Goal: Task Accomplishment & Management: Use online tool/utility

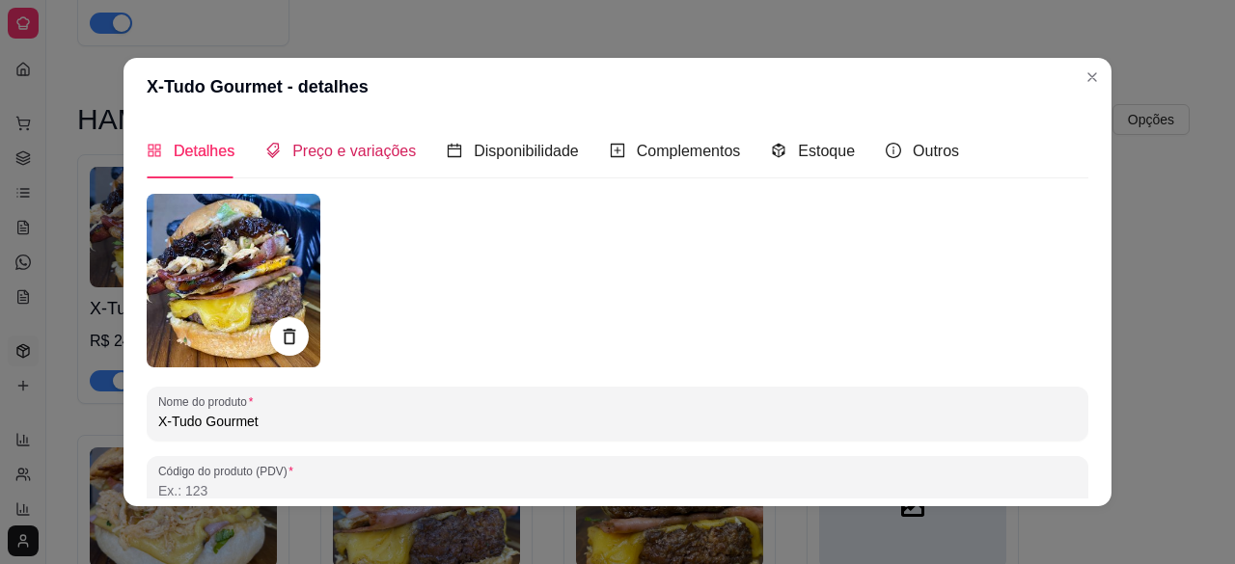
click at [349, 156] on span "Preço e variações" at bounding box center [354, 151] width 124 height 16
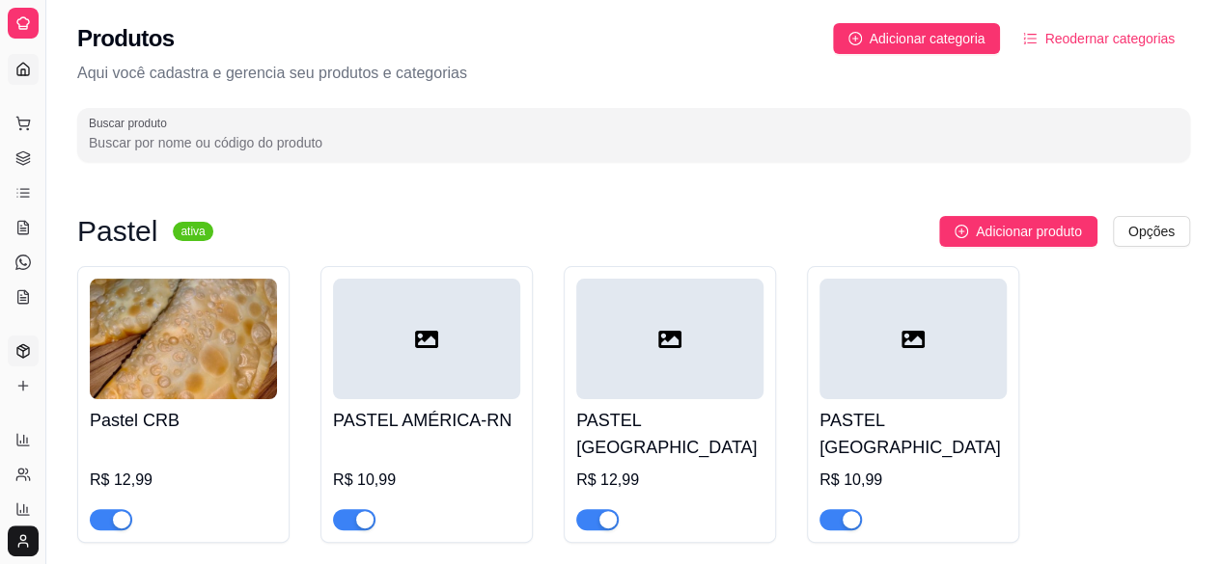
click at [27, 66] on icon at bounding box center [23, 69] width 12 height 13
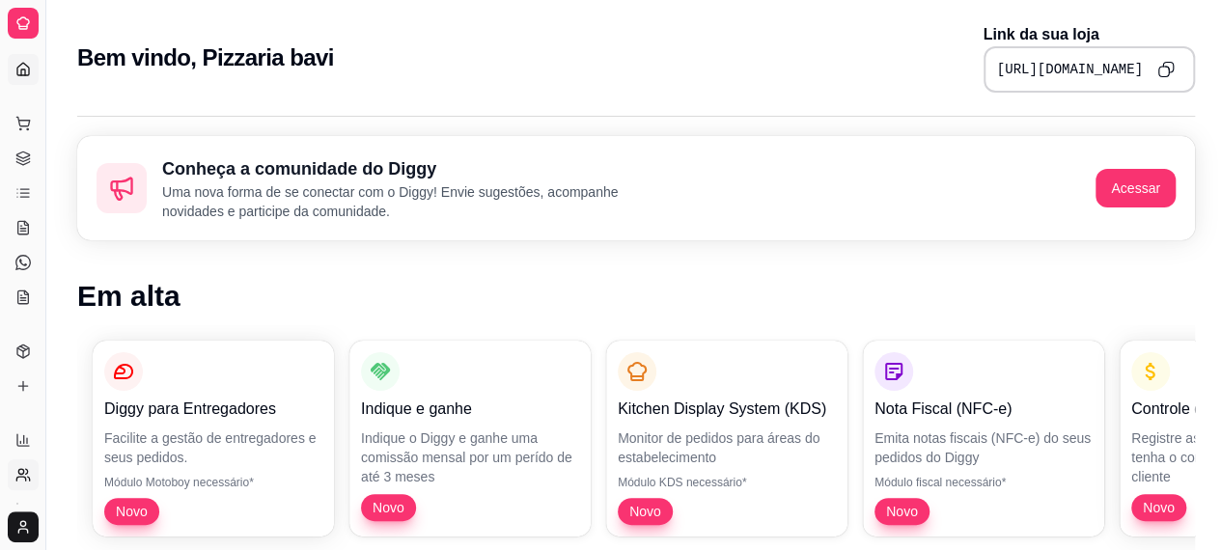
click at [17, 476] on icon at bounding box center [22, 474] width 15 height 15
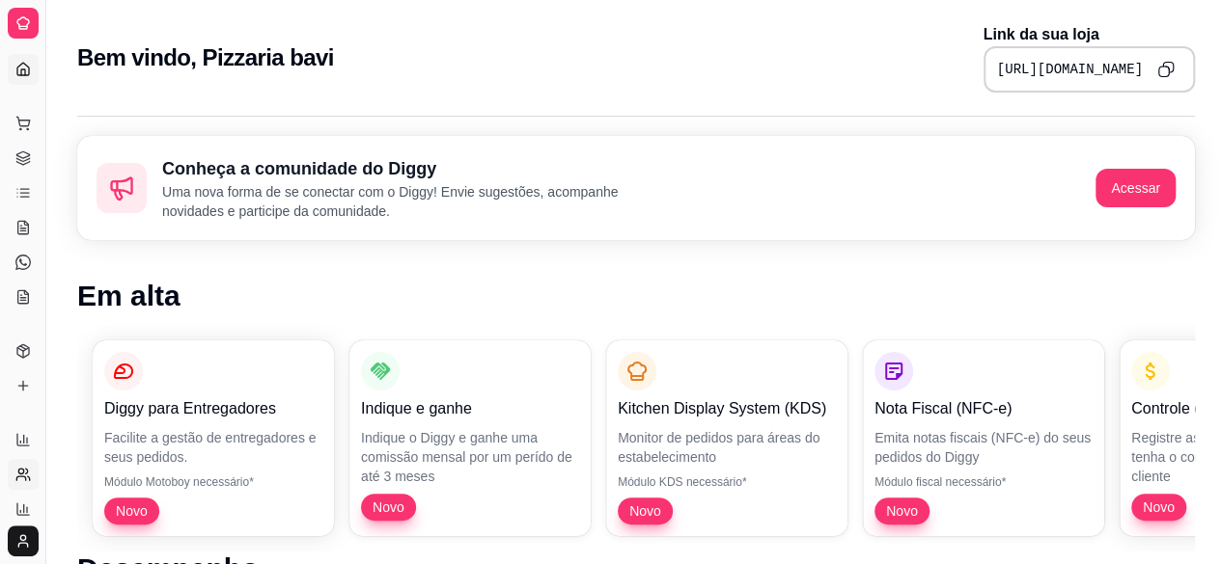
select select "30"
select select "HIGHEST_TOTAL_SPENT_WITH_ORDERS"
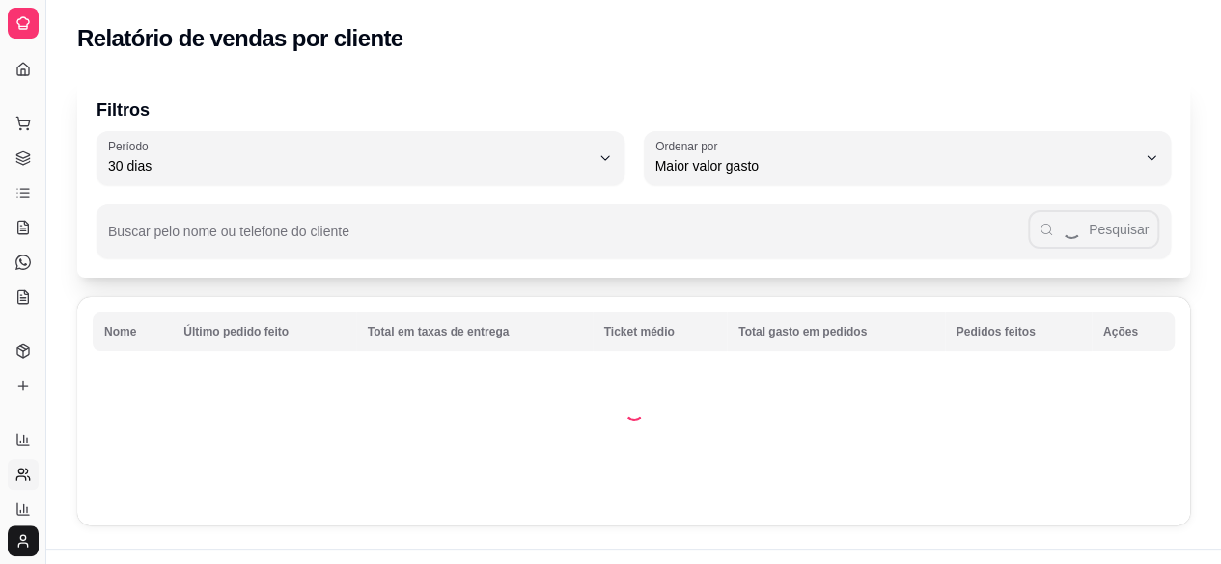
click at [15, 468] on icon at bounding box center [22, 474] width 15 height 15
click at [21, 476] on icon at bounding box center [22, 474] width 15 height 15
click at [29, 480] on icon at bounding box center [29, 479] width 2 height 4
click at [19, 513] on icon at bounding box center [22, 509] width 15 height 15
select select "TOTAL_OF_ORDERS"
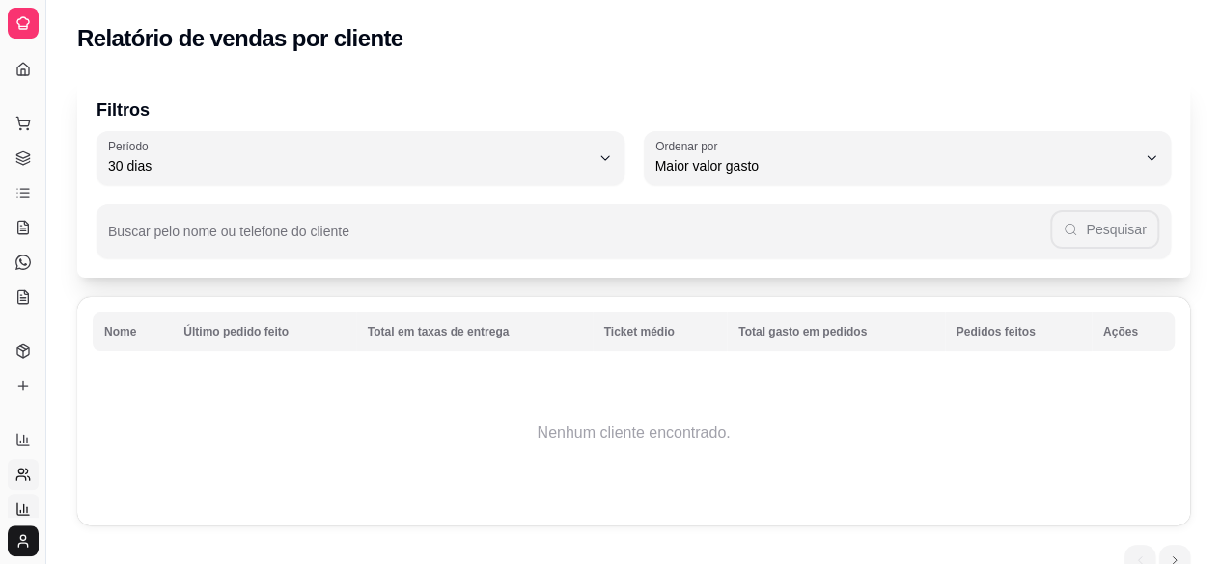
select select "7"
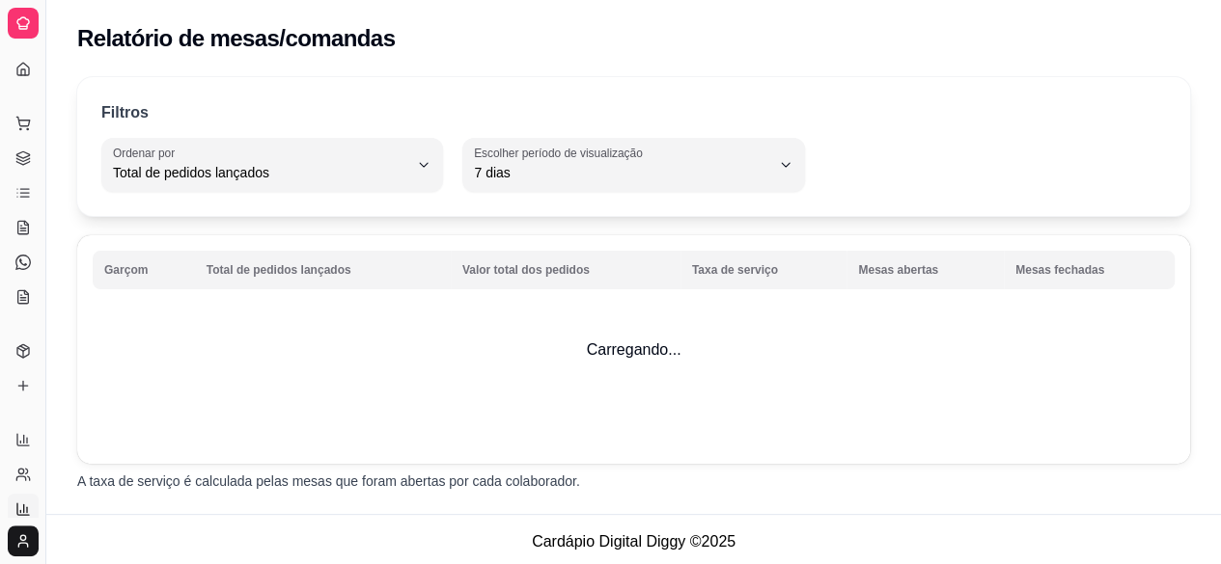
click at [27, 399] on div "Relatórios" at bounding box center [23, 409] width 30 height 31
click at [31, 391] on link "Complementos" at bounding box center [23, 386] width 31 height 31
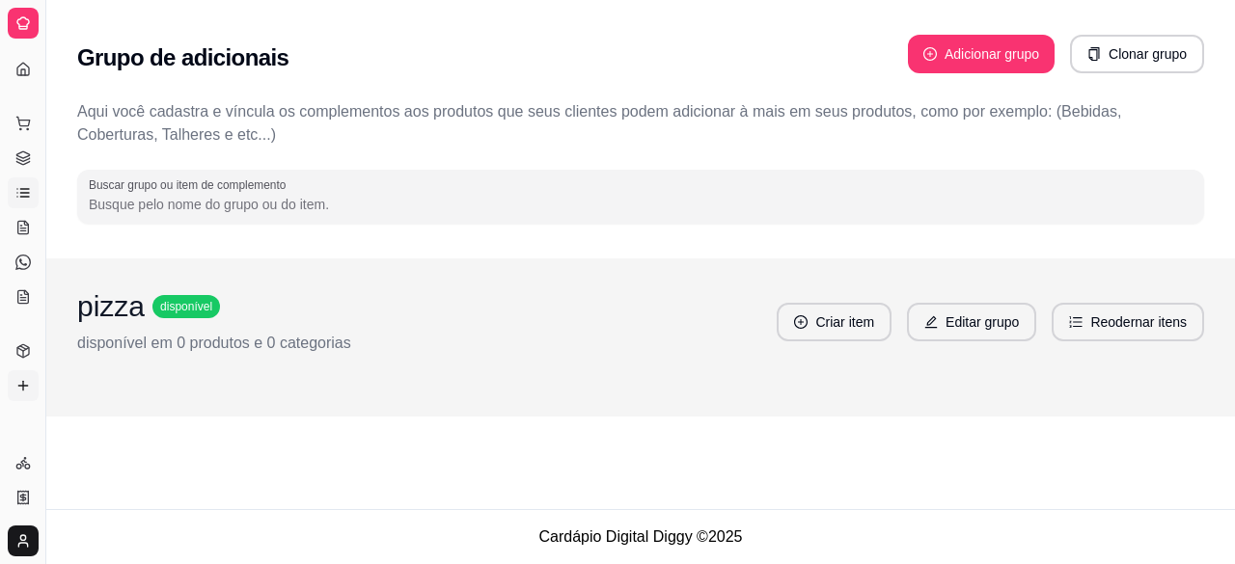
click at [25, 192] on icon at bounding box center [22, 192] width 15 height 15
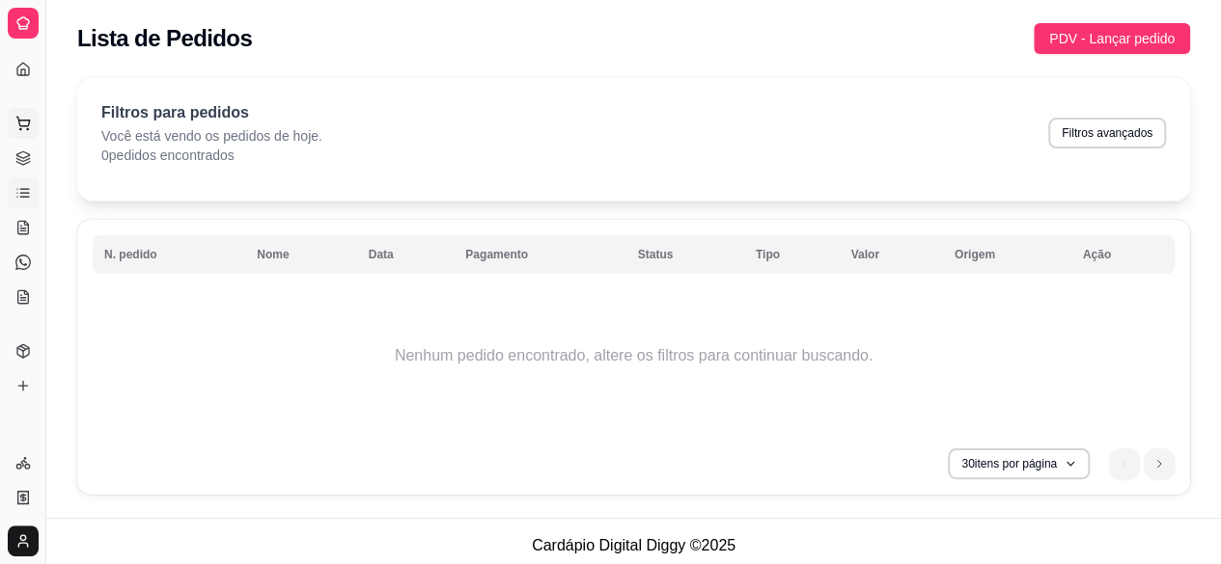
click at [27, 133] on button "Pedidos balcão (PDV)" at bounding box center [23, 123] width 31 height 31
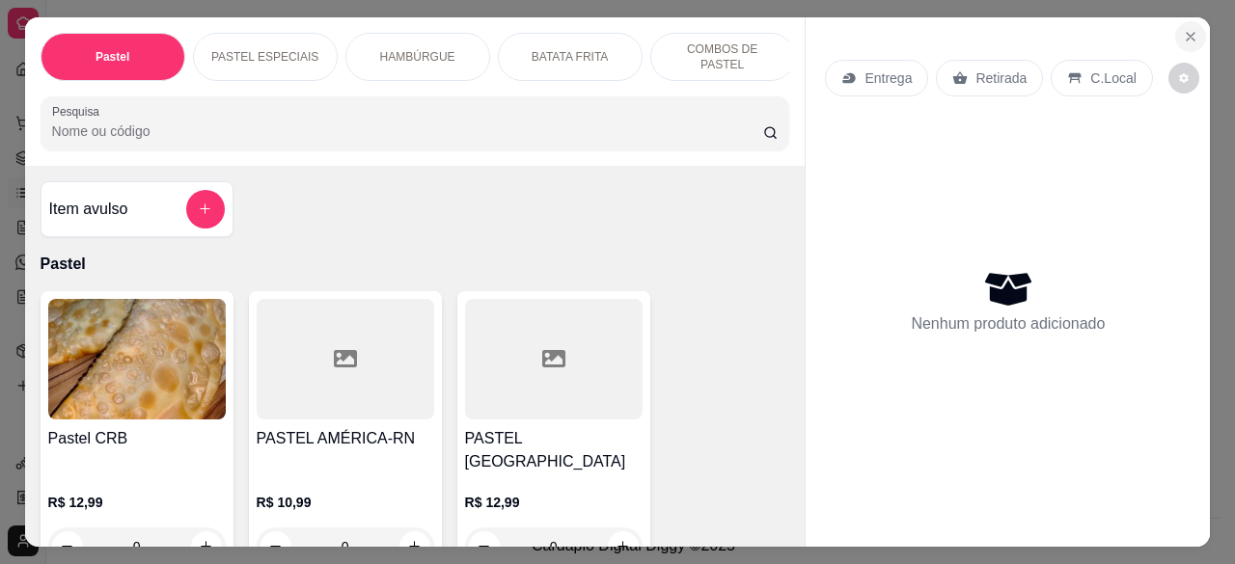
click at [1183, 29] on icon "Close" at bounding box center [1190, 36] width 15 height 15
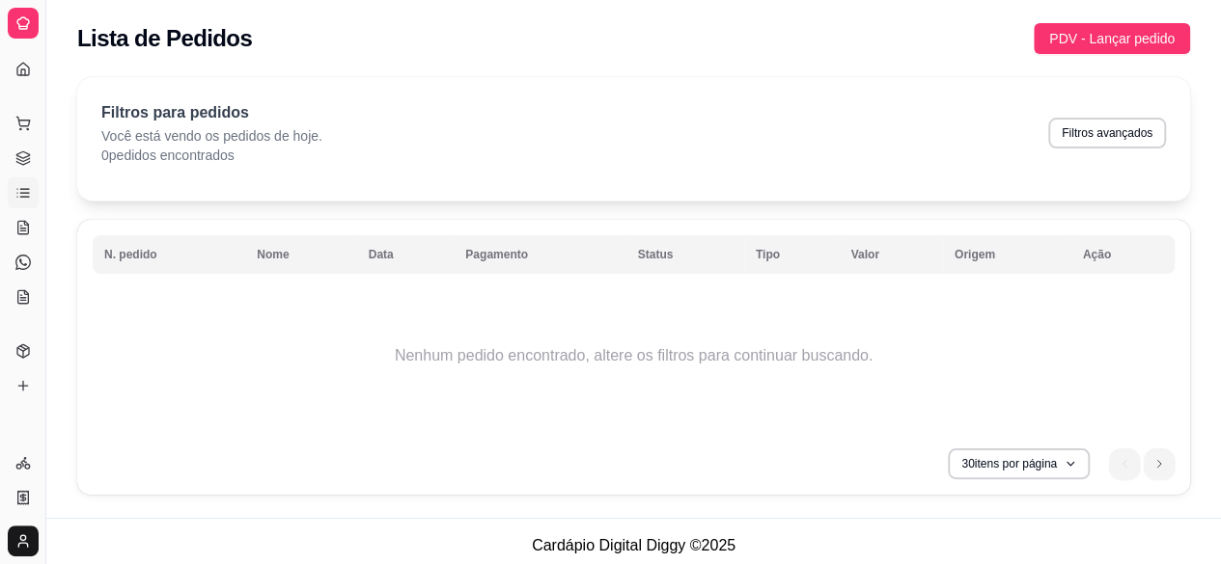
click at [25, 77] on div "Dia a dia" at bounding box center [23, 92] width 30 height 31
click at [23, 77] on div "Dia a dia" at bounding box center [23, 92] width 30 height 31
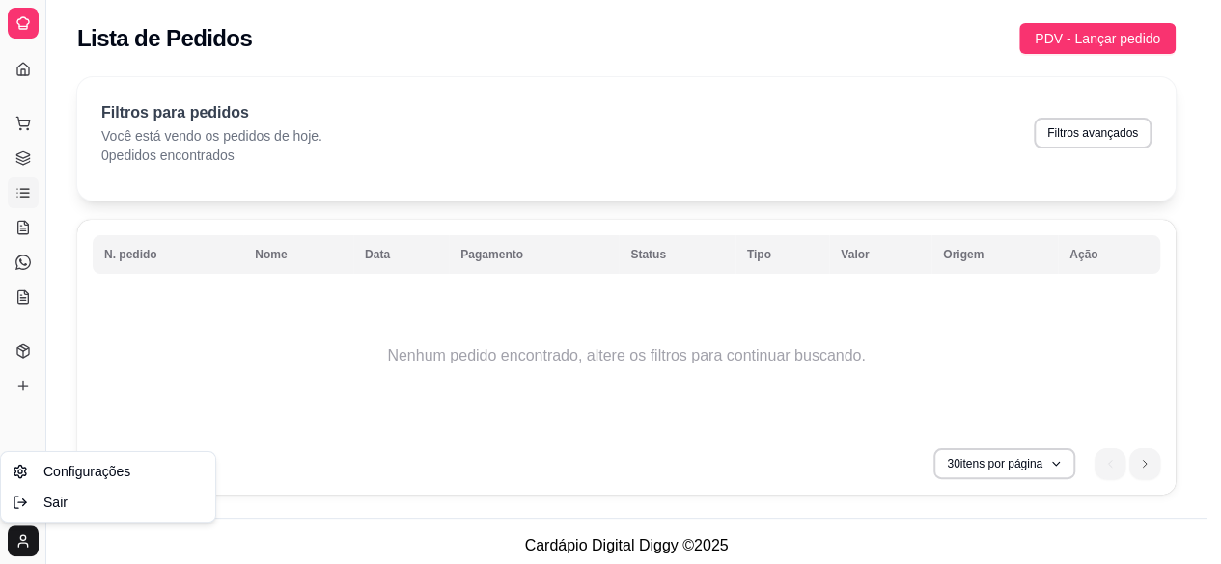
click at [19, 539] on html "Diggy Sistema de Gestão P Pizzaria bavi ... Loja aberta Período gratuito até 23…" at bounding box center [610, 282] width 1221 height 564
click at [20, 69] on html "Diggy Sistema de Gestão P Pizzaria bavi ... Loja aberta Período gratuito até 23…" at bounding box center [617, 282] width 1235 height 564
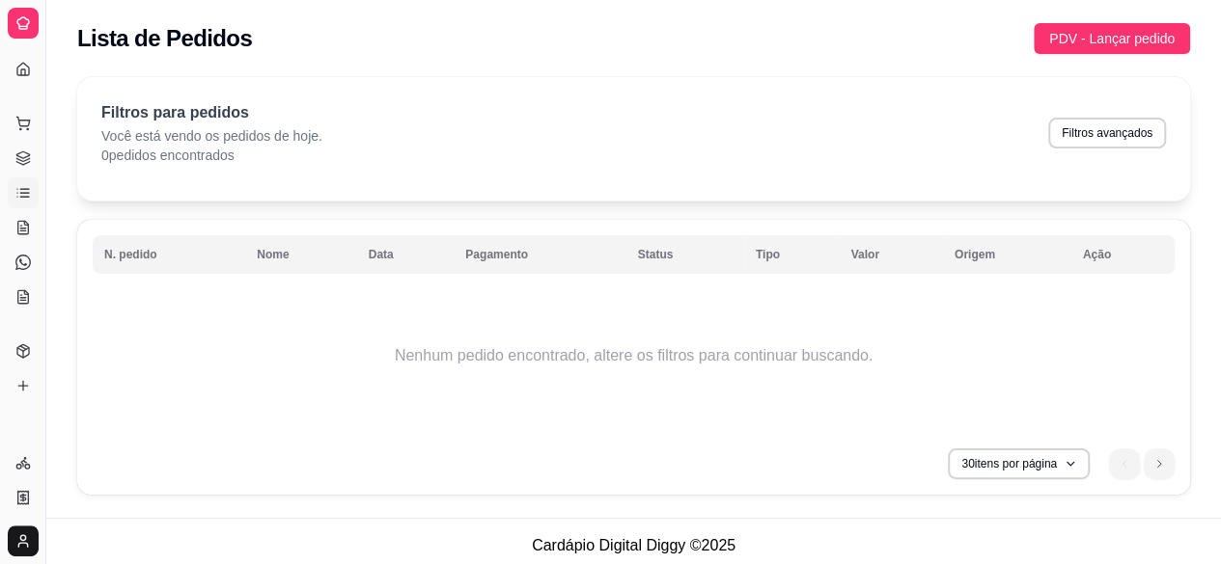
click at [20, 77] on div "Dia a dia" at bounding box center [23, 92] width 30 height 31
drag, startPoint x: 25, startPoint y: 73, endPoint x: 15, endPoint y: 69, distance: 10.8
click at [15, 77] on div "Dia a dia" at bounding box center [23, 92] width 30 height 31
click at [27, 77] on div "Dia a dia" at bounding box center [23, 92] width 30 height 31
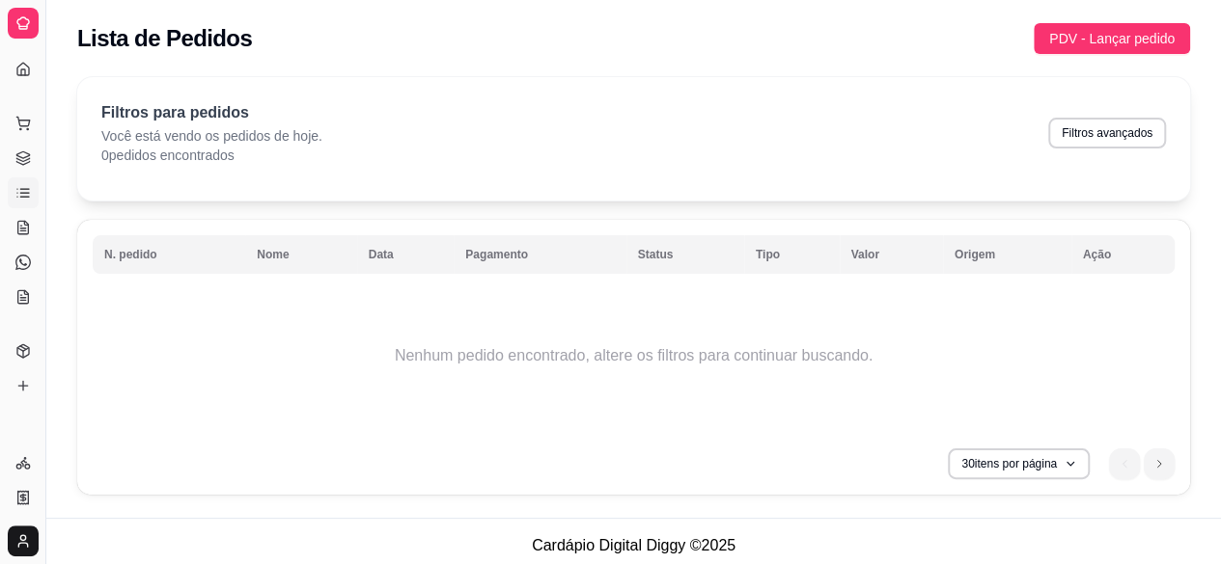
click at [27, 77] on div "Dia a dia" at bounding box center [23, 92] width 30 height 31
click at [15, 67] on icon at bounding box center [22, 69] width 15 height 15
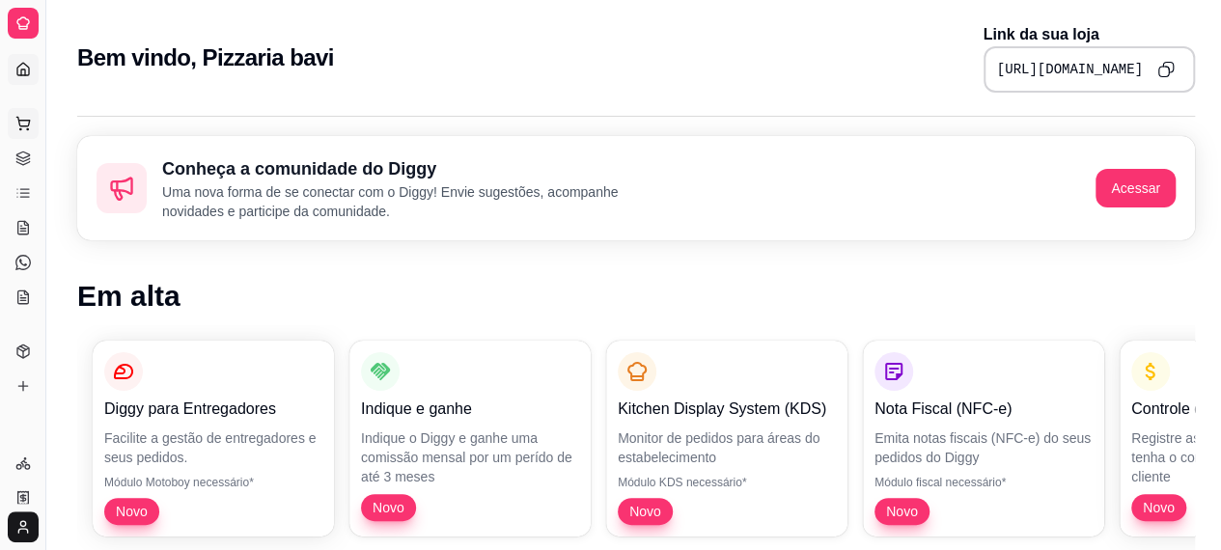
click at [35, 128] on button "Pedidos balcão (PDV)" at bounding box center [23, 123] width 31 height 31
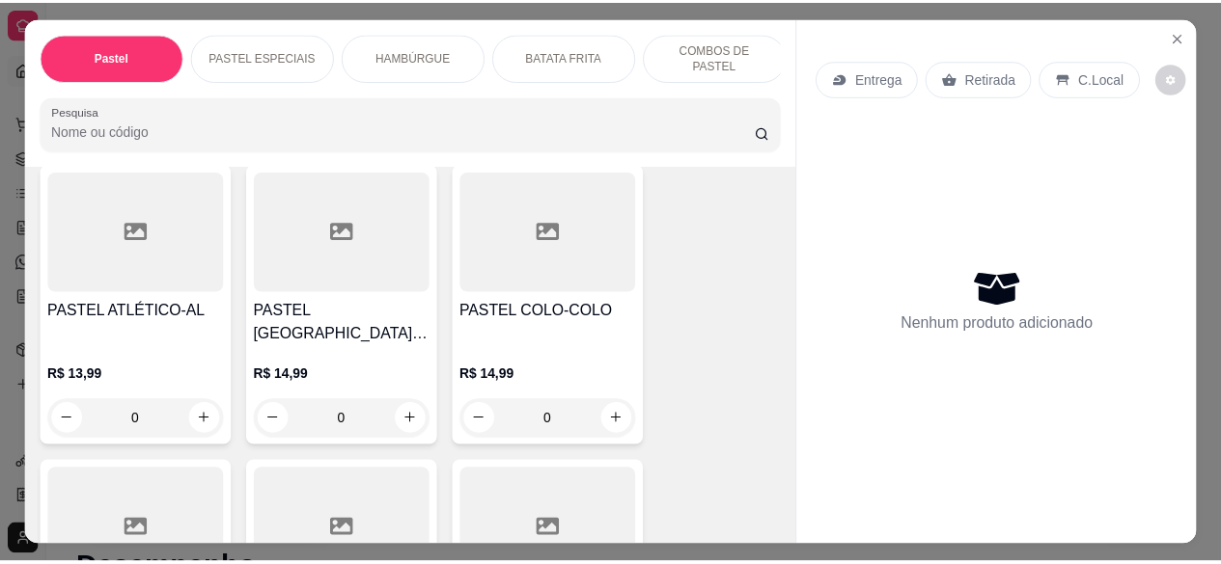
scroll to position [2254, 0]
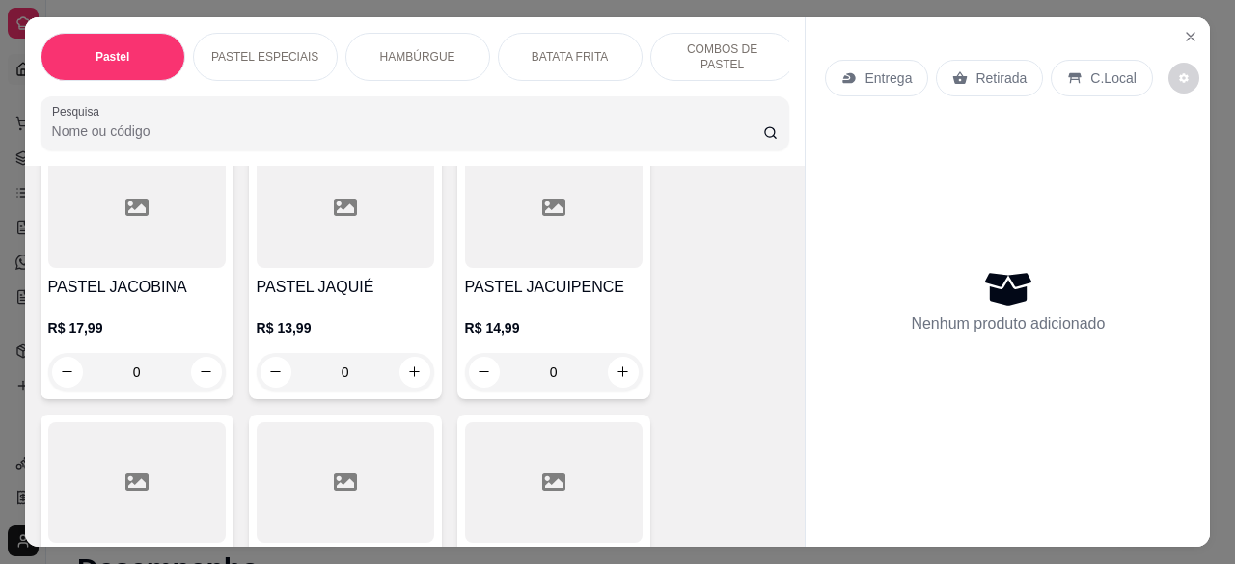
click at [351, 423] on div at bounding box center [346, 483] width 178 height 121
click at [1183, 29] on icon "Close" at bounding box center [1190, 36] width 15 height 15
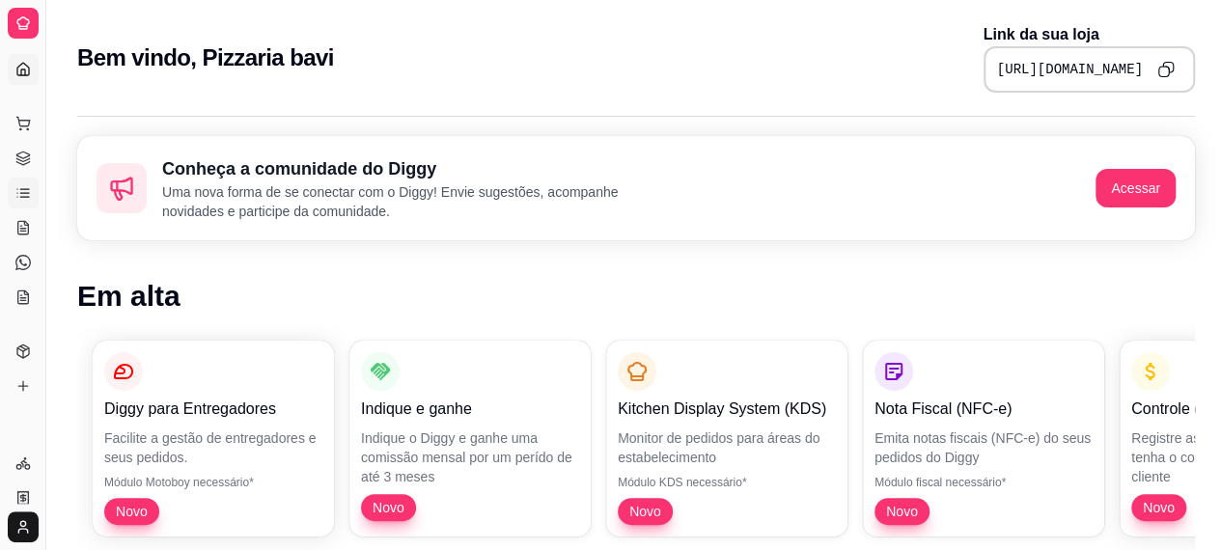
click at [21, 192] on icon at bounding box center [22, 192] width 15 height 15
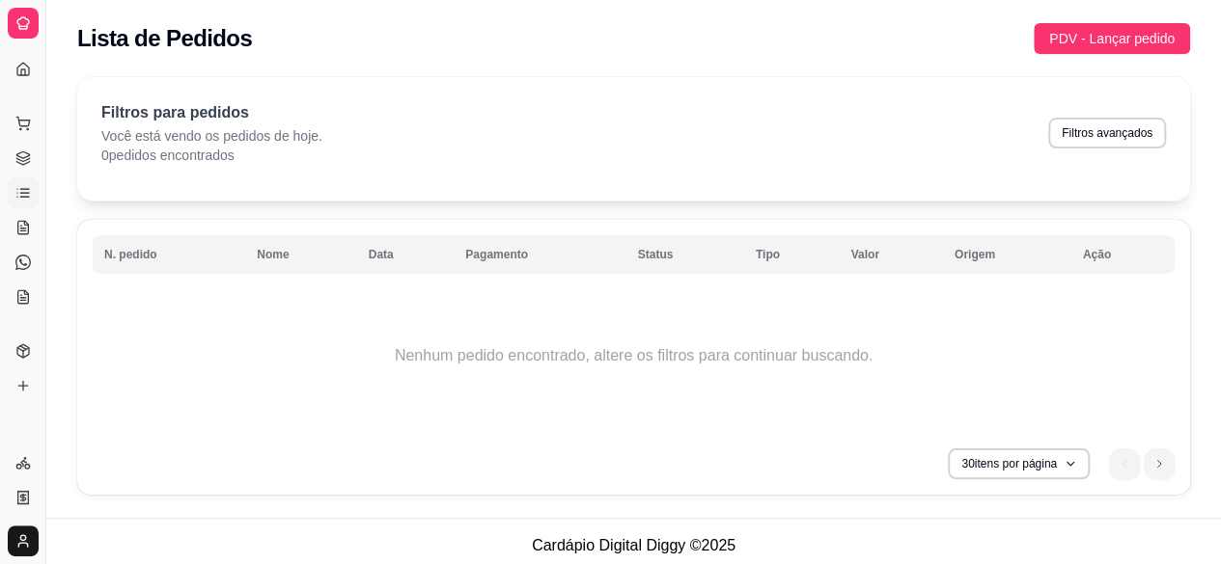
click at [21, 192] on icon at bounding box center [22, 192] width 15 height 15
click at [27, 237] on link "Salão / Mesas" at bounding box center [23, 227] width 31 height 31
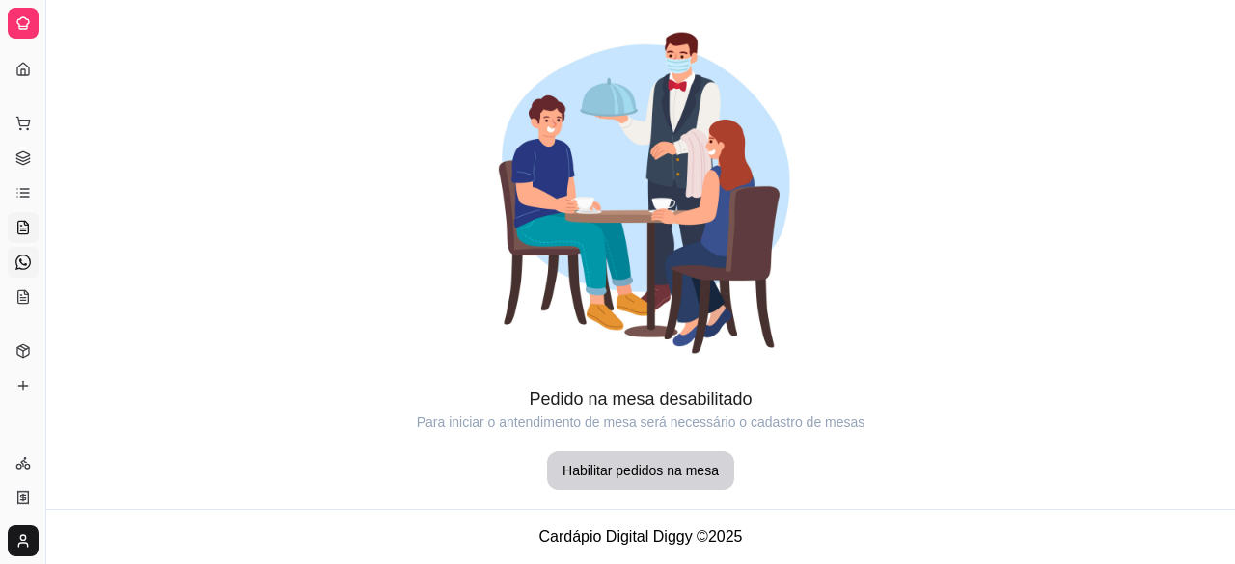
click at [28, 271] on link "Diggy Bot novo" at bounding box center [23, 262] width 31 height 31
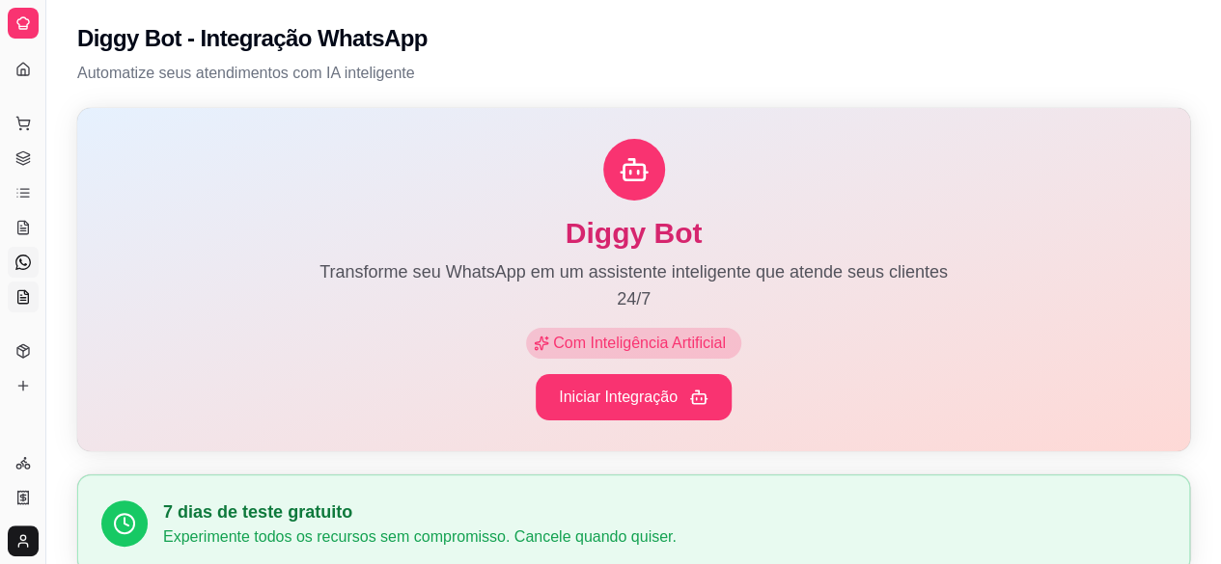
click at [27, 298] on icon at bounding box center [23, 296] width 11 height 13
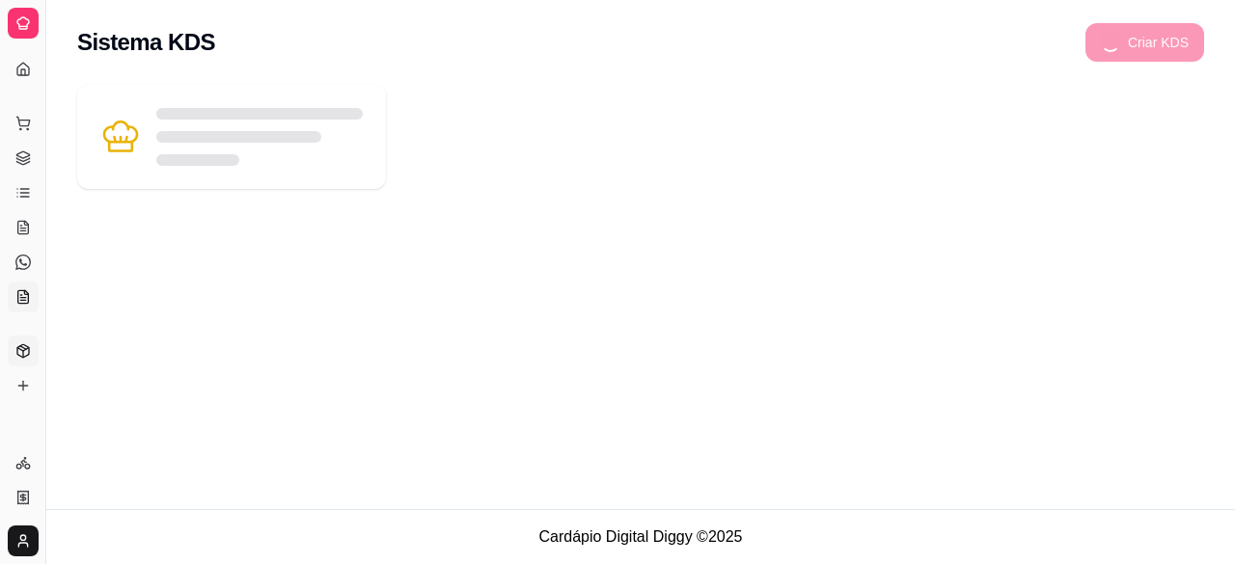
click at [22, 350] on polyline at bounding box center [23, 349] width 12 height 3
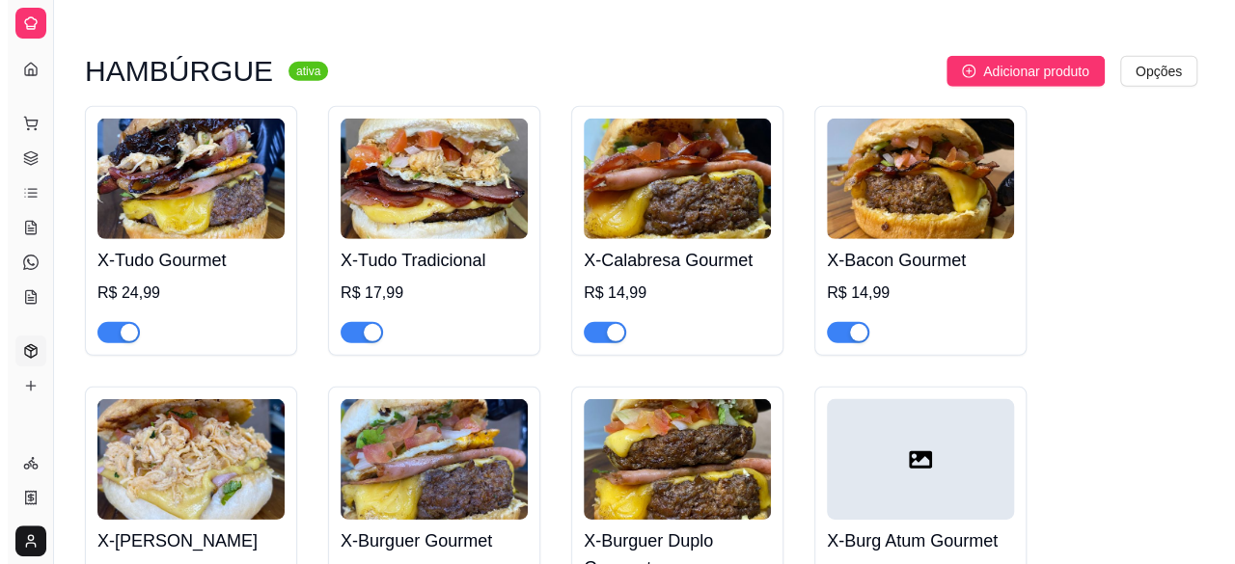
scroll to position [2694, 0]
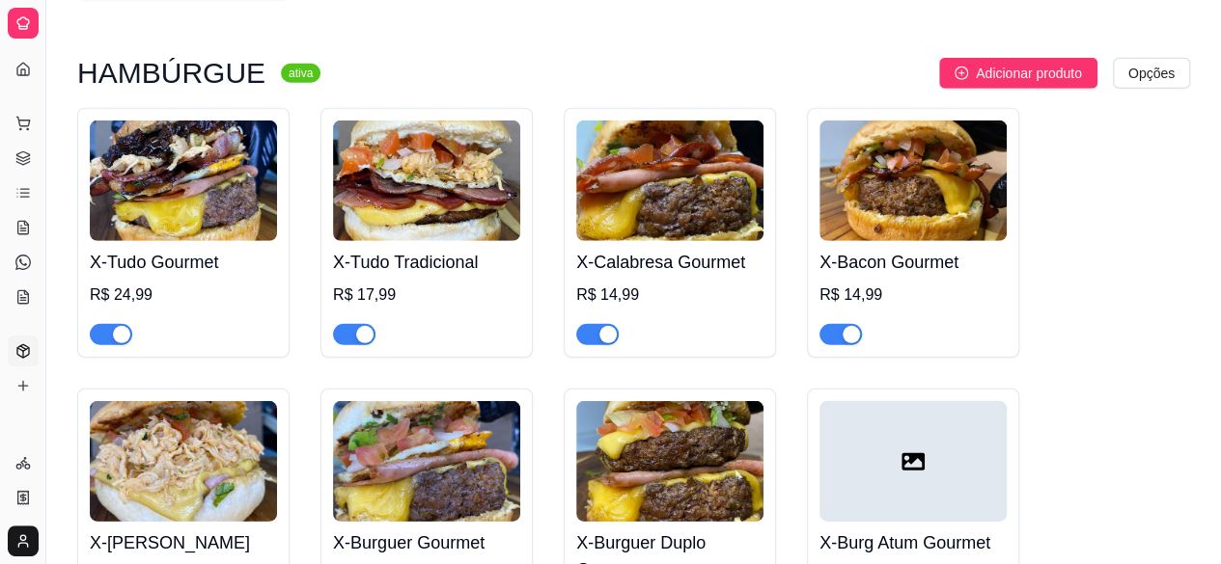
click at [423, 249] on h4 "X-Tudo Tradicional" at bounding box center [426, 262] width 187 height 27
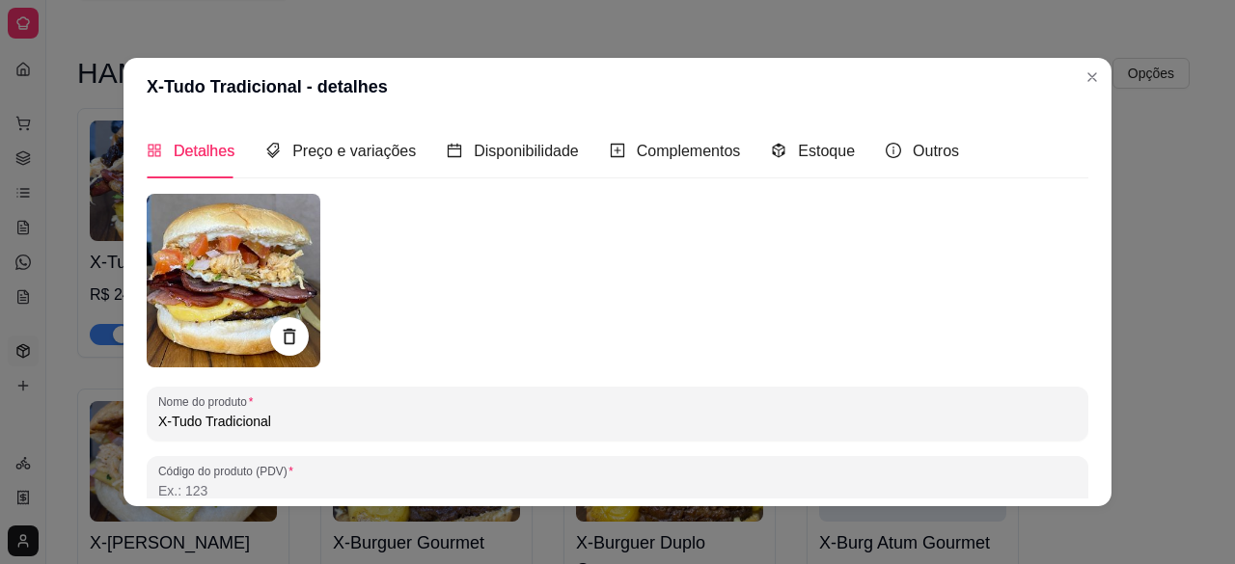
drag, startPoint x: 272, startPoint y: 423, endPoint x: 124, endPoint y: 411, distance: 149.0
click at [124, 411] on div "Detalhes Preço e variações Disponibilidade Complementos Estoque Outros Nome do …" at bounding box center [618, 311] width 988 height 391
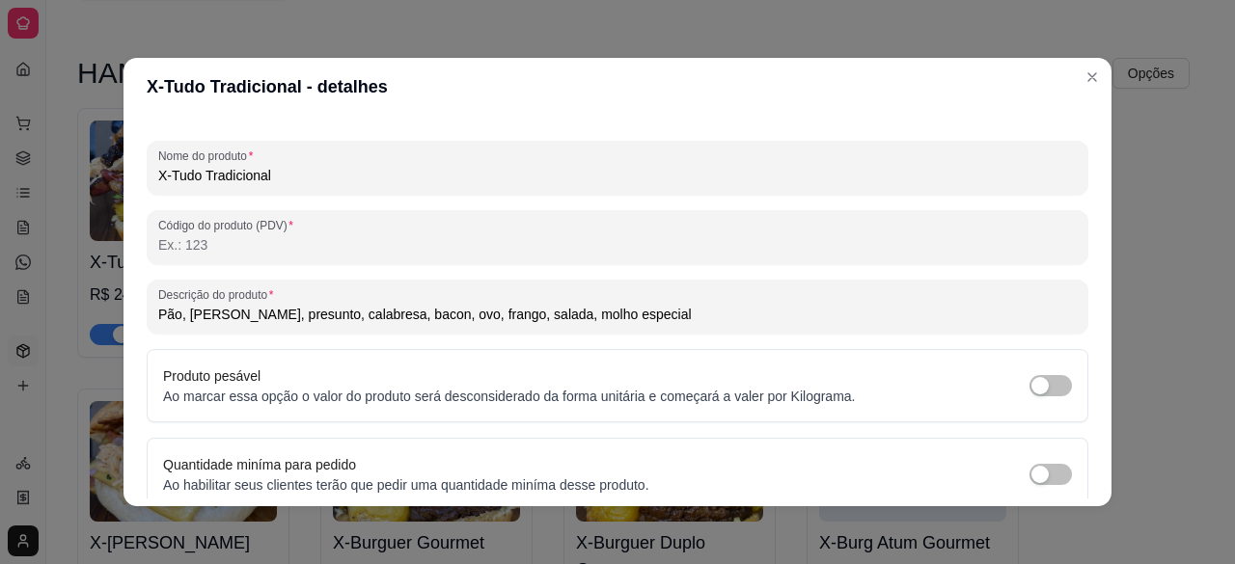
scroll to position [270, 0]
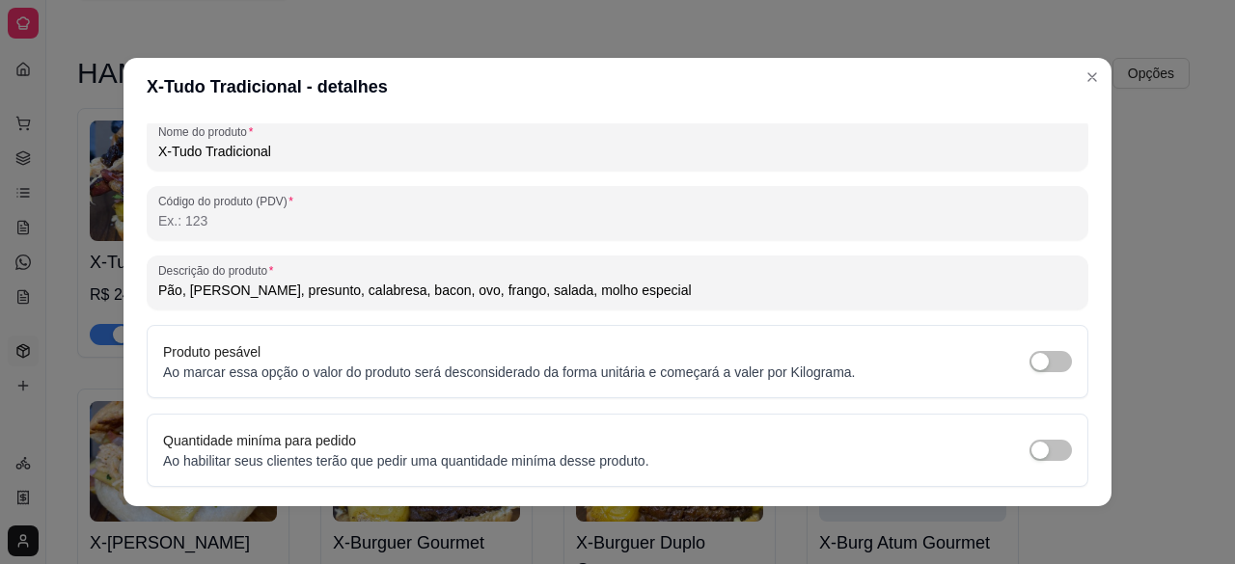
click at [529, 289] on input "Pão, [PERSON_NAME], presunto, calabresa, bacon, ovo, frango, salada, molho espe…" at bounding box center [617, 290] width 919 height 19
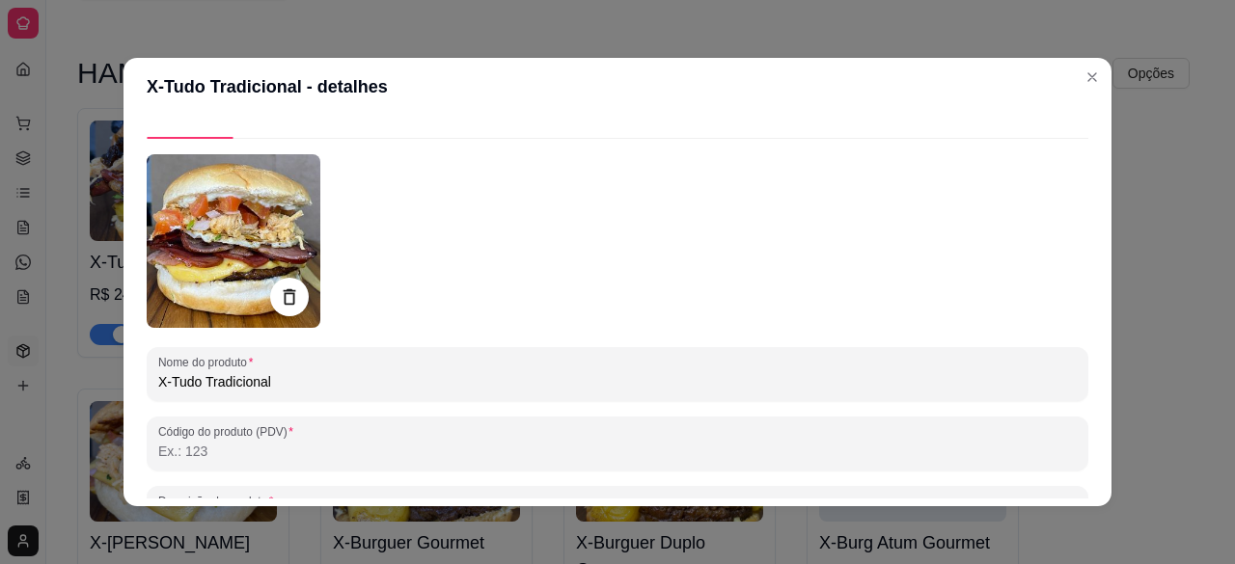
scroll to position [0, 0]
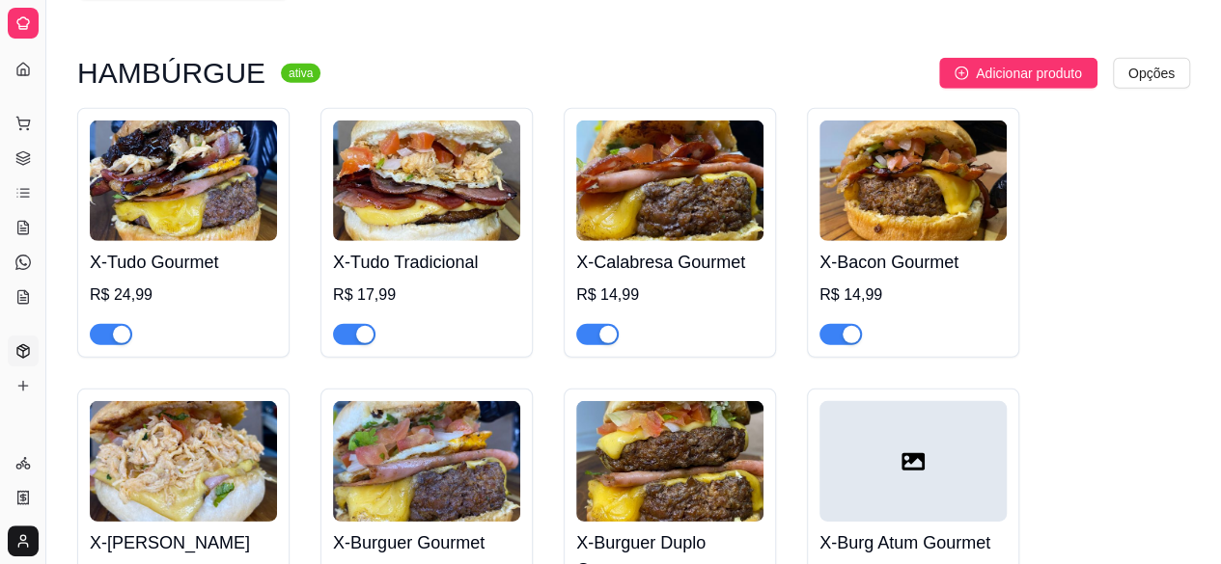
click at [203, 422] on img at bounding box center [183, 461] width 187 height 121
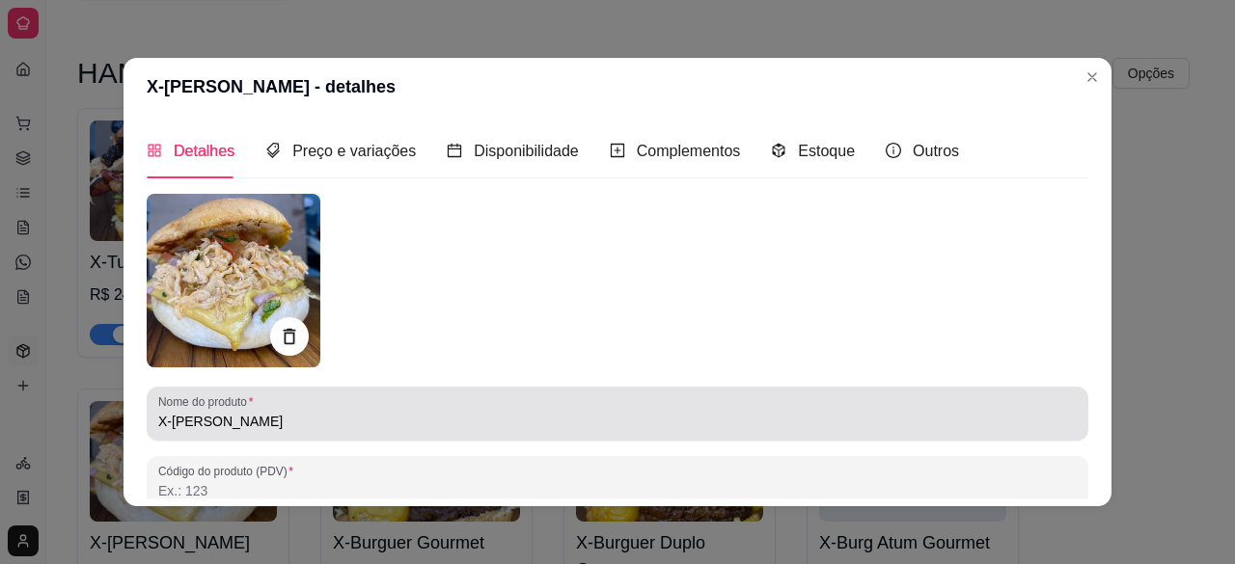
click at [363, 431] on div "X-[PERSON_NAME]" at bounding box center [617, 414] width 919 height 39
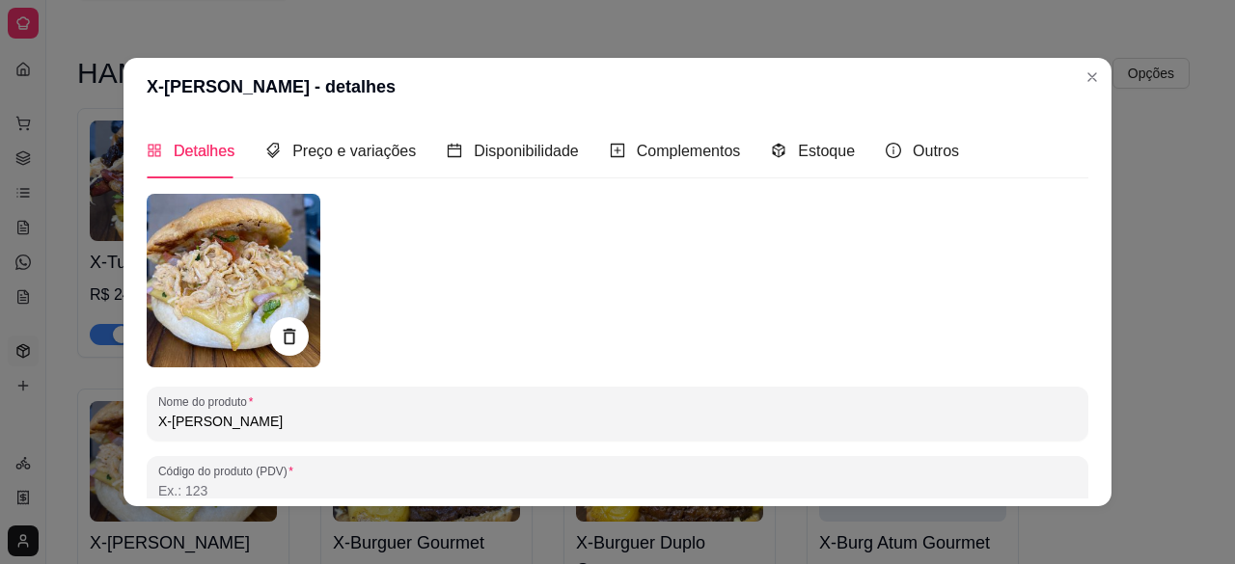
click at [363, 431] on div "X-[PERSON_NAME]" at bounding box center [617, 414] width 919 height 39
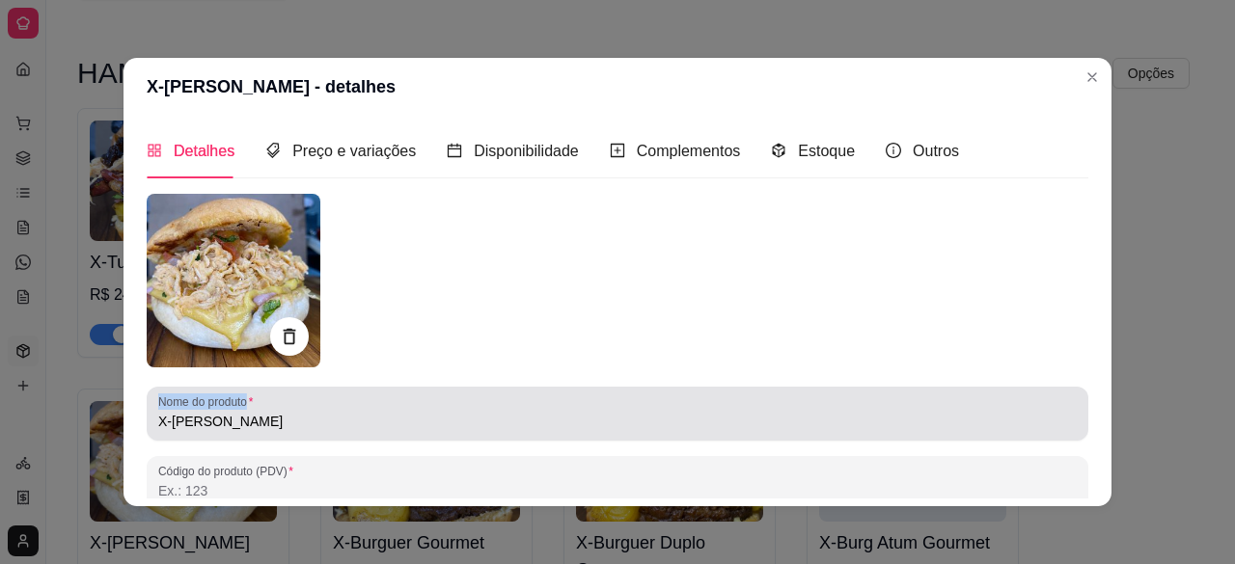
click at [363, 431] on div "X-[PERSON_NAME]" at bounding box center [617, 414] width 919 height 39
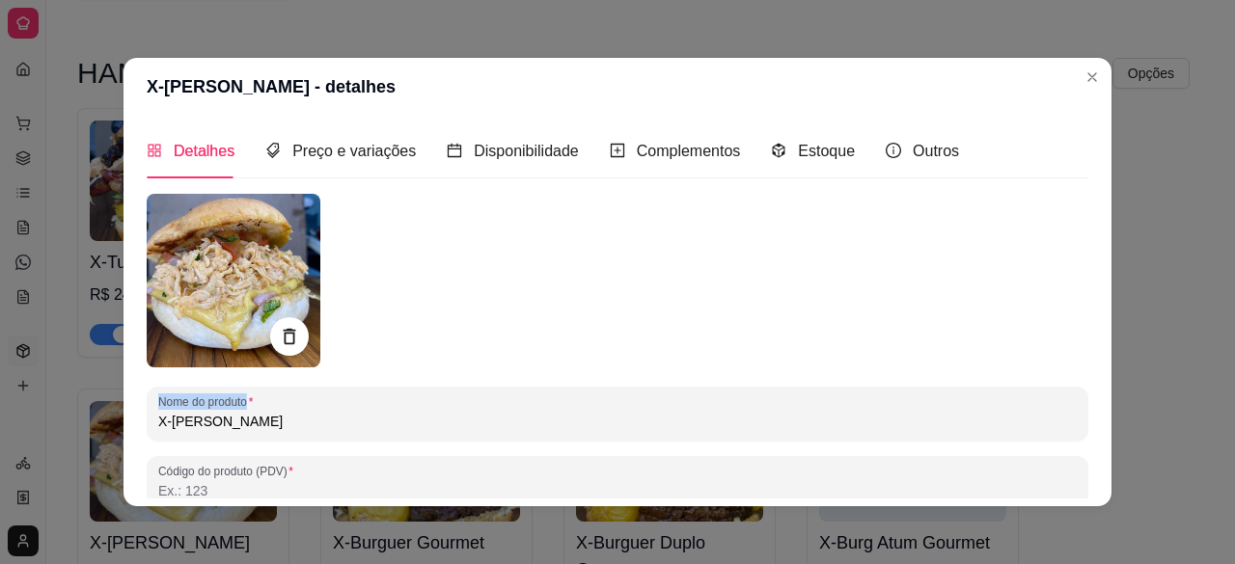
click at [363, 431] on div "X-[PERSON_NAME]" at bounding box center [617, 414] width 919 height 39
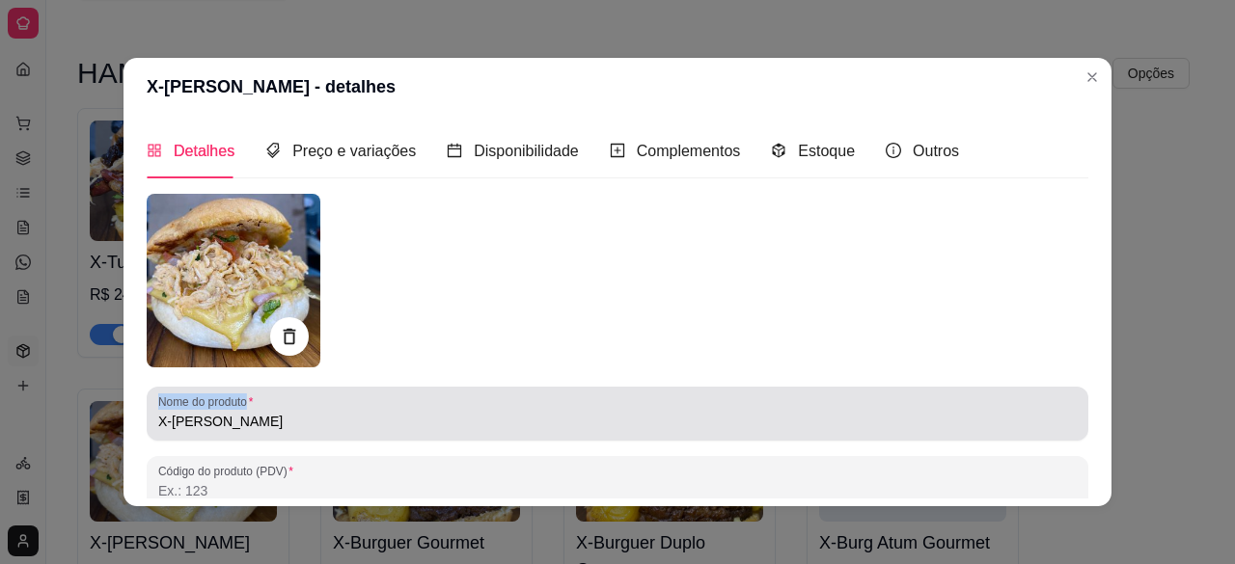
click at [363, 431] on div "X-[PERSON_NAME]" at bounding box center [617, 414] width 919 height 39
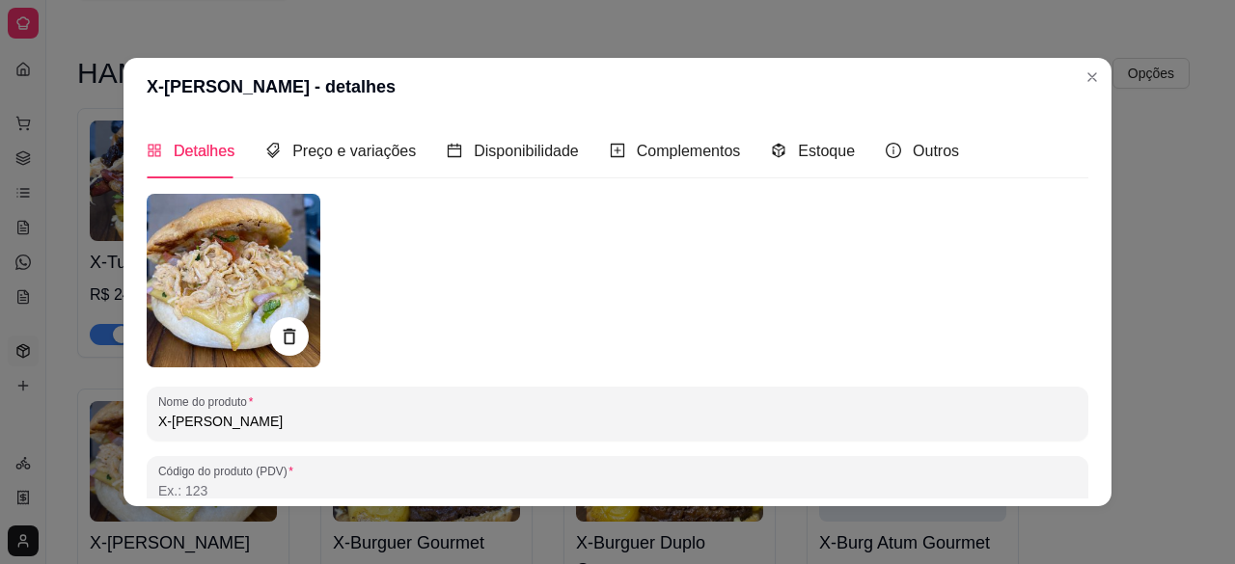
click at [234, 427] on input "X-[PERSON_NAME]" at bounding box center [617, 421] width 919 height 19
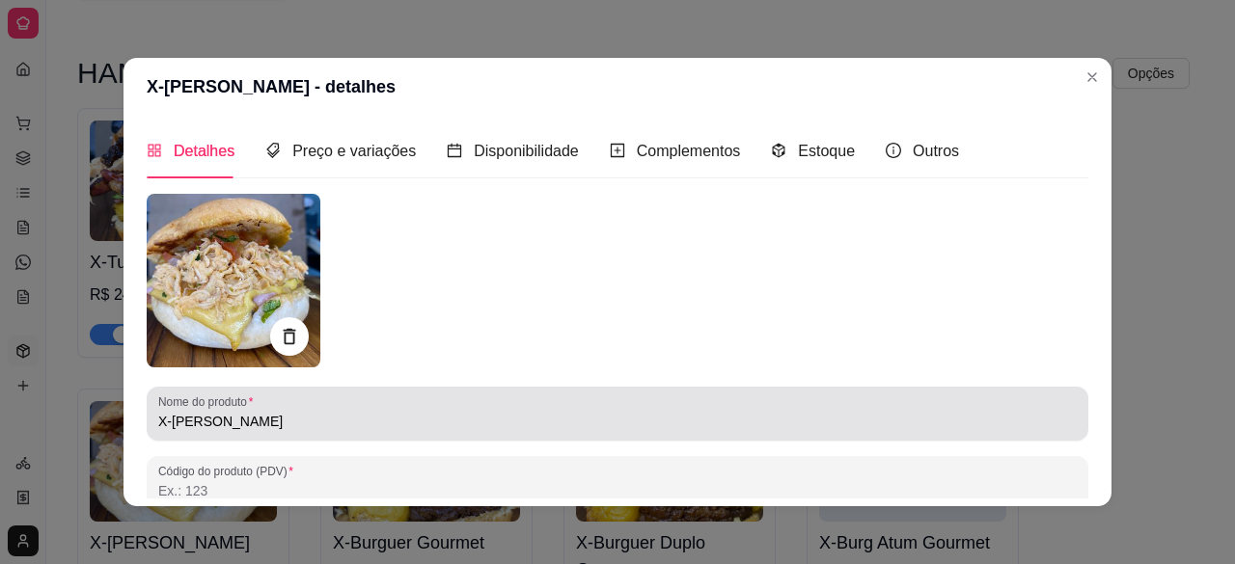
drag, startPoint x: 241, startPoint y: 433, endPoint x: 234, endPoint y: 424, distance: 12.4
click at [234, 424] on input "X-[PERSON_NAME]" at bounding box center [617, 421] width 919 height 19
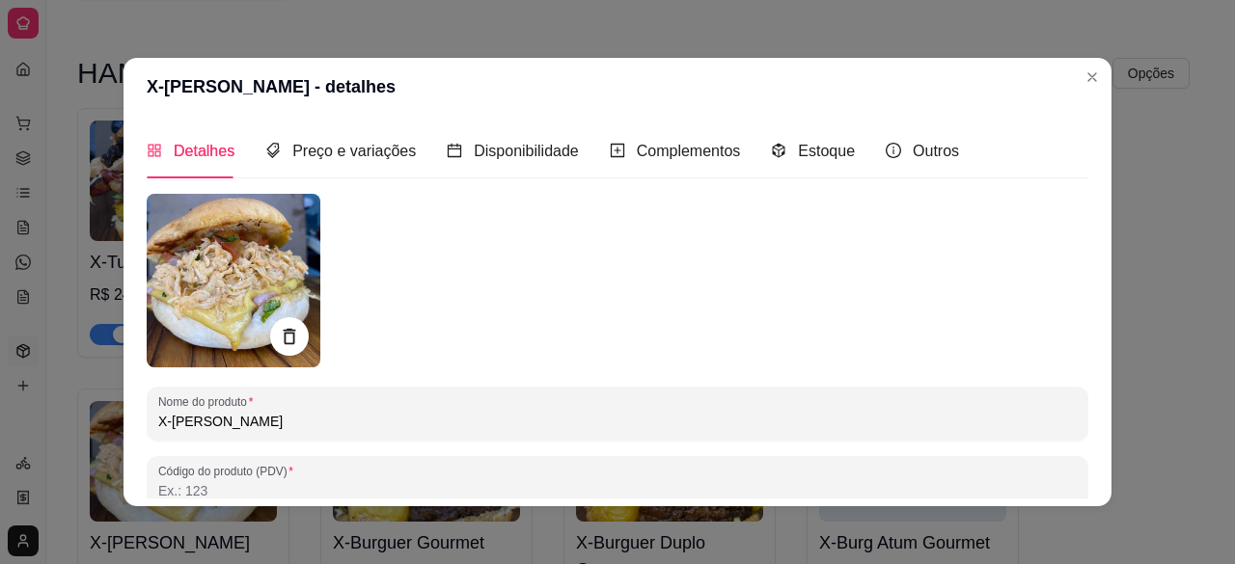
click at [234, 424] on input "X-[PERSON_NAME]" at bounding box center [617, 421] width 919 height 19
drag, startPoint x: 234, startPoint y: 424, endPoint x: 670, endPoint y: 356, distance: 441.3
click at [670, 356] on div at bounding box center [618, 281] width 942 height 174
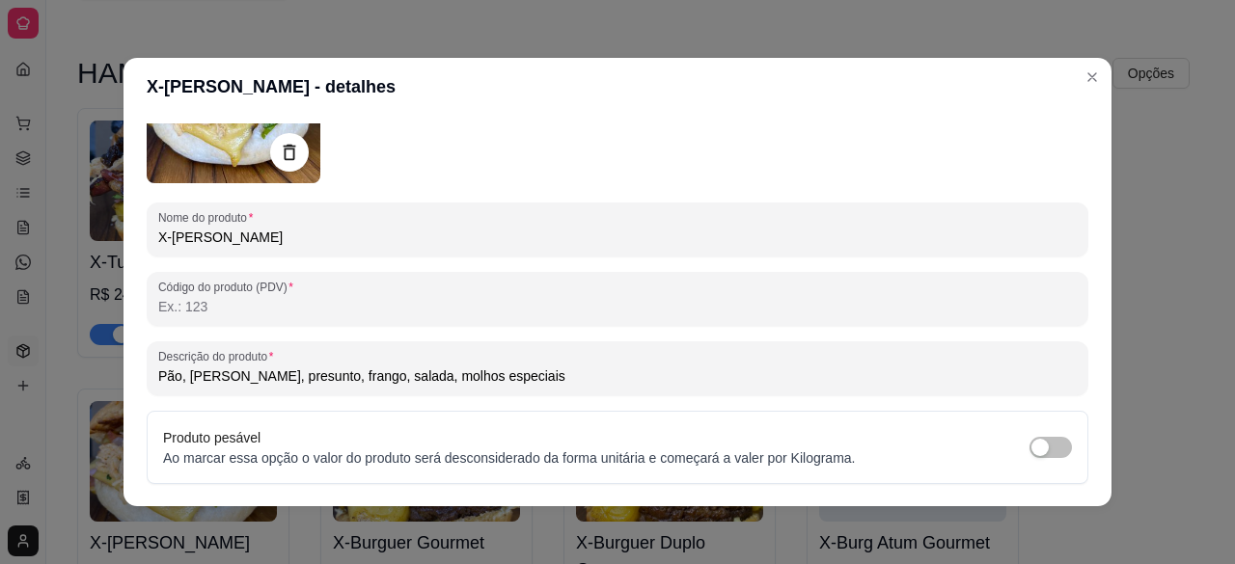
scroll to position [193, 0]
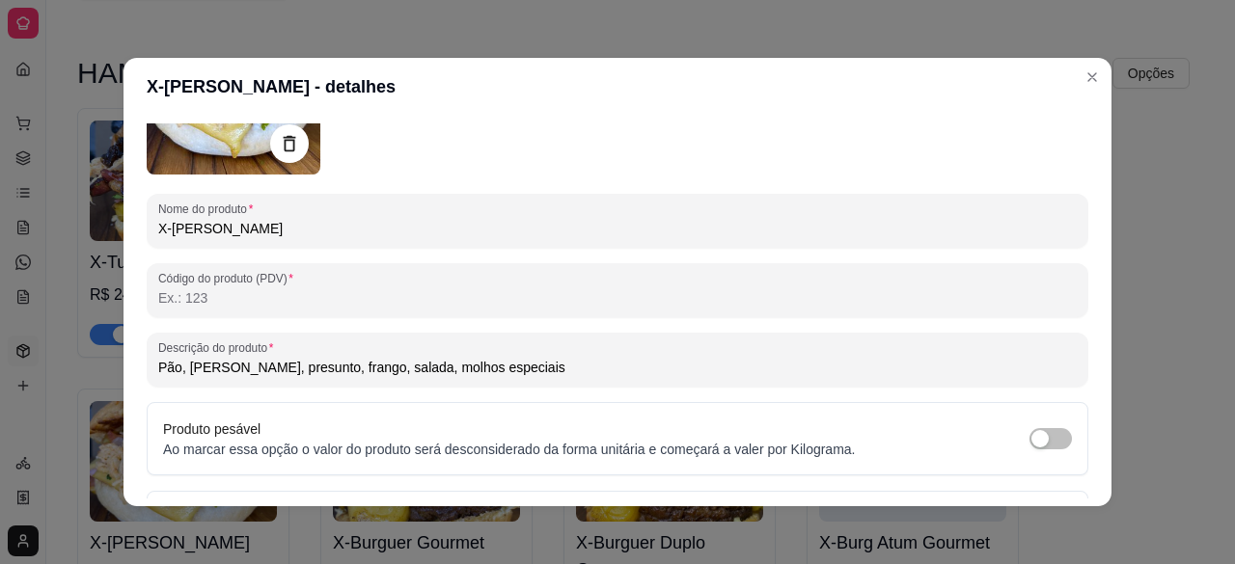
click at [426, 364] on input "Pão, [PERSON_NAME], presunto, frango, salada, molhos especiais" at bounding box center [617, 367] width 919 height 19
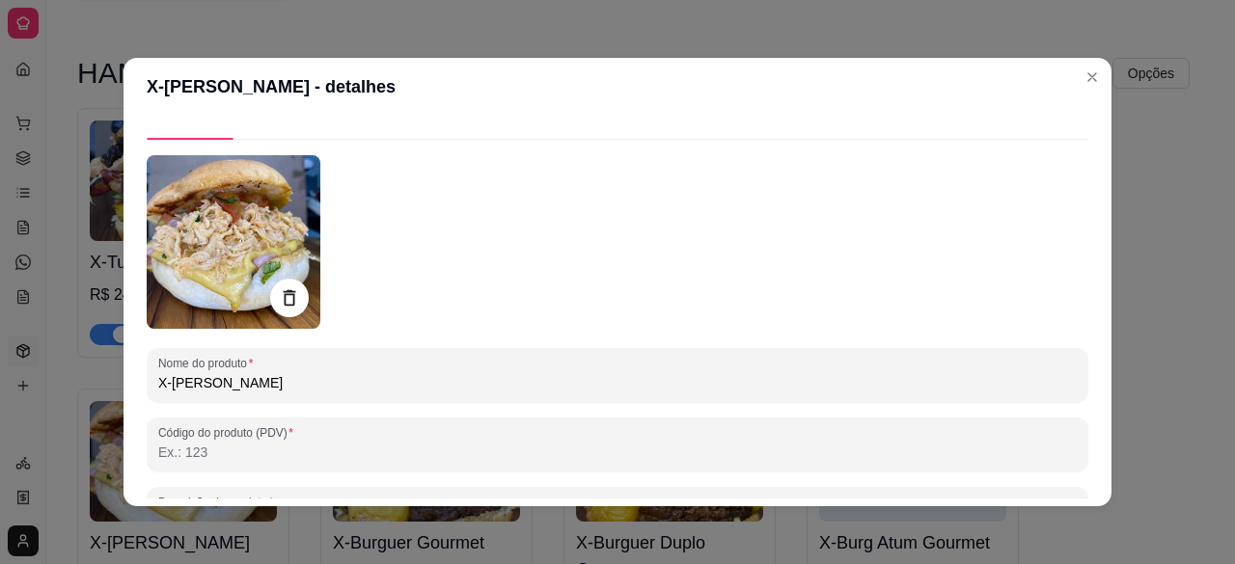
scroll to position [0, 0]
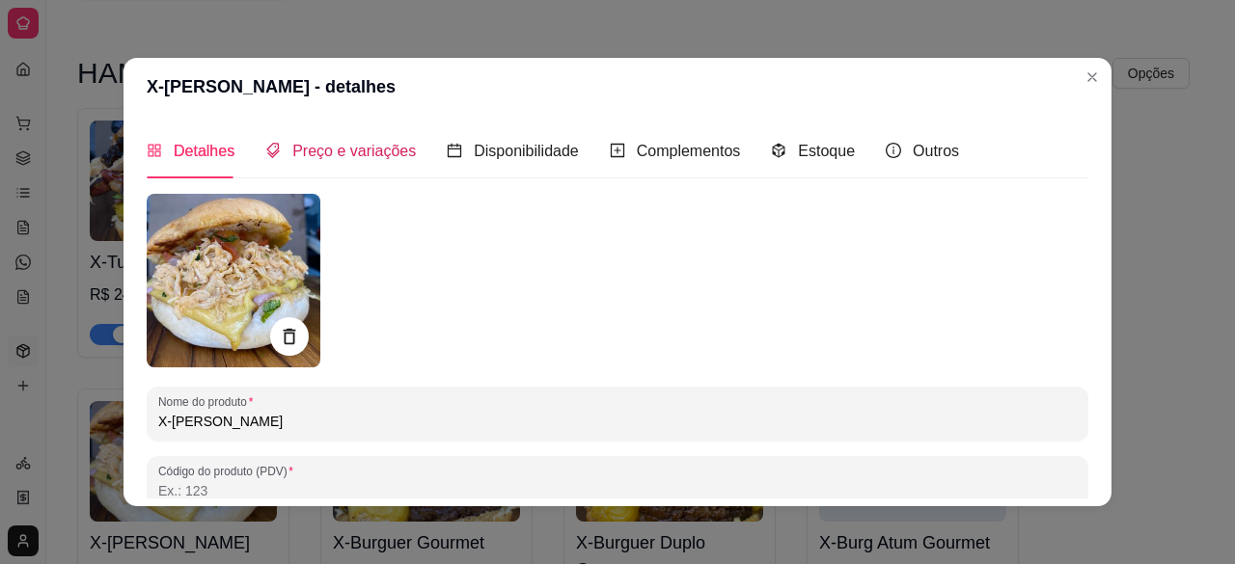
click at [361, 162] on div "Preço e variações" at bounding box center [340, 151] width 151 height 24
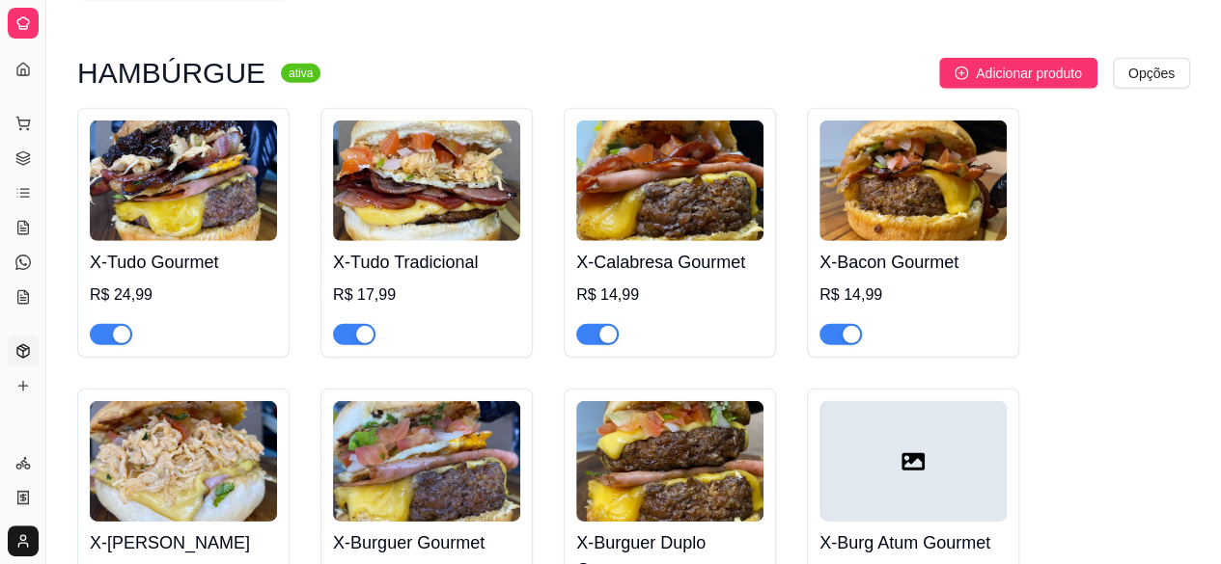
click at [627, 432] on img at bounding box center [669, 461] width 187 height 121
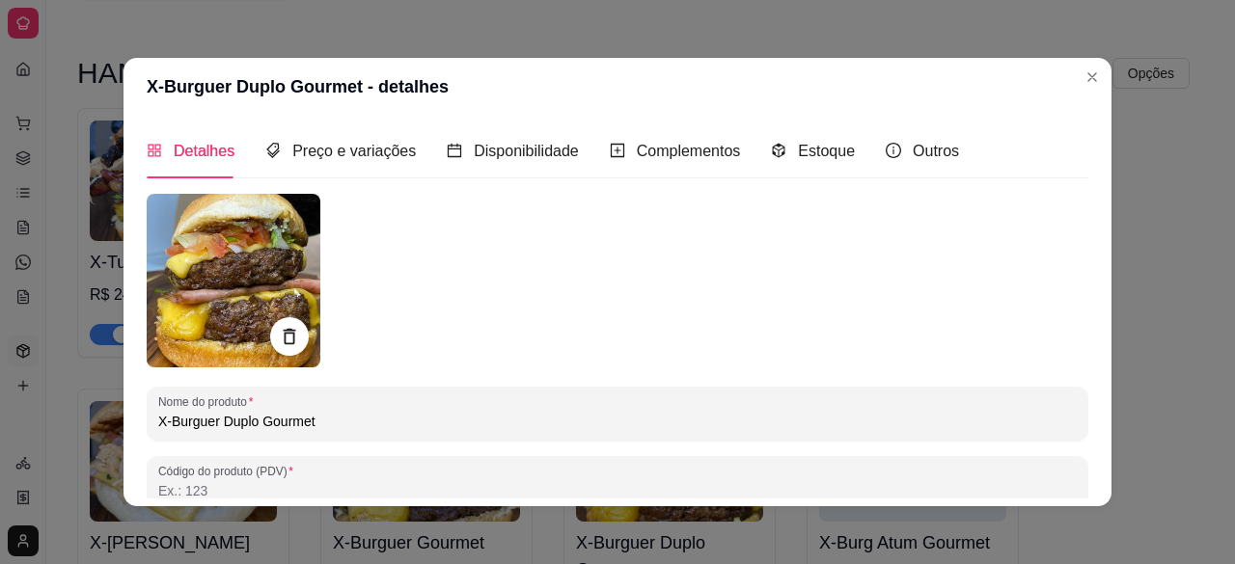
click at [462, 414] on input "X-Burguer Duplo Gourmet" at bounding box center [617, 421] width 919 height 19
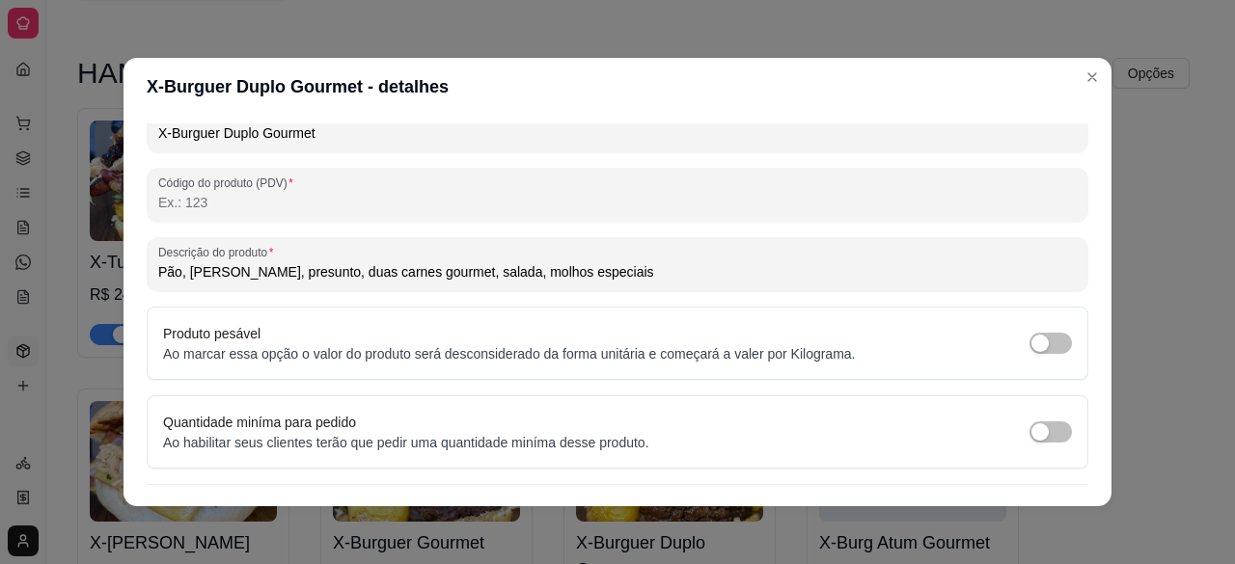
scroll to position [250, 0]
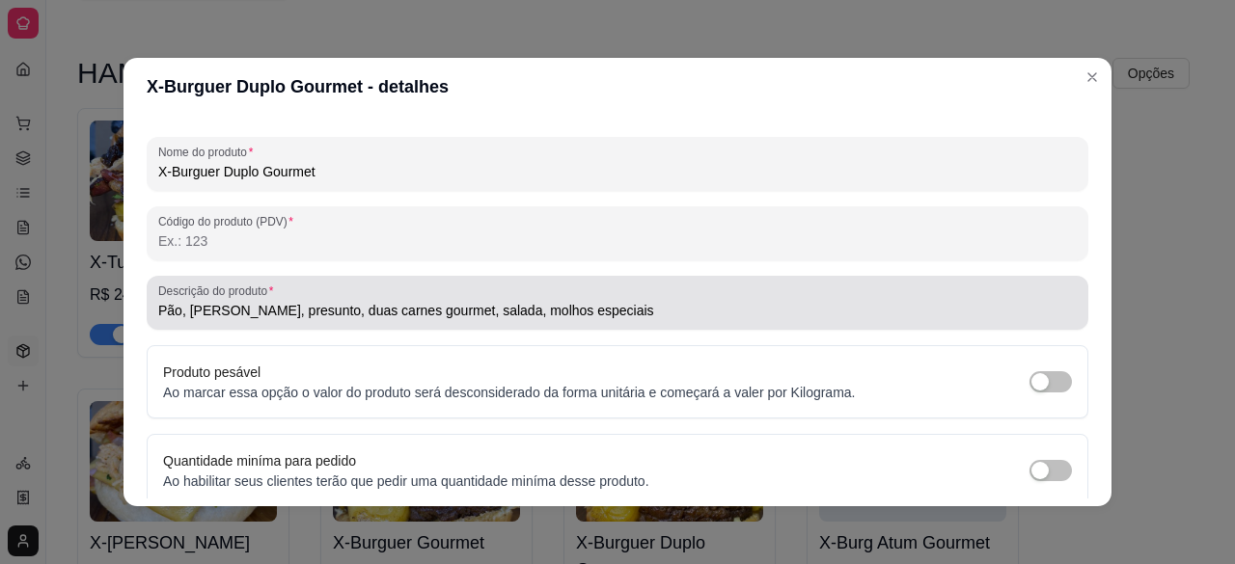
click at [582, 290] on div "Pão, [PERSON_NAME], presunto, duas carnes gourmet, salada, molhos especiais" at bounding box center [617, 303] width 919 height 39
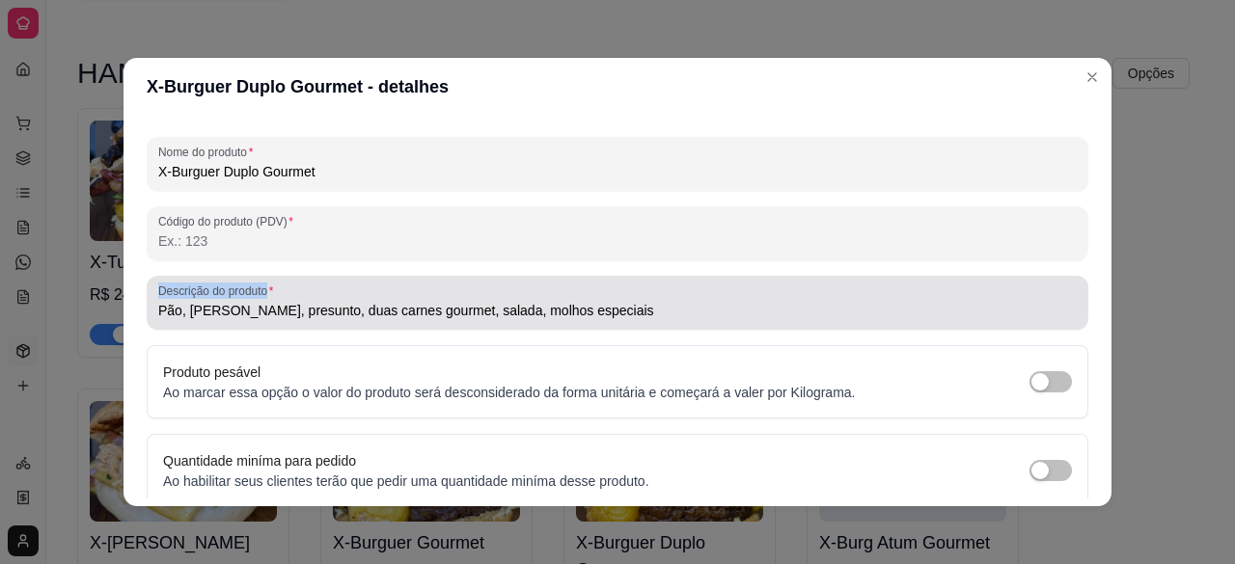
click at [582, 290] on div "Pão, [PERSON_NAME], presunto, duas carnes gourmet, salada, molhos especiais" at bounding box center [617, 303] width 919 height 39
drag, startPoint x: 582, startPoint y: 290, endPoint x: 488, endPoint y: 310, distance: 95.6
click at [488, 310] on div "Pão, [PERSON_NAME], presunto, duas carnes gourmet, salada, molhos especiais" at bounding box center [617, 303] width 919 height 39
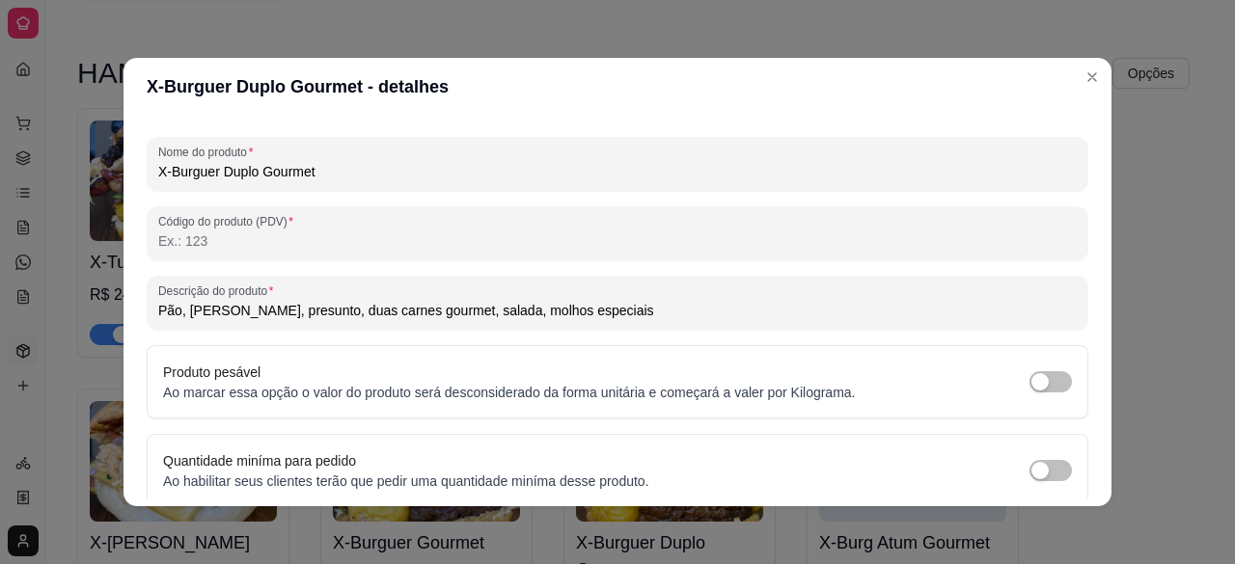
click at [488, 310] on input "Pão, [PERSON_NAME], presunto, duas carnes gourmet, salada, molhos especiais" at bounding box center [617, 310] width 919 height 19
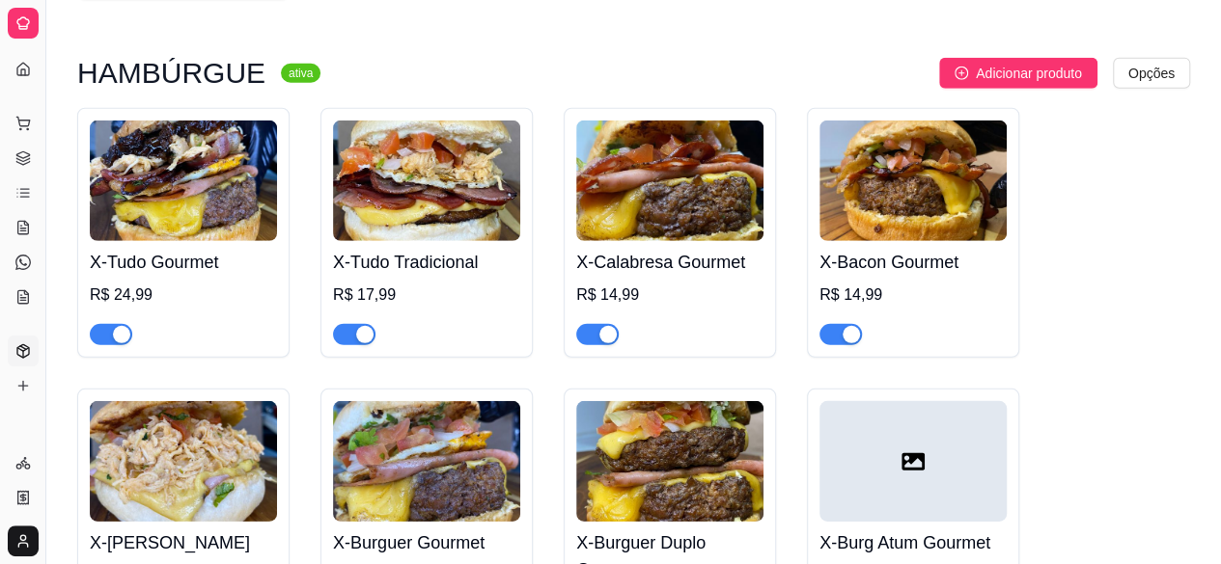
click at [392, 190] on img at bounding box center [426, 181] width 187 height 121
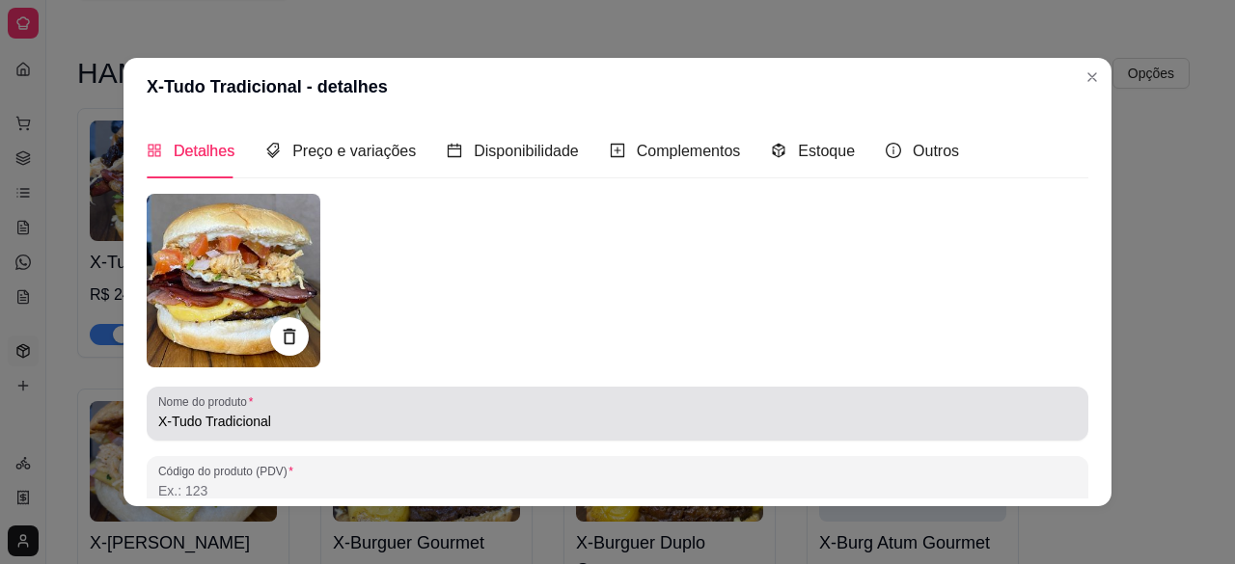
click at [251, 427] on input "X-Tudo Tradicional" at bounding box center [617, 421] width 919 height 19
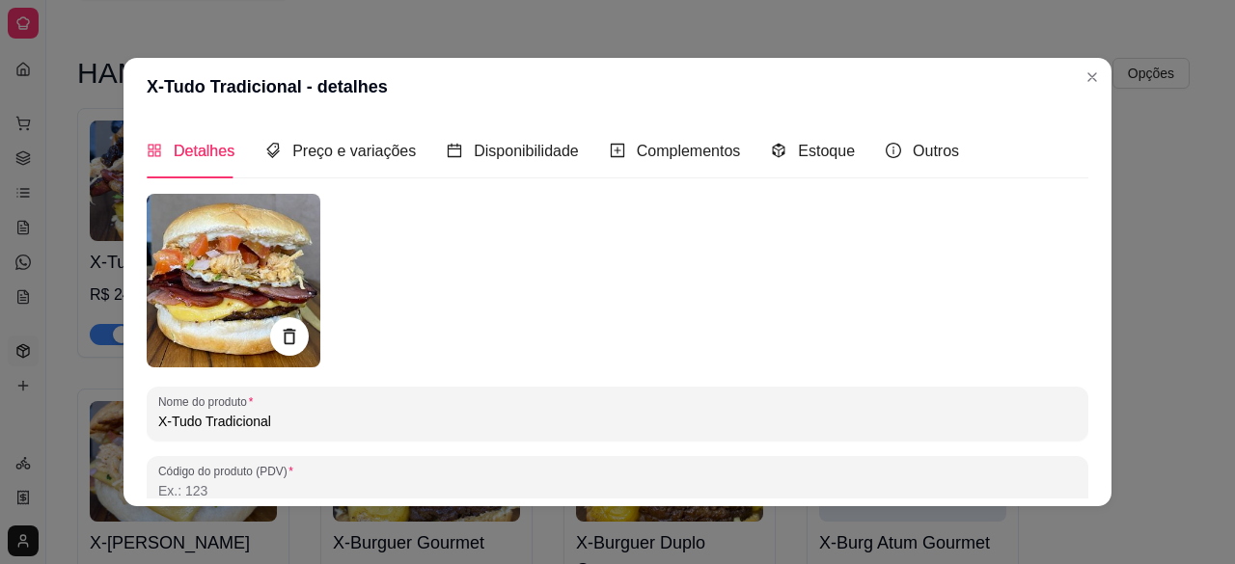
click at [434, 416] on input "X-Tudo Tradicional" at bounding box center [617, 421] width 919 height 19
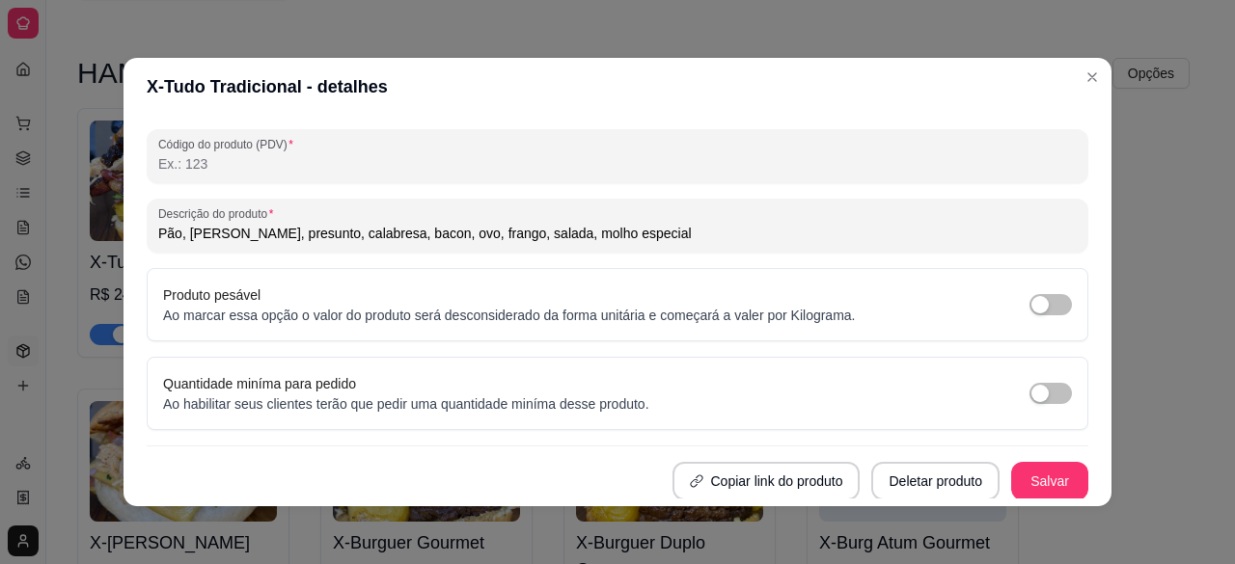
click at [731, 239] on input "Pão, [PERSON_NAME], presunto, calabresa, bacon, ovo, frango, salada, molho espe…" at bounding box center [617, 233] width 919 height 19
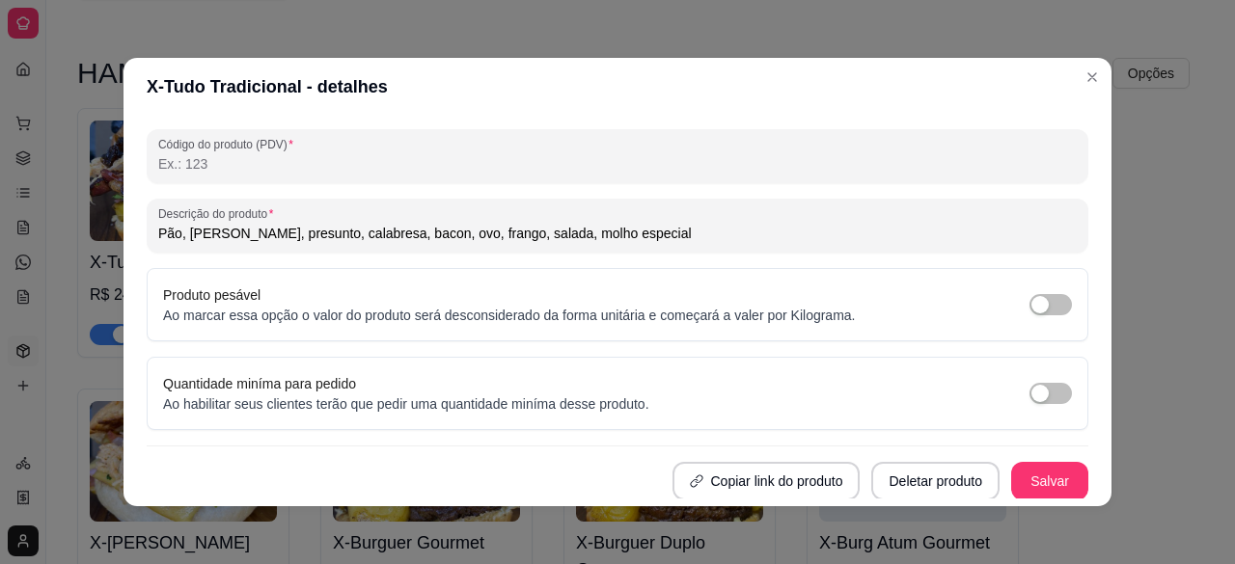
scroll to position [0, 0]
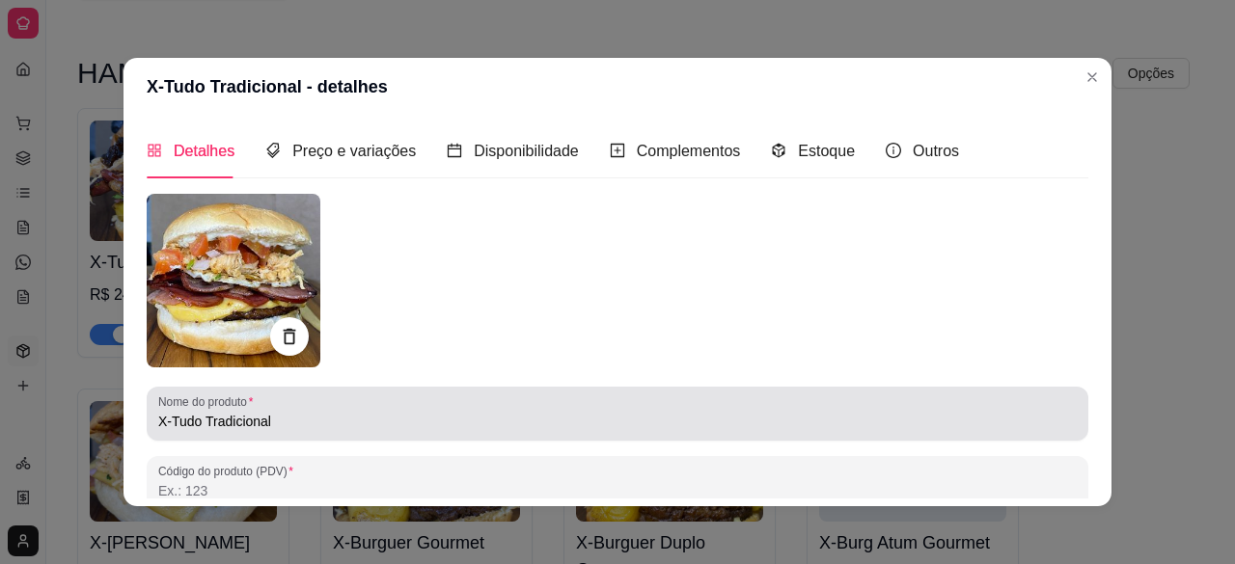
click at [554, 406] on div "X-Tudo Tradicional" at bounding box center [617, 414] width 919 height 39
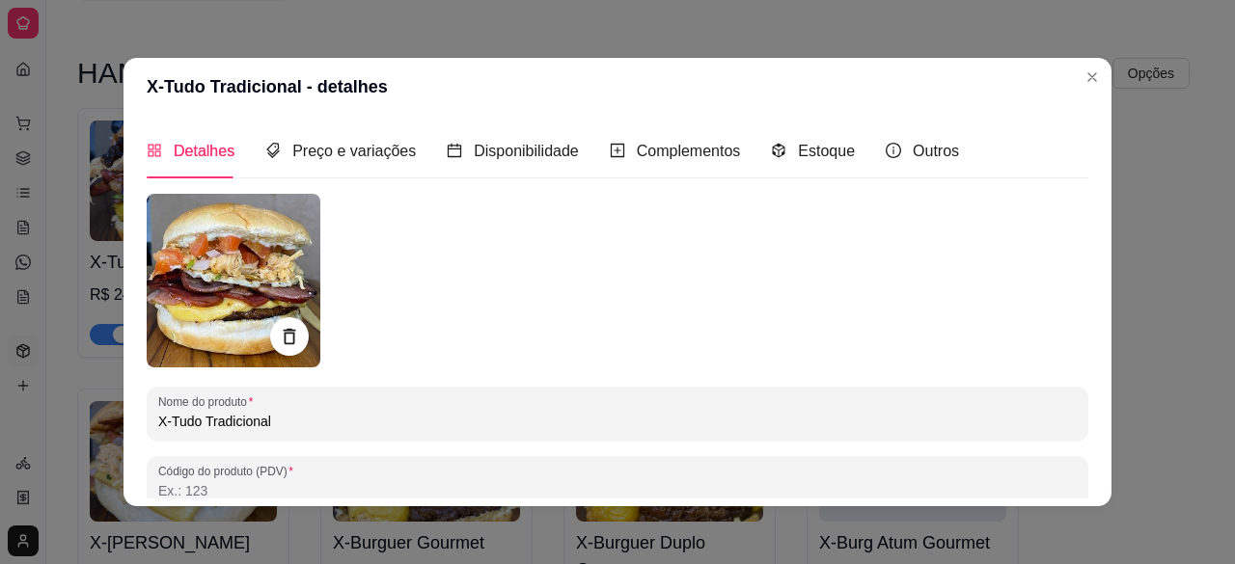
click at [527, 429] on input "X-Tudo Tradicional" at bounding box center [617, 421] width 919 height 19
click at [315, 146] on span "Preço e variações" at bounding box center [354, 151] width 124 height 16
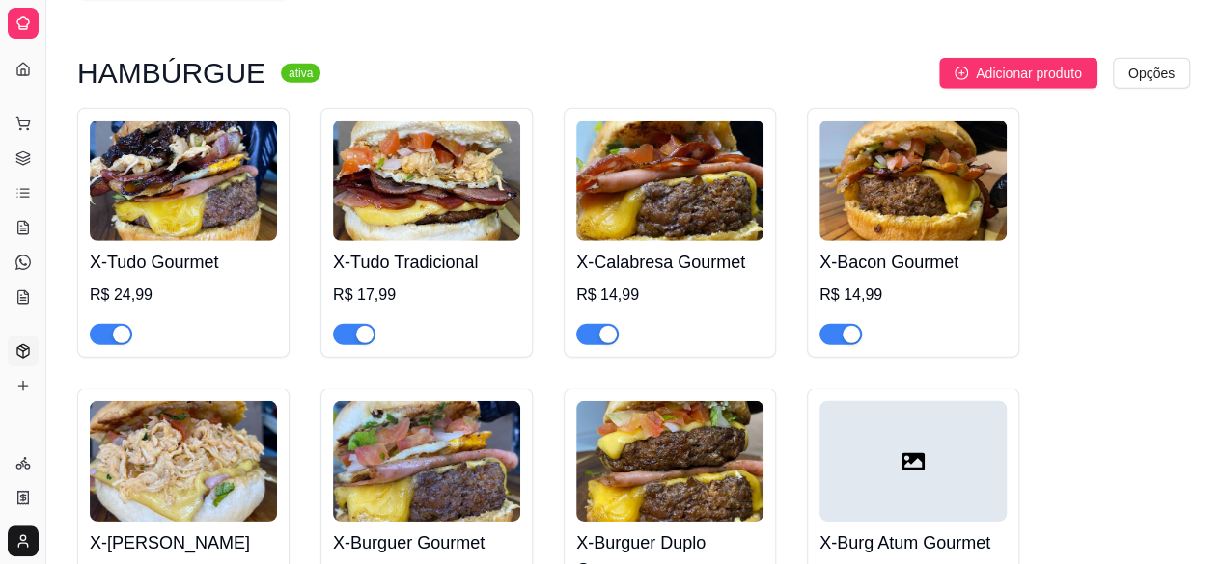
click at [212, 402] on img at bounding box center [183, 461] width 187 height 121
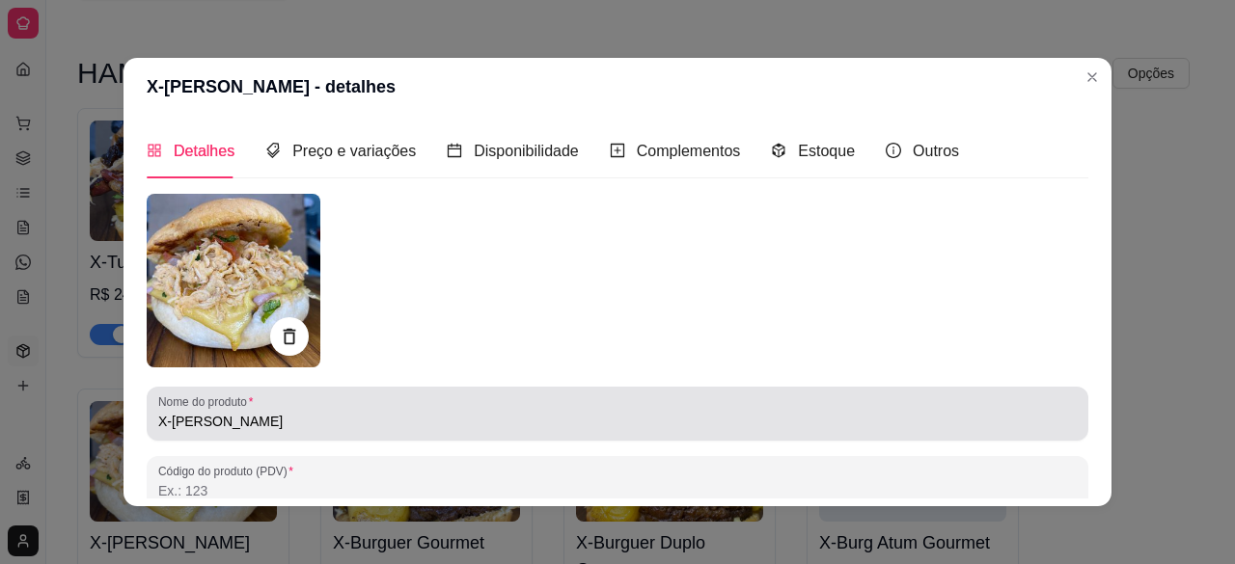
click at [212, 402] on label "Nome do produto" at bounding box center [208, 402] width 101 height 16
click at [212, 412] on input "X-[PERSON_NAME]" at bounding box center [617, 421] width 919 height 19
click at [212, 402] on label "Nome do produto" at bounding box center [208, 402] width 101 height 16
click at [212, 412] on input "X-[PERSON_NAME]" at bounding box center [617, 421] width 919 height 19
click at [212, 402] on label "Nome do produto" at bounding box center [208, 402] width 101 height 16
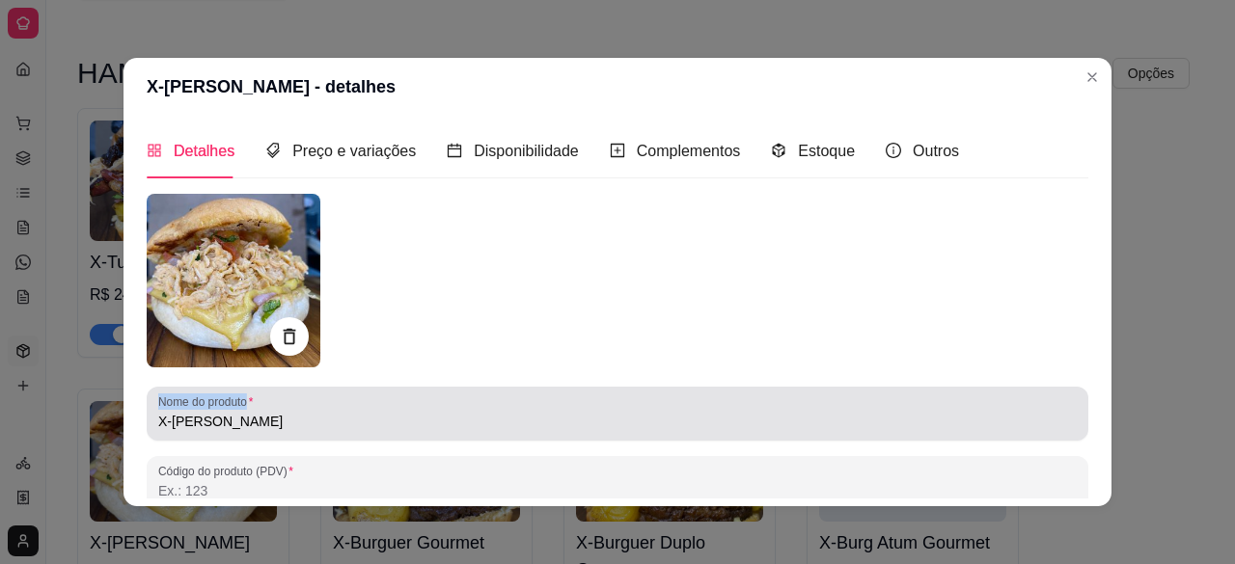
click at [212, 412] on input "X-[PERSON_NAME]" at bounding box center [617, 421] width 919 height 19
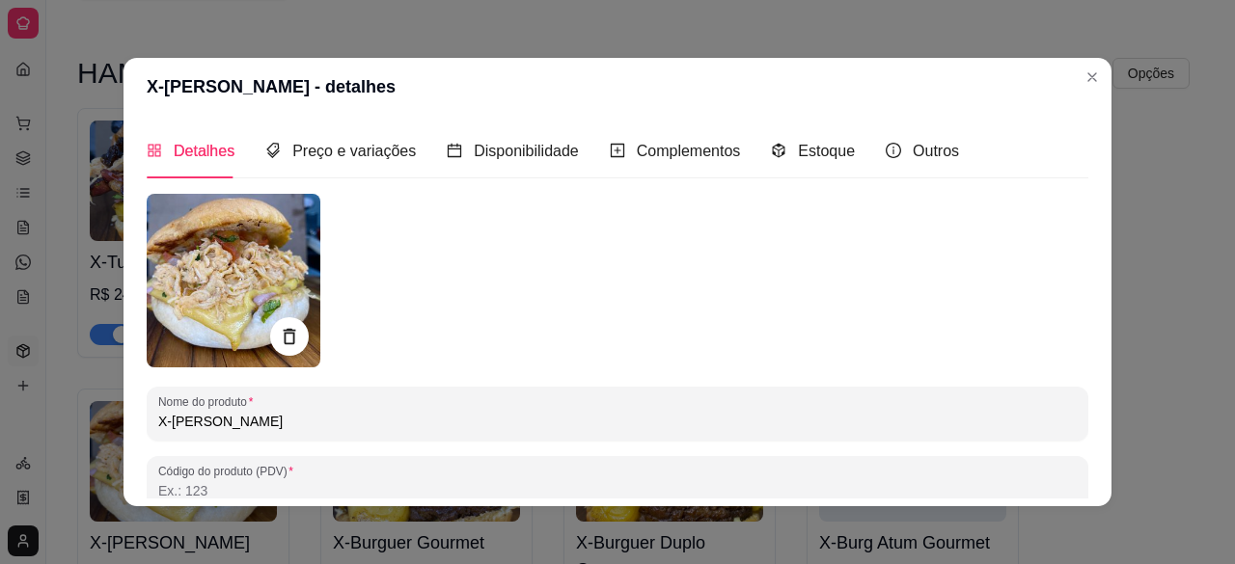
click at [205, 422] on input "X-[PERSON_NAME]" at bounding box center [617, 421] width 919 height 19
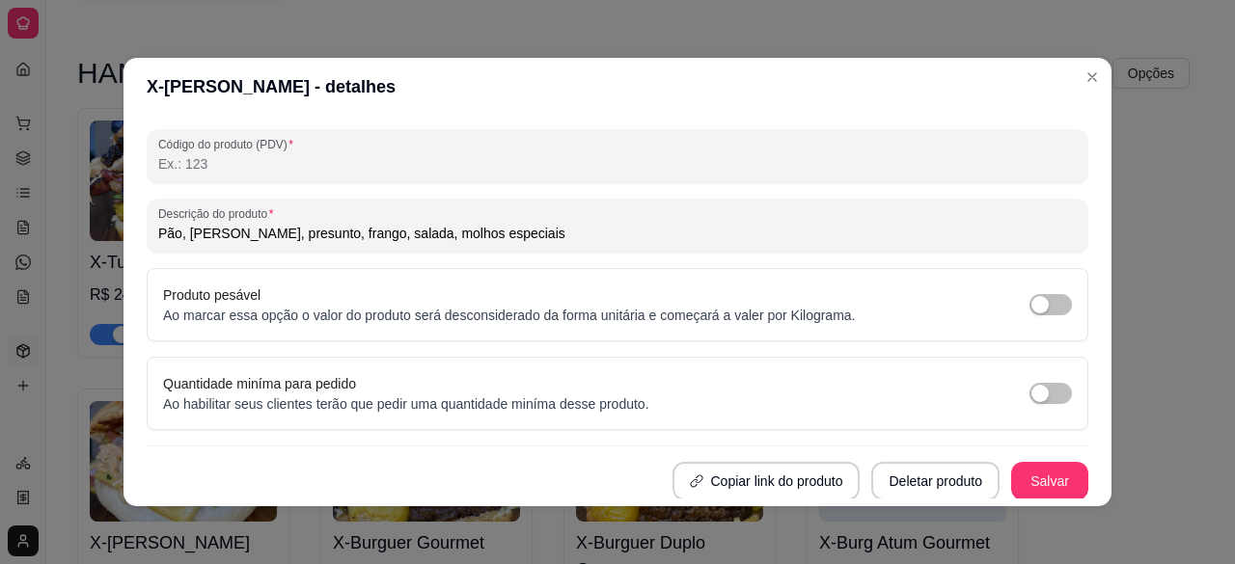
click at [550, 241] on input "Pão, [PERSON_NAME], presunto, frango, salada, molhos especiais" at bounding box center [617, 233] width 919 height 19
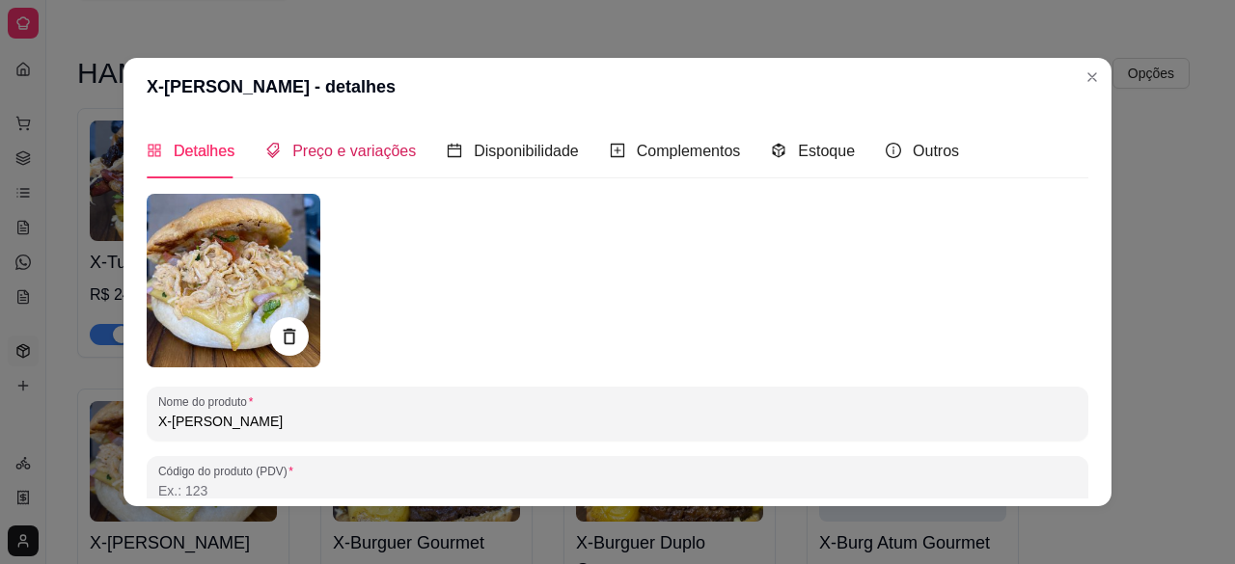
click at [369, 151] on span "Preço e variações" at bounding box center [354, 151] width 124 height 16
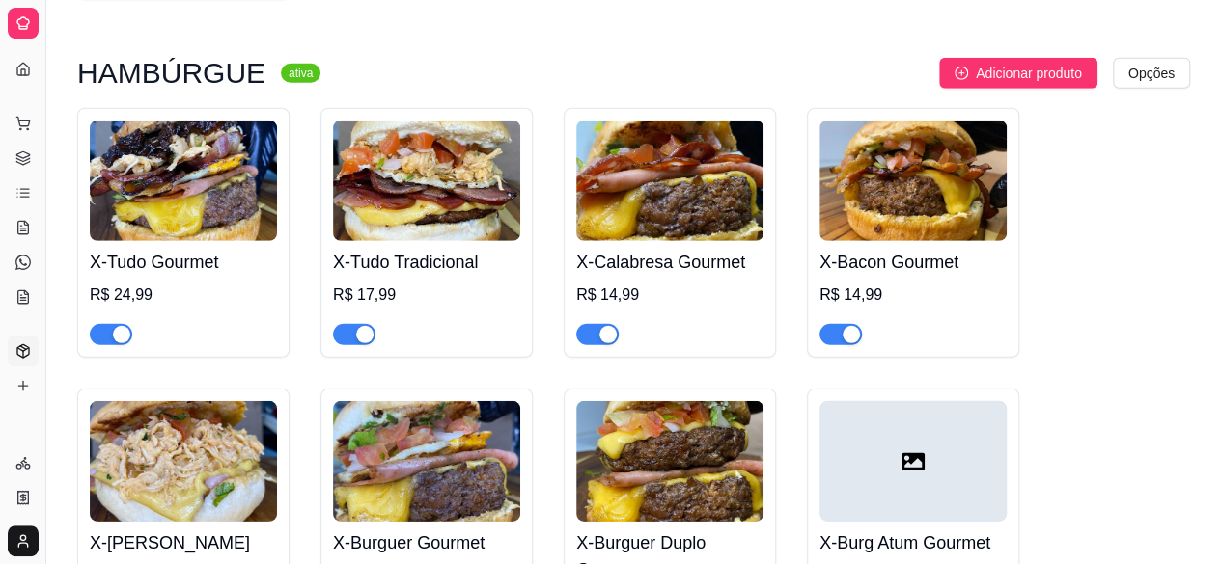
click at [689, 450] on img at bounding box center [669, 461] width 187 height 121
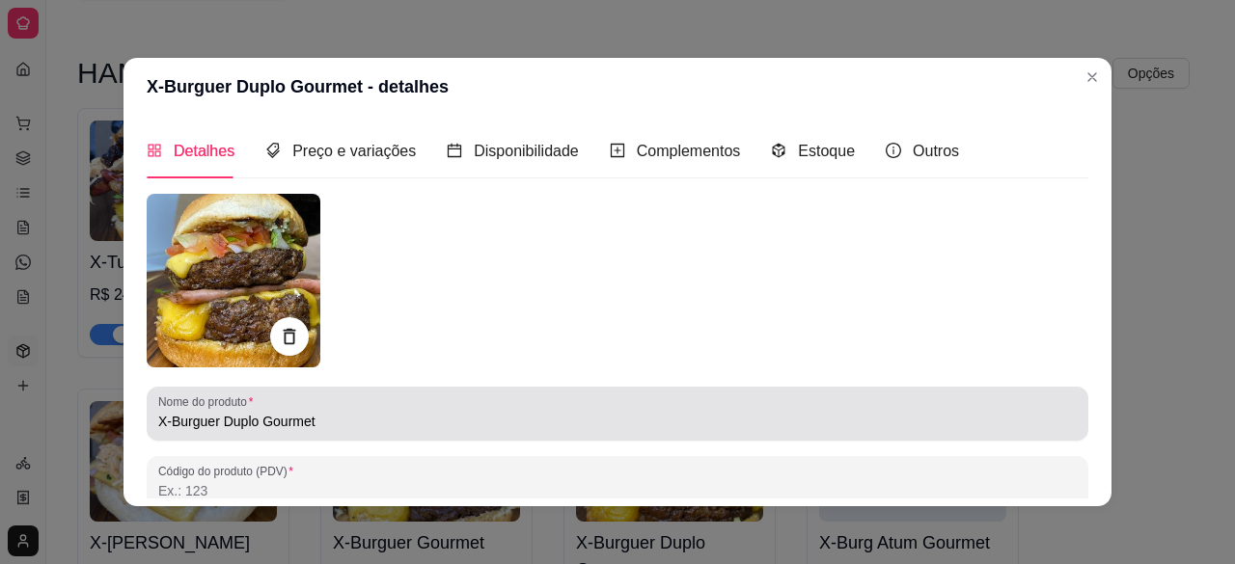
click at [411, 402] on div "X-Burguer Duplo Gourmet" at bounding box center [617, 414] width 919 height 39
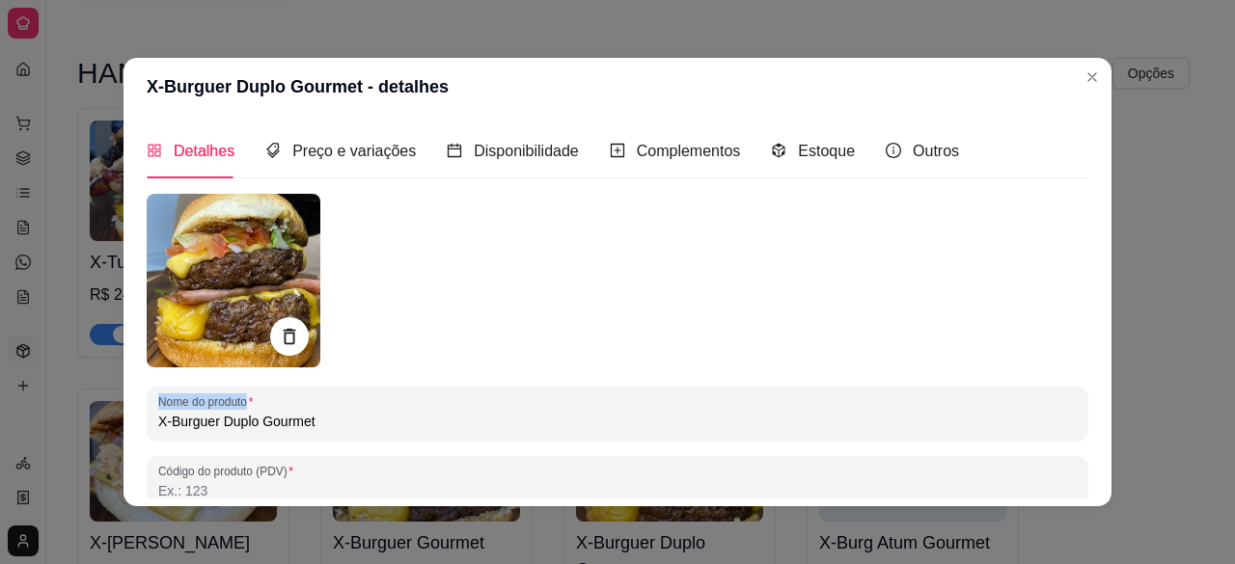
click at [411, 402] on div "X-Burguer Duplo Gourmet" at bounding box center [617, 414] width 919 height 39
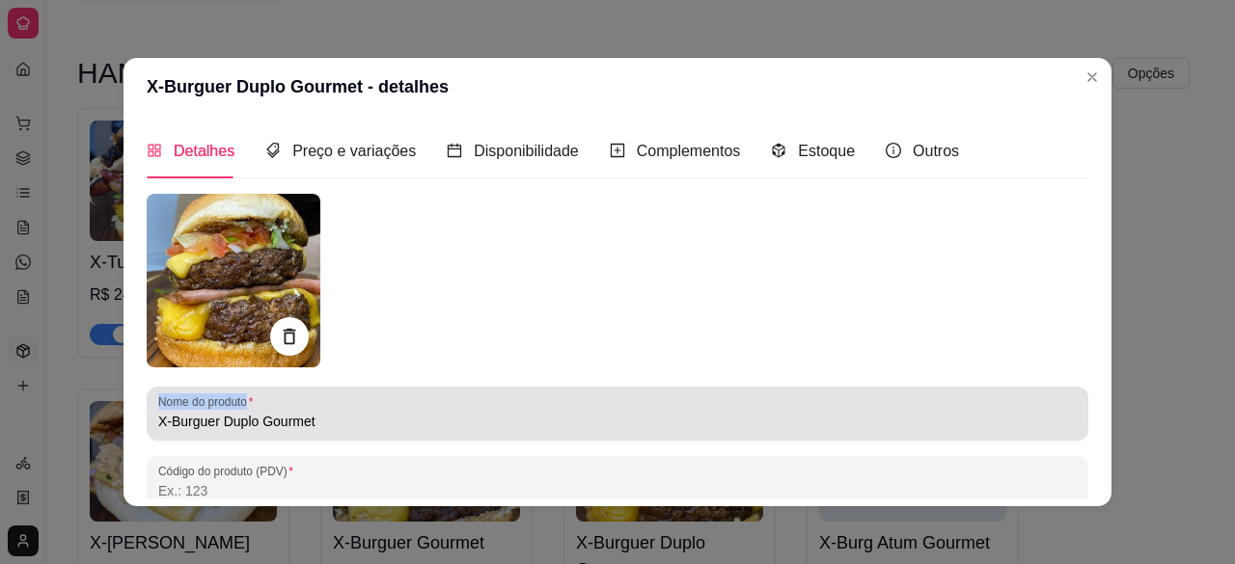
click at [411, 402] on div "X-Burguer Duplo Gourmet" at bounding box center [617, 414] width 919 height 39
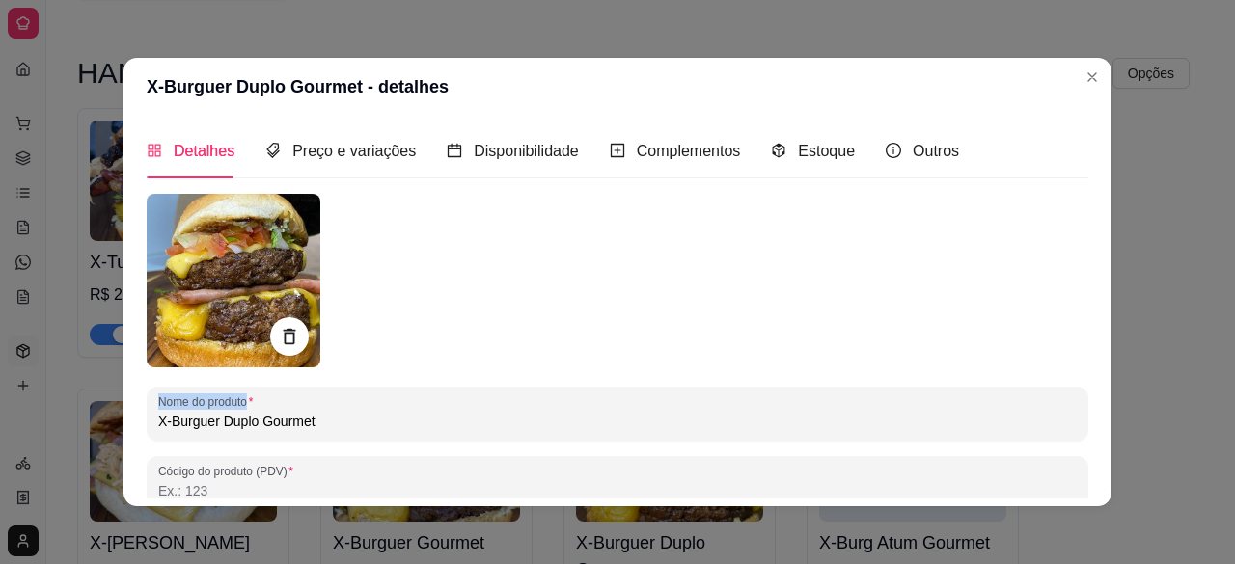
click at [411, 402] on div "X-Burguer Duplo Gourmet" at bounding box center [617, 414] width 919 height 39
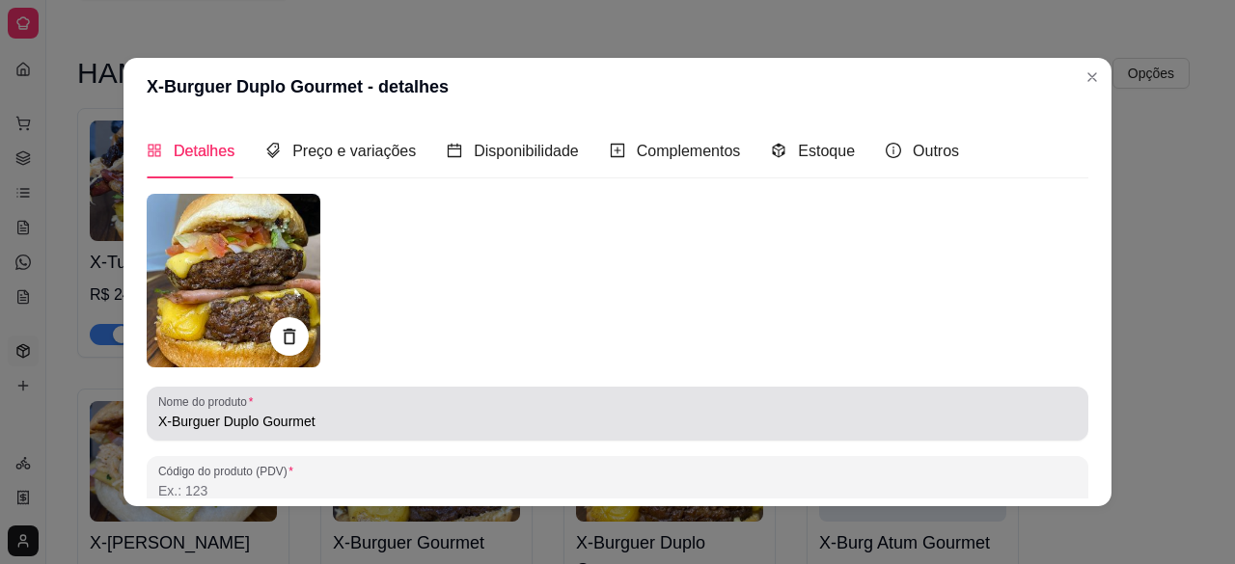
click at [411, 402] on div "X-Burguer Duplo Gourmet" at bounding box center [617, 414] width 919 height 39
drag, startPoint x: 411, startPoint y: 402, endPoint x: 226, endPoint y: 433, distance: 187.8
click at [411, 402] on div "X-Burguer Duplo Gourmet" at bounding box center [617, 414] width 919 height 39
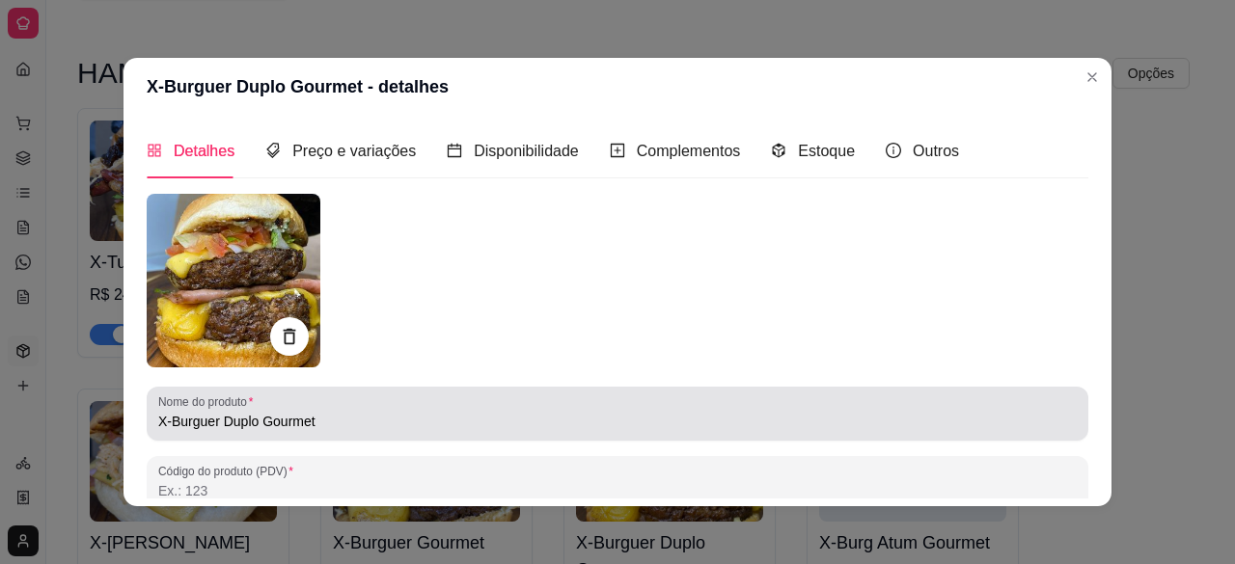
click at [203, 433] on div "X-Burguer Duplo Gourmet" at bounding box center [617, 414] width 919 height 39
click at [226, 433] on div "X-Burguer Duplo Gourmet" at bounding box center [617, 414] width 919 height 39
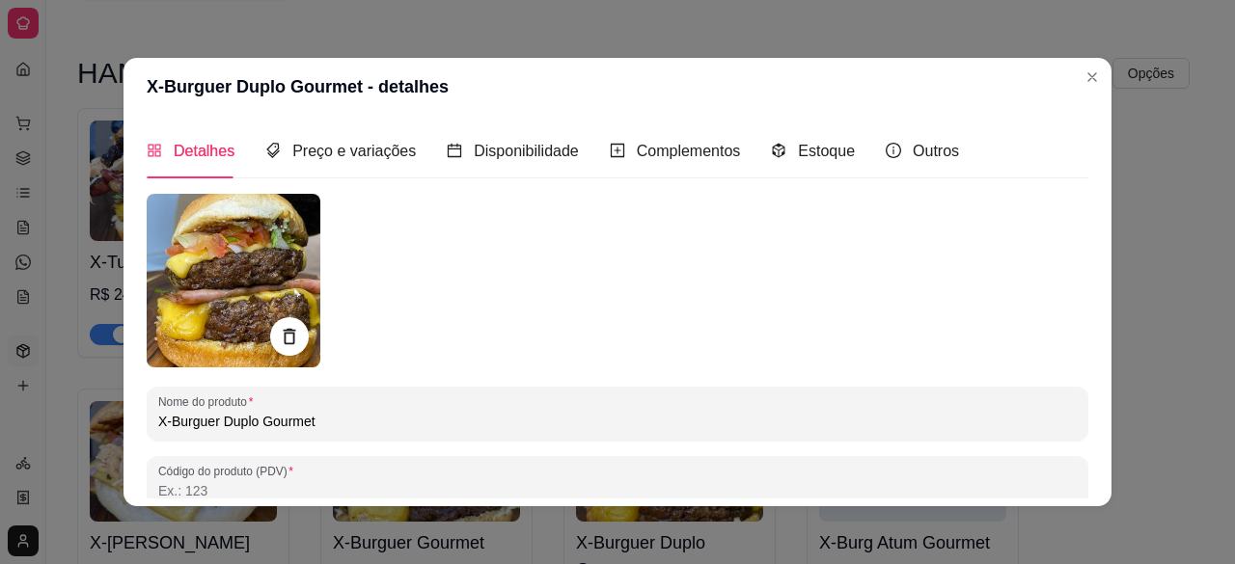
click at [226, 433] on div "X-Burguer Duplo Gourmet" at bounding box center [617, 414] width 919 height 39
click at [226, 427] on input "X-Burguer Duplo Gourmet" at bounding box center [617, 421] width 919 height 19
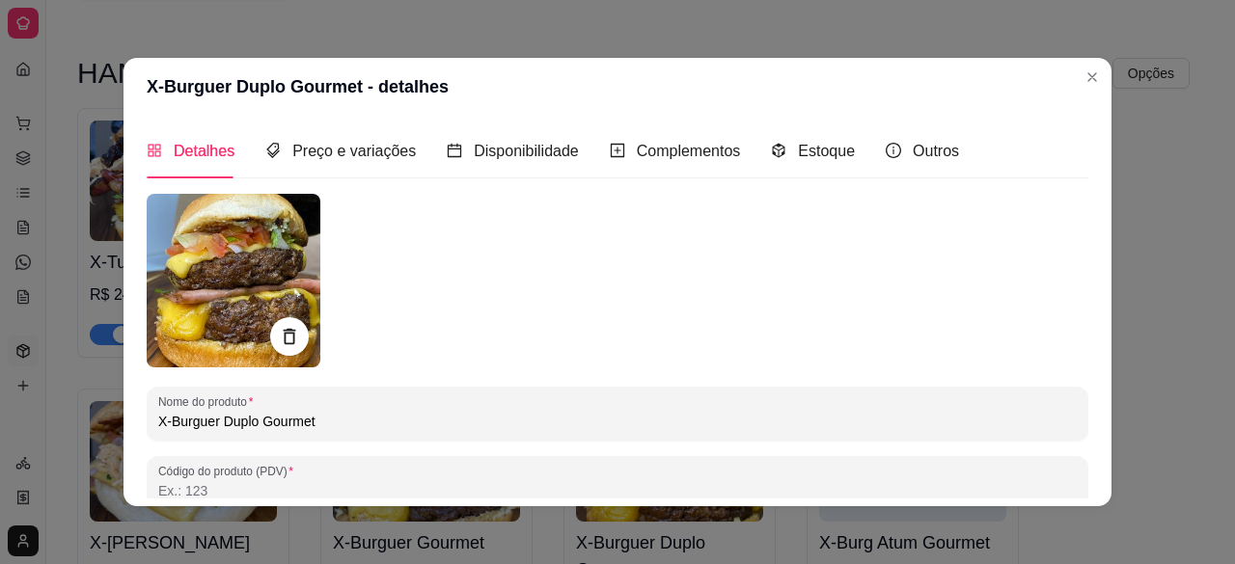
click at [226, 427] on input "X-Burguer Duplo Gourmet" at bounding box center [617, 421] width 919 height 19
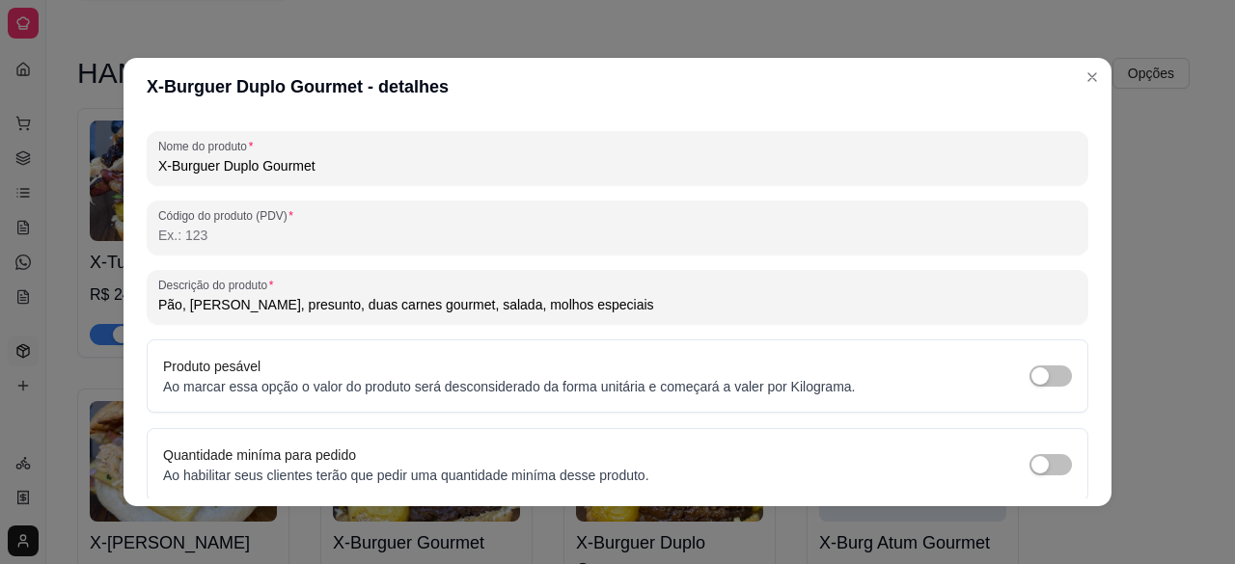
scroll to position [276, 0]
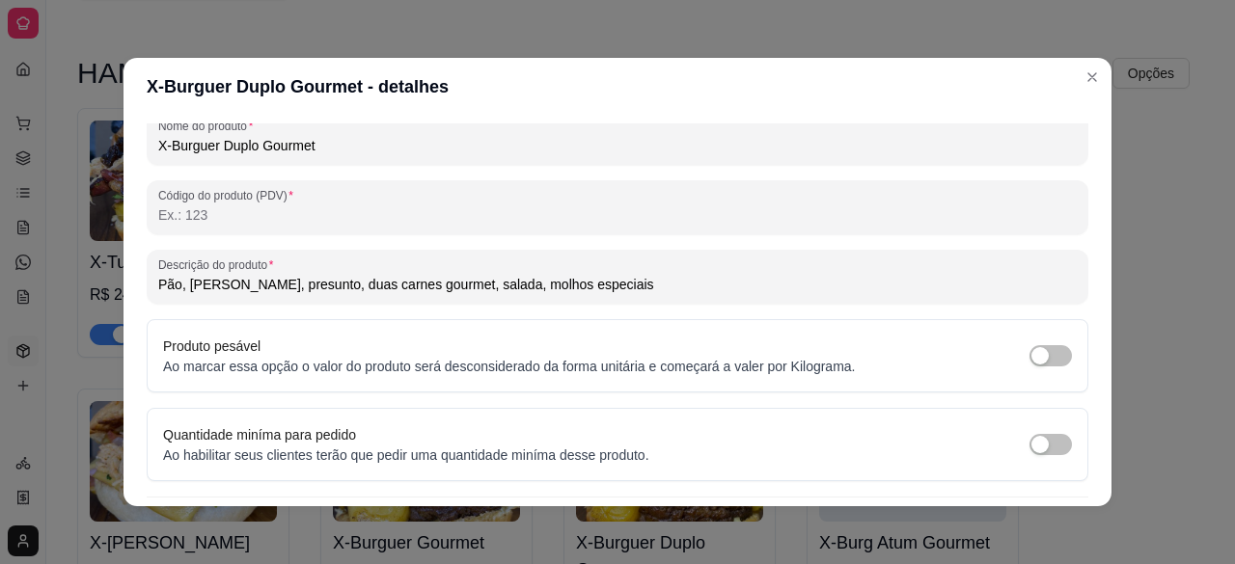
click at [456, 288] on input "Pão, [PERSON_NAME], presunto, duas carnes gourmet, salada, molhos especiais" at bounding box center [617, 284] width 919 height 19
click at [455, 289] on input "Pão, [PERSON_NAME], presunto, duas carnes gourmet, salada, molhos especiais" at bounding box center [617, 284] width 919 height 19
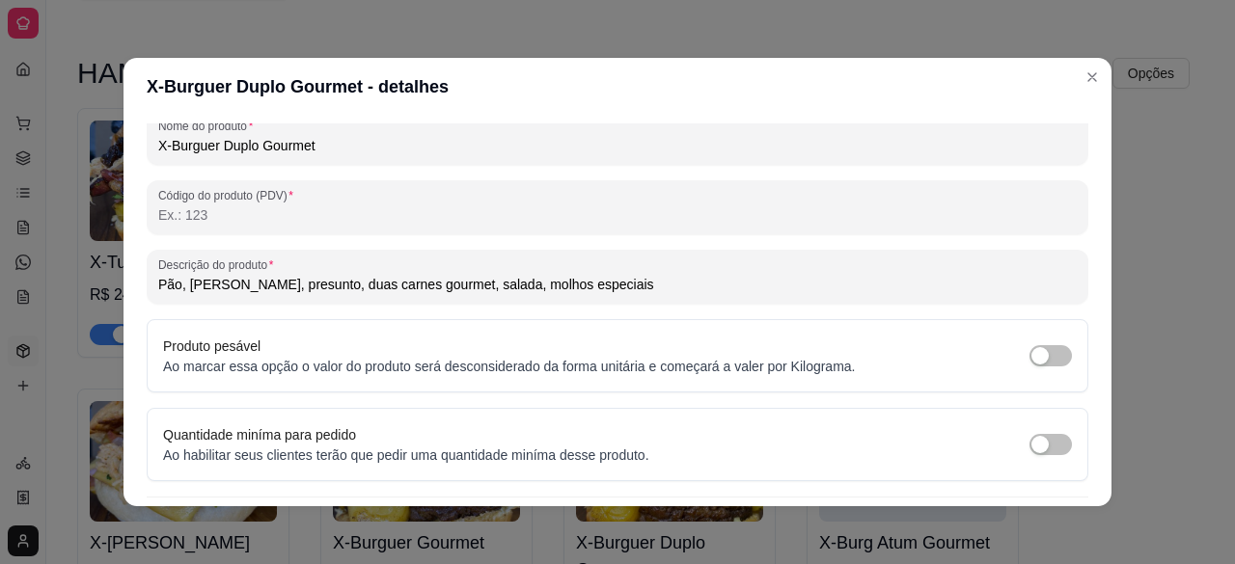
click at [455, 289] on input "Pão, [PERSON_NAME], presunto, duas carnes gourmet, salada, molhos especiais" at bounding box center [617, 284] width 919 height 19
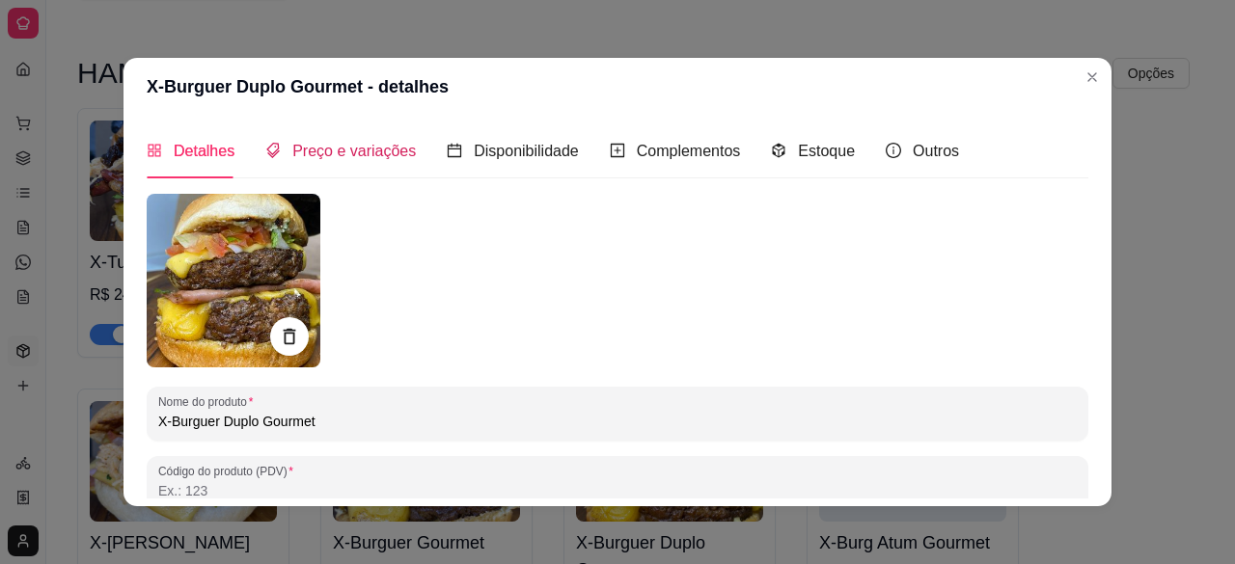
click at [363, 151] on span "Preço e variações" at bounding box center [354, 151] width 124 height 16
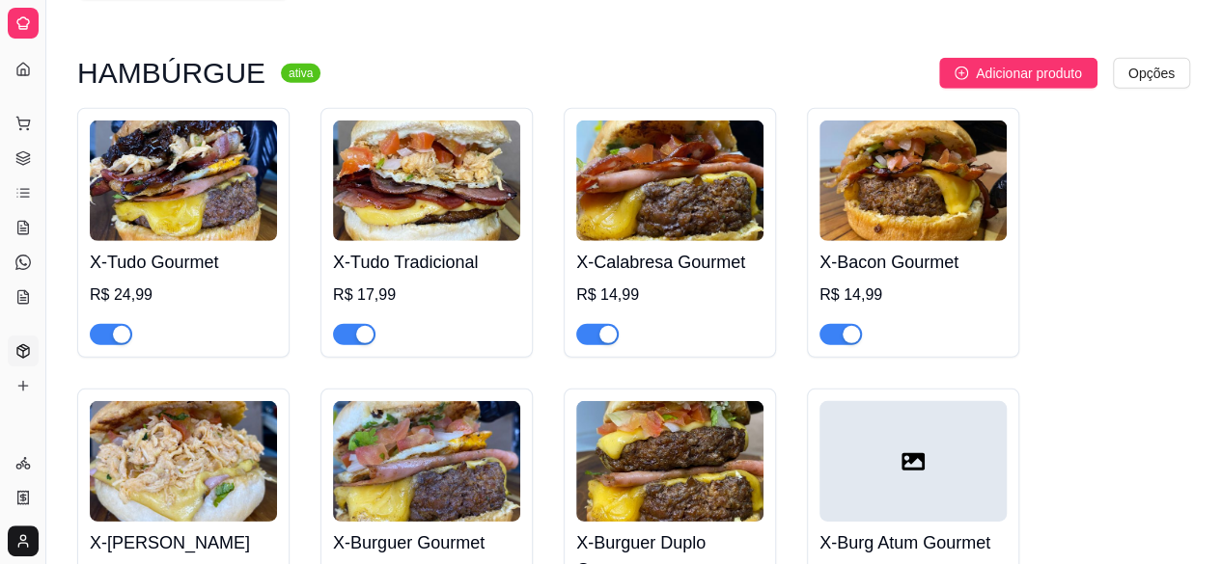
click at [641, 171] on img at bounding box center [669, 181] width 187 height 121
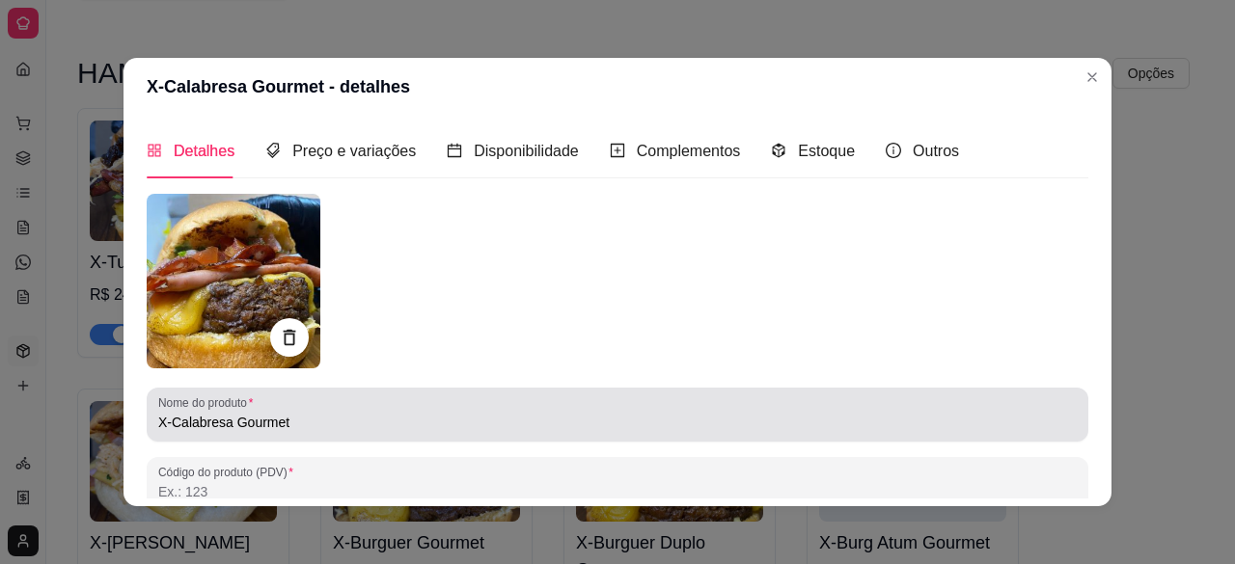
click at [413, 419] on input "X-Calabresa Gourmet" at bounding box center [617, 422] width 919 height 19
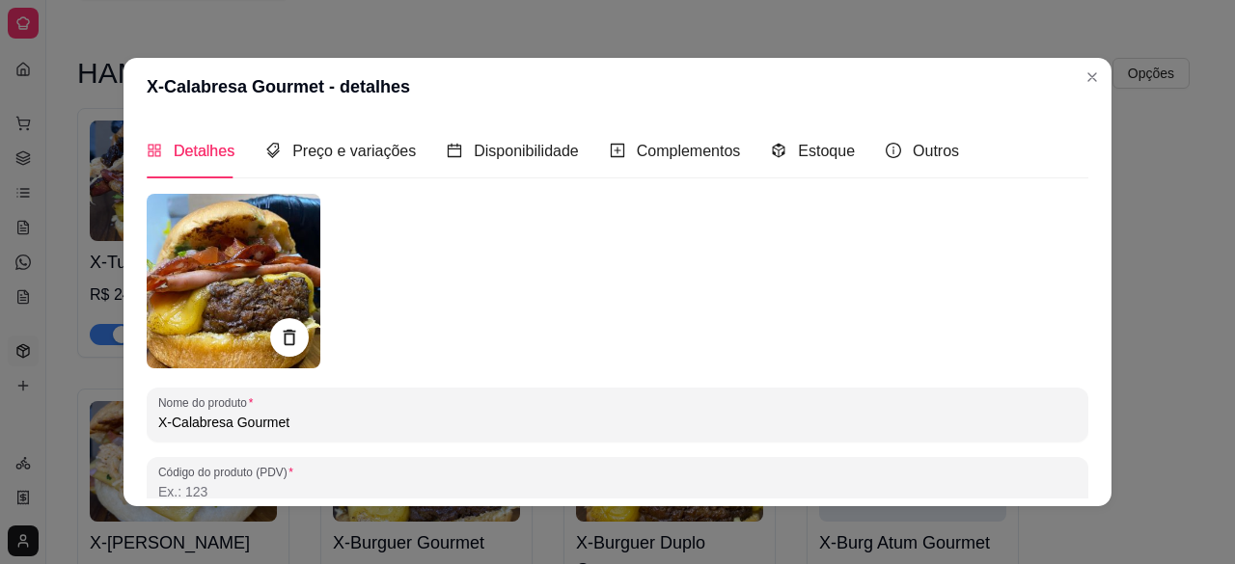
click at [413, 419] on input "X-Calabresa Gourmet" at bounding box center [617, 422] width 919 height 19
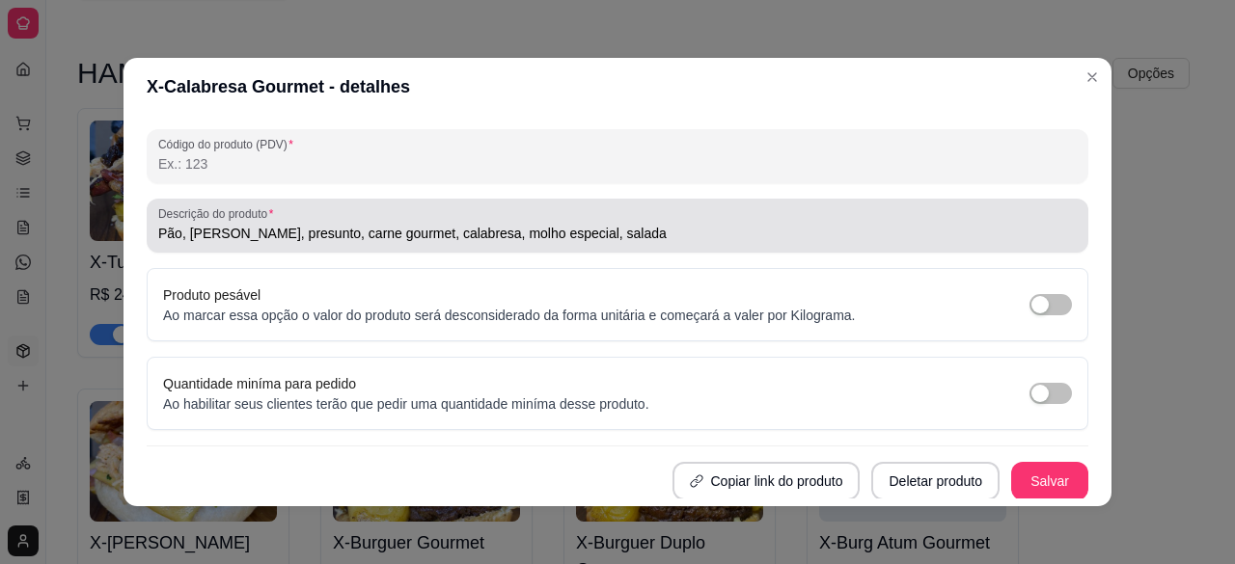
click at [668, 219] on div "Pão, [PERSON_NAME], presunto, carne gourmet, calabresa, molho especial, salada" at bounding box center [617, 225] width 919 height 39
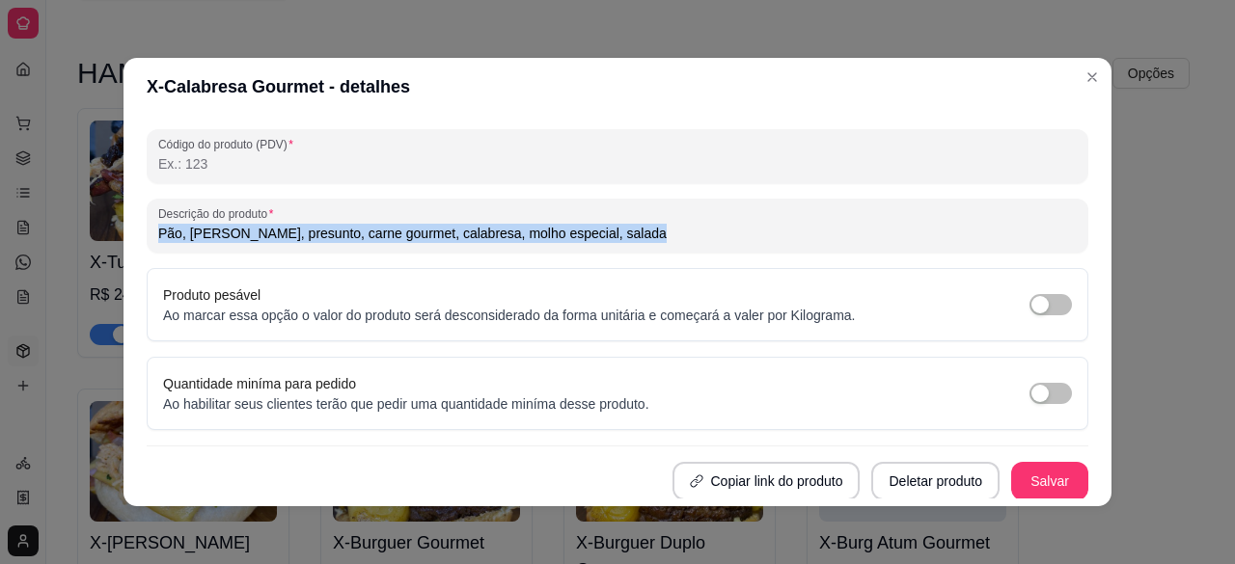
click at [668, 219] on div "Pão, [PERSON_NAME], presunto, carne gourmet, calabresa, molho especial, salada" at bounding box center [617, 225] width 919 height 39
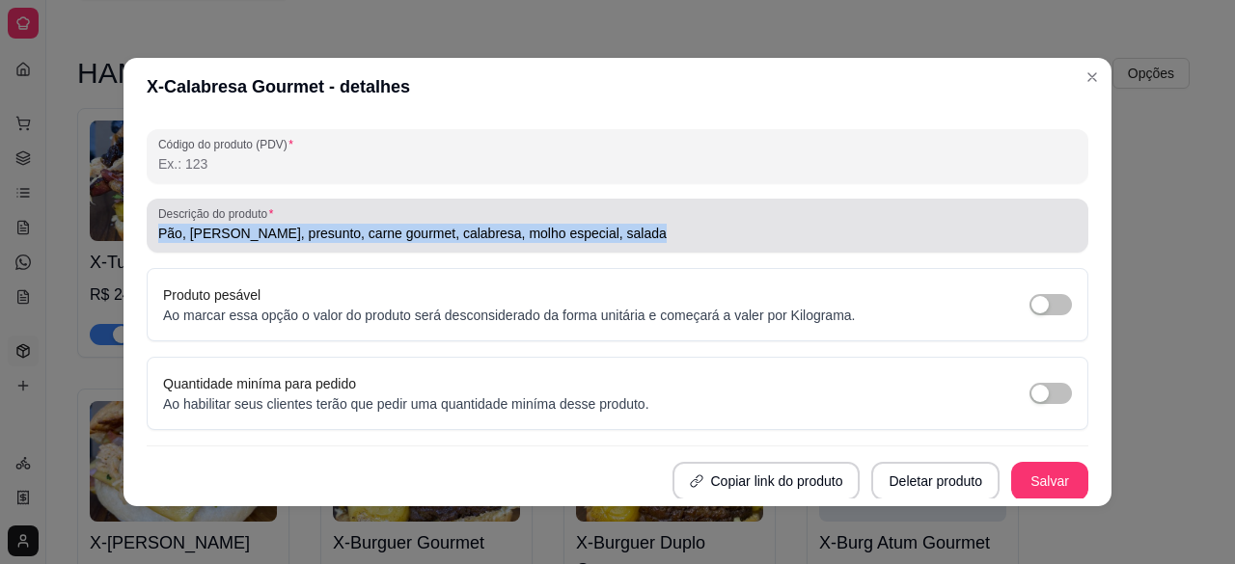
click at [668, 219] on div "Pão, [PERSON_NAME], presunto, carne gourmet, calabresa, molho especial, salada" at bounding box center [617, 225] width 919 height 39
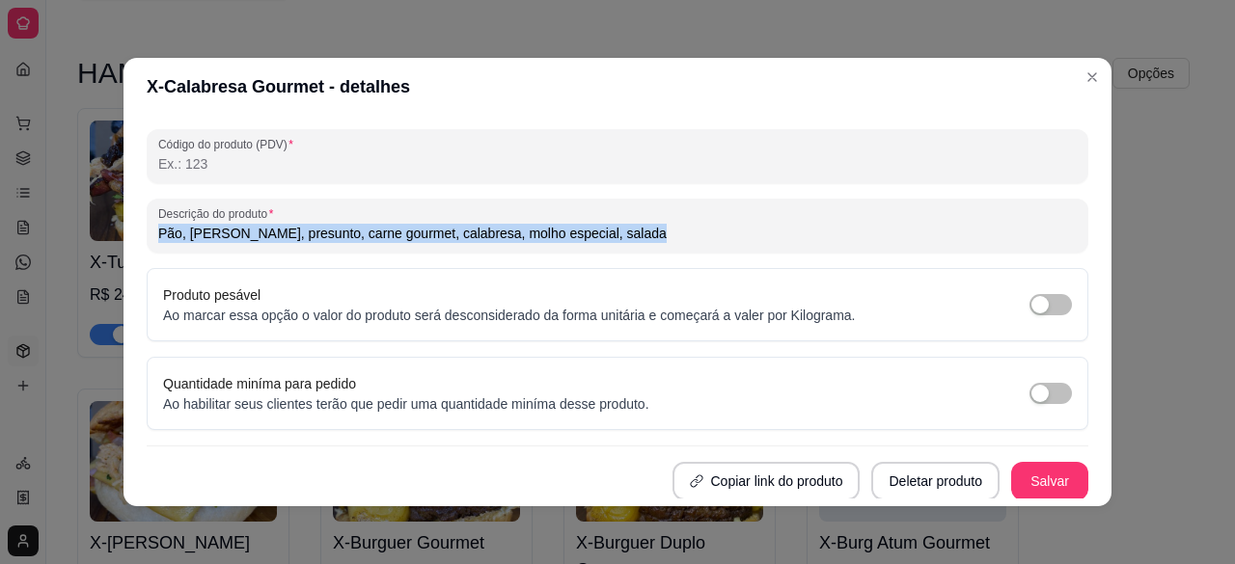
click at [668, 219] on div "Pão, [PERSON_NAME], presunto, carne gourmet, calabresa, molho especial, salada" at bounding box center [617, 225] width 919 height 39
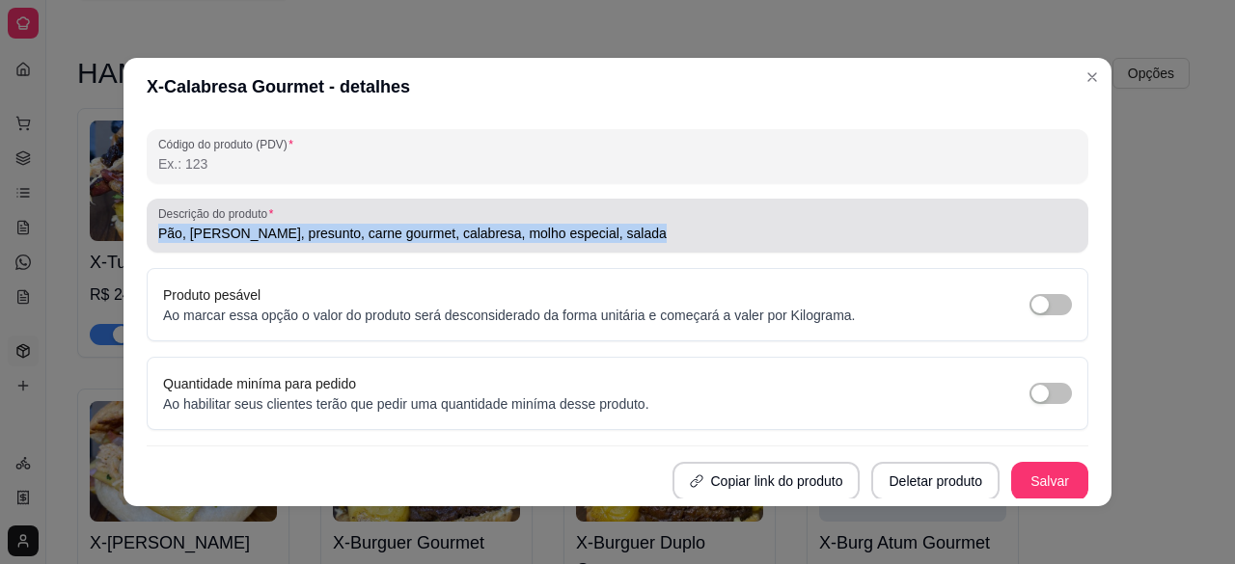
click at [668, 219] on div "Pão, [PERSON_NAME], presunto, carne gourmet, calabresa, molho especial, salada" at bounding box center [617, 225] width 919 height 39
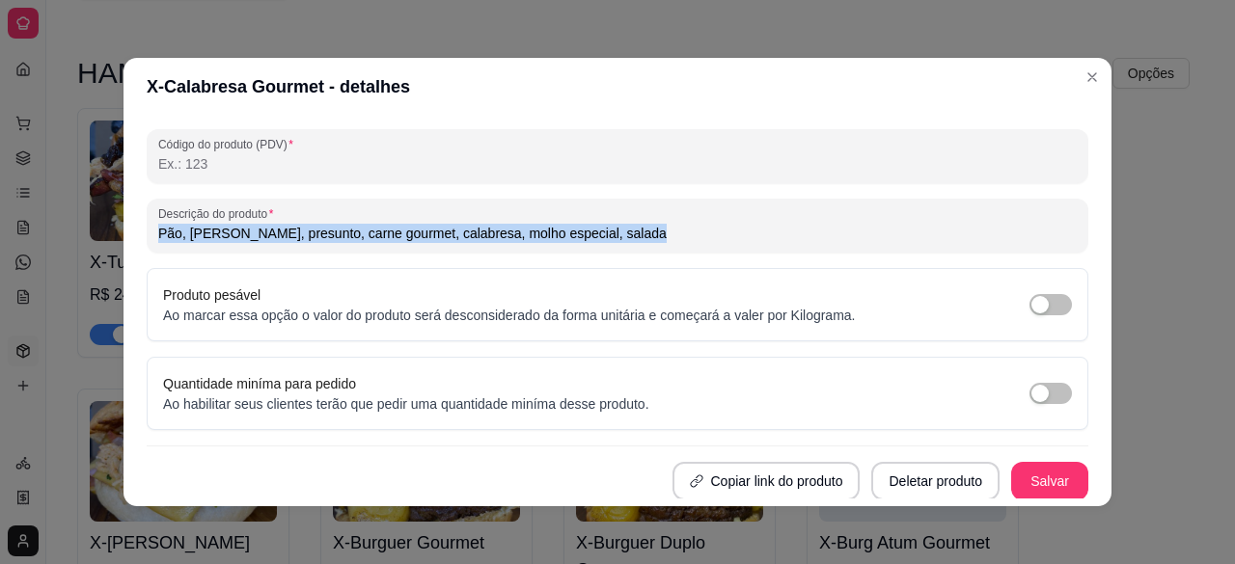
click at [668, 219] on div "Pão, [PERSON_NAME], presunto, carne gourmet, calabresa, molho especial, salada" at bounding box center [617, 225] width 919 height 39
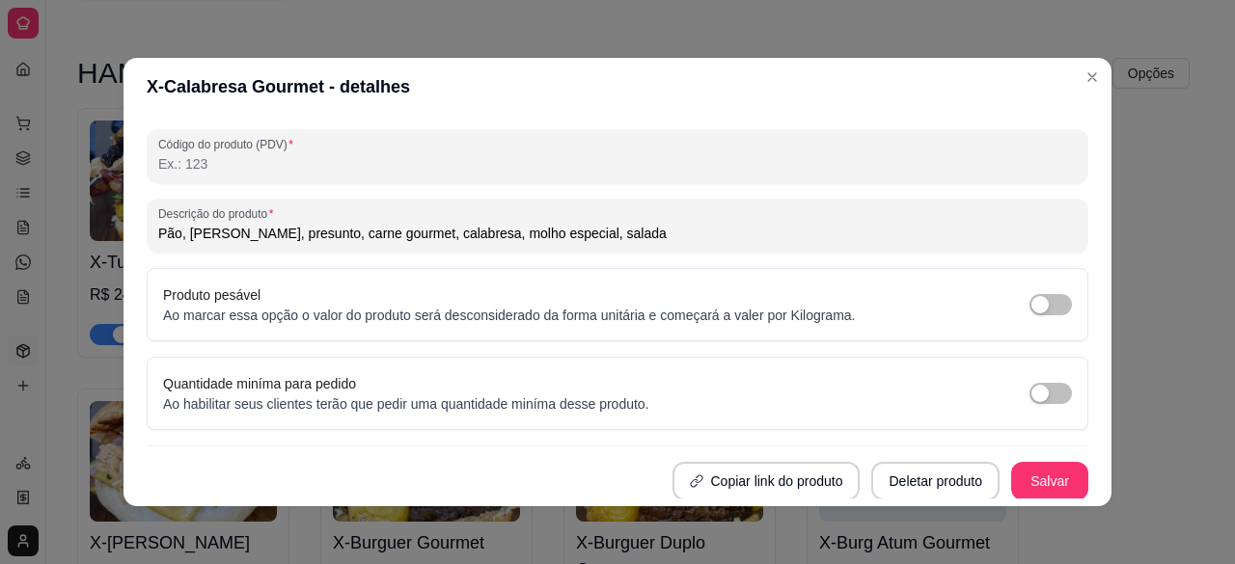
click at [511, 233] on input "Pão, [PERSON_NAME], presunto, carne gourmet, calabresa, molho especial, salada" at bounding box center [617, 233] width 919 height 19
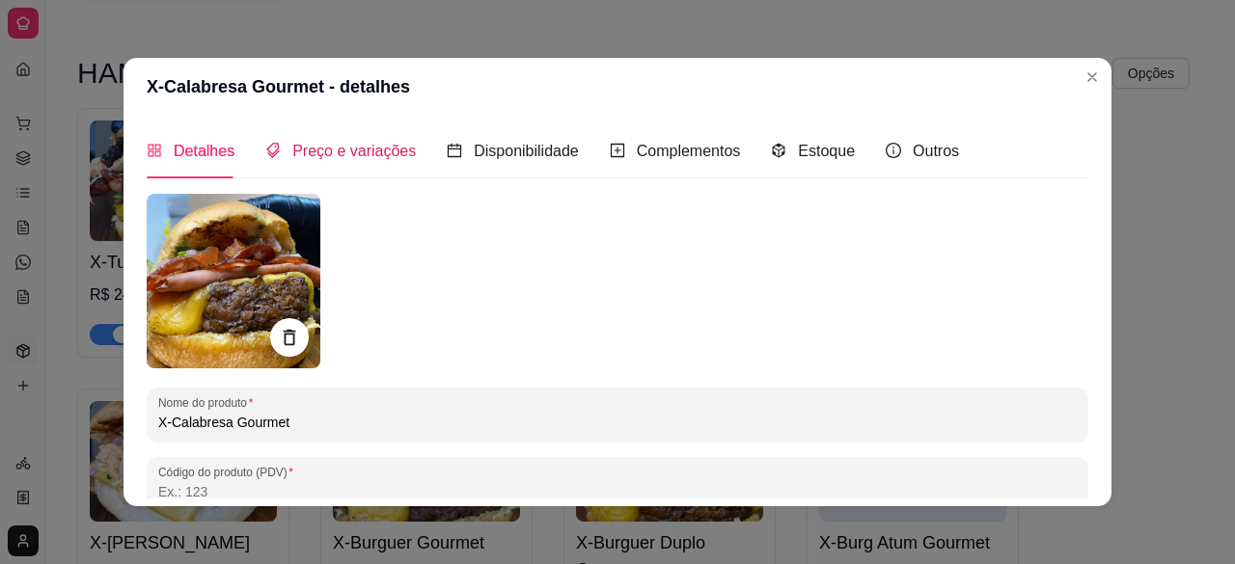
click at [355, 143] on span "Preço e variações" at bounding box center [354, 151] width 124 height 16
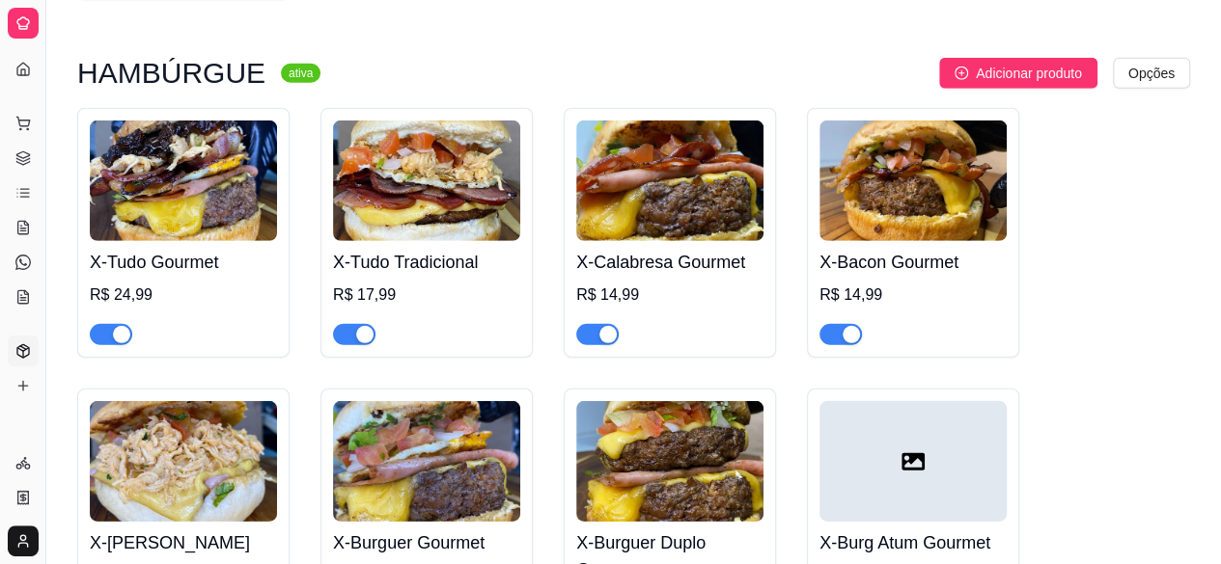
click at [885, 249] on h4 "X-Bacon Gourmet" at bounding box center [912, 262] width 187 height 27
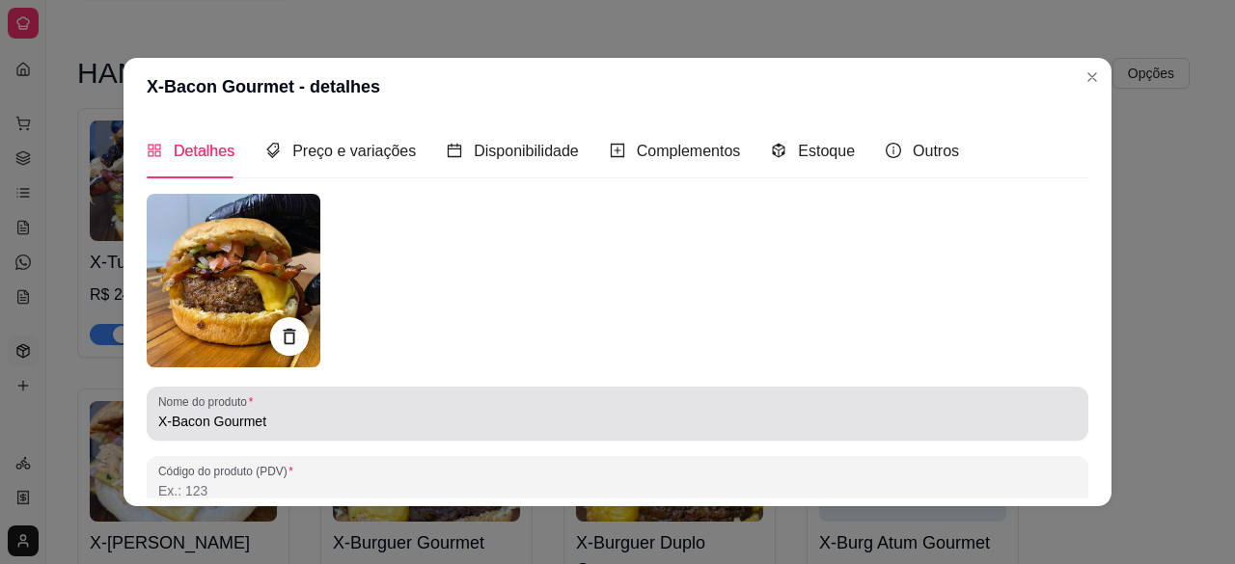
click at [457, 410] on div "X-Bacon Gourmet" at bounding box center [617, 414] width 919 height 39
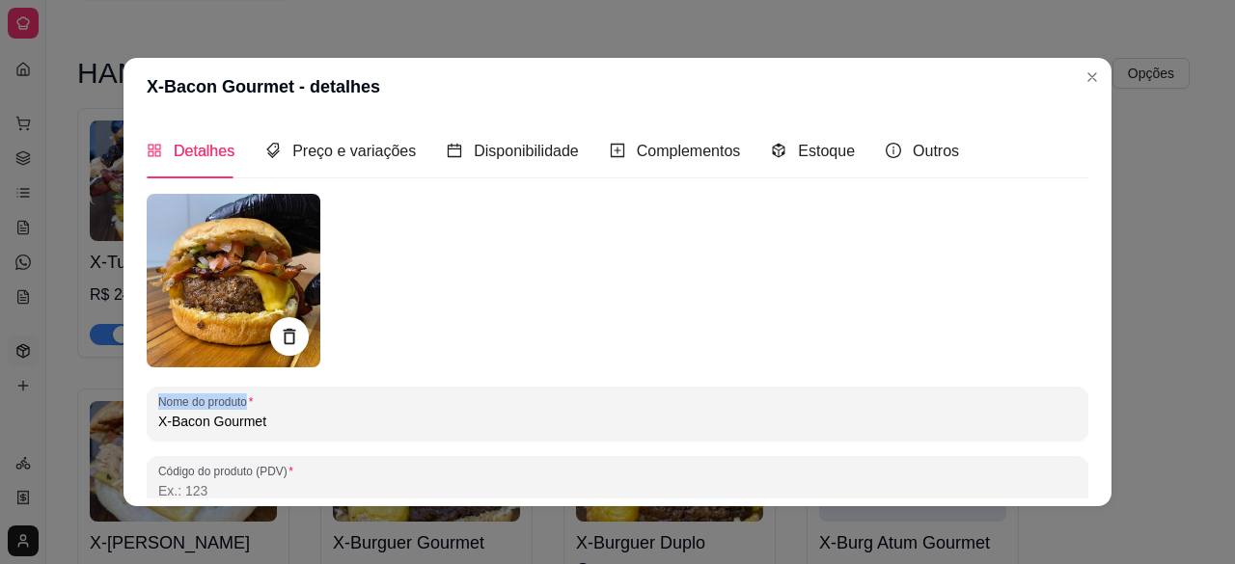
click at [457, 410] on div "X-Bacon Gourmet" at bounding box center [617, 414] width 919 height 39
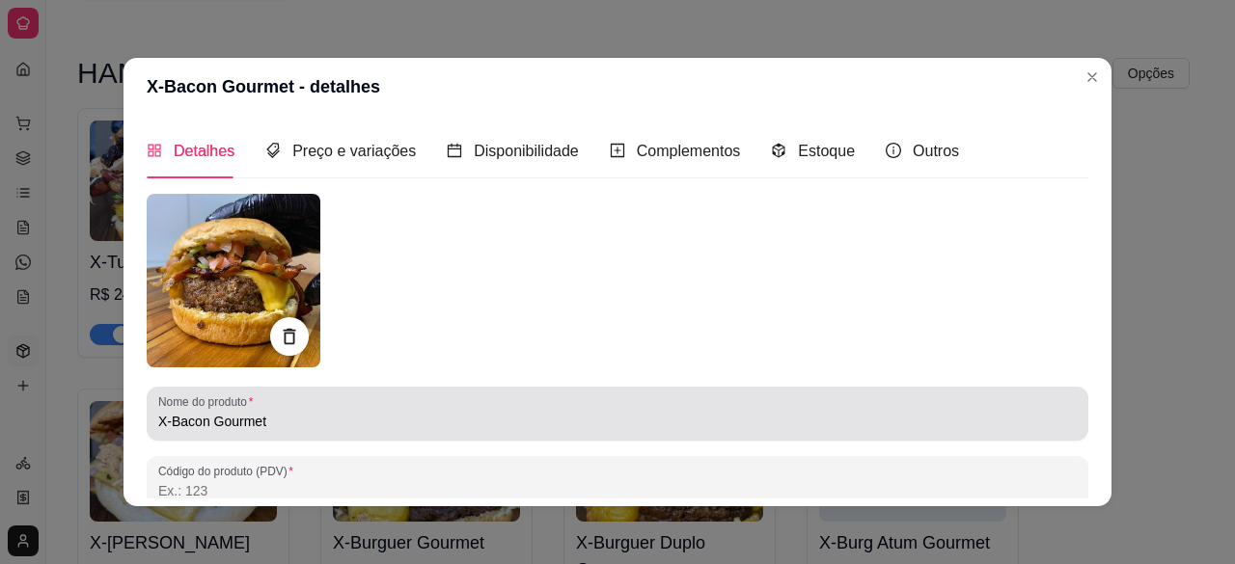
click at [457, 410] on div "X-Bacon Gourmet" at bounding box center [617, 414] width 919 height 39
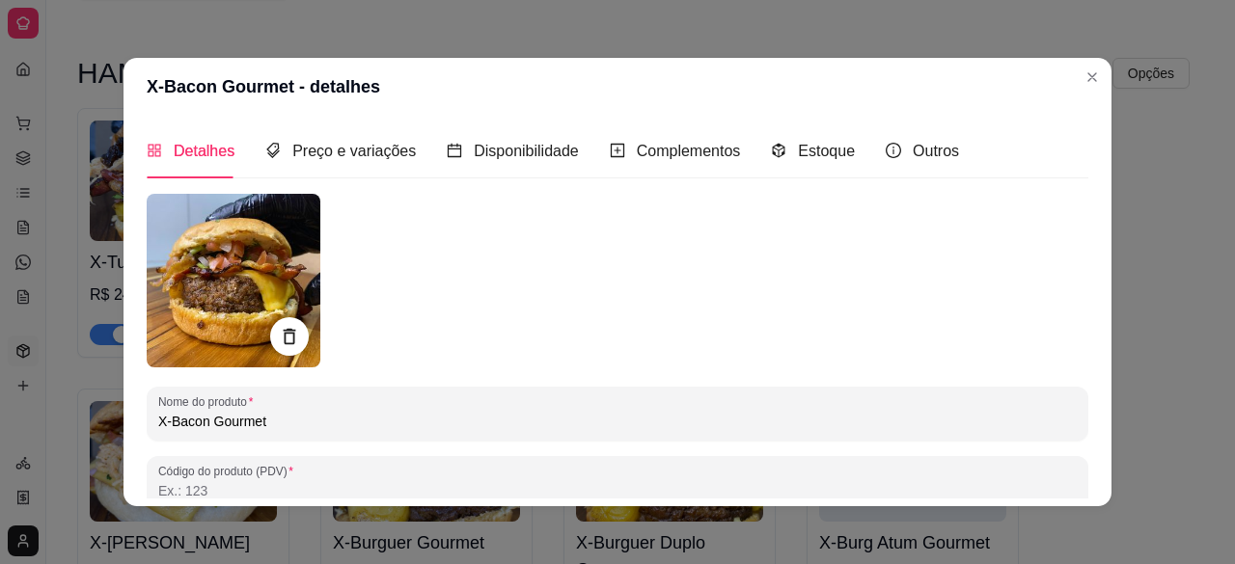
click at [232, 427] on input "X-Bacon Gourmet" at bounding box center [617, 421] width 919 height 19
click at [1083, 379] on div "Detalhes Preço e variações Disponibilidade Complementos Estoque Outros Nome do …" at bounding box center [618, 311] width 988 height 391
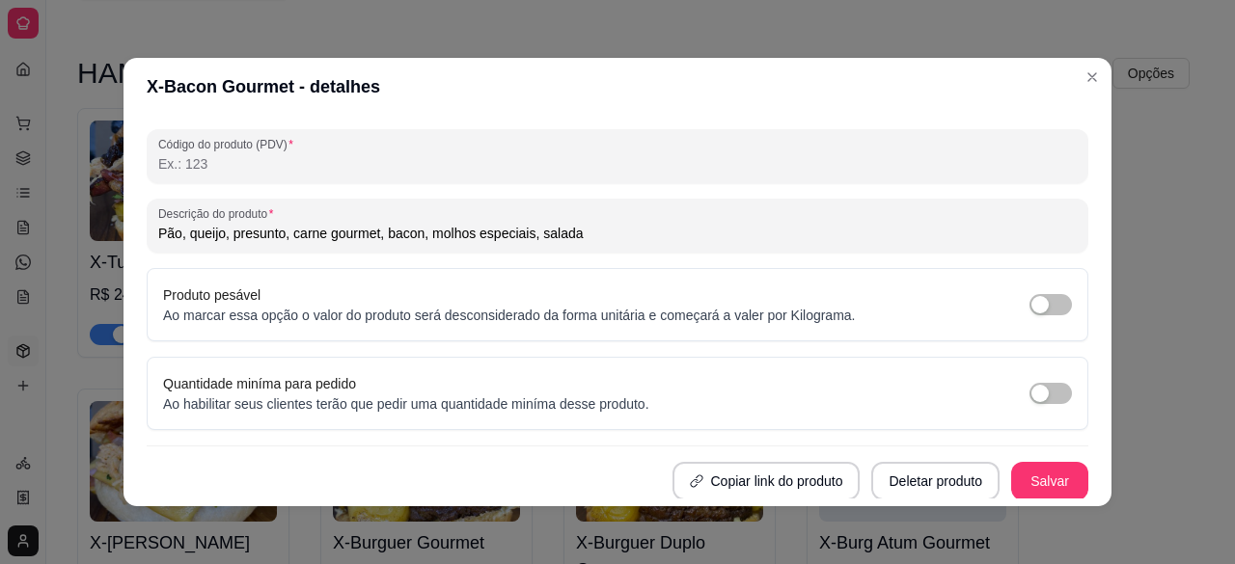
click at [579, 225] on input "Pão, queijo, presunto, carne gourmet, bacon, molhos especiais, salada" at bounding box center [617, 233] width 919 height 19
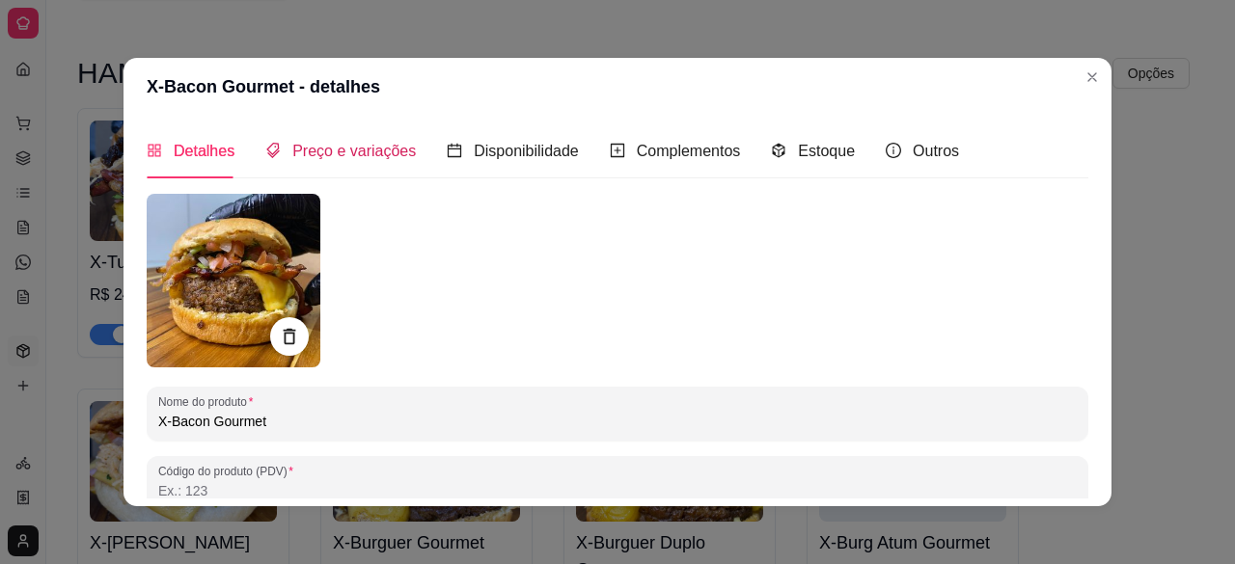
click at [352, 153] on span "Preço e variações" at bounding box center [354, 151] width 124 height 16
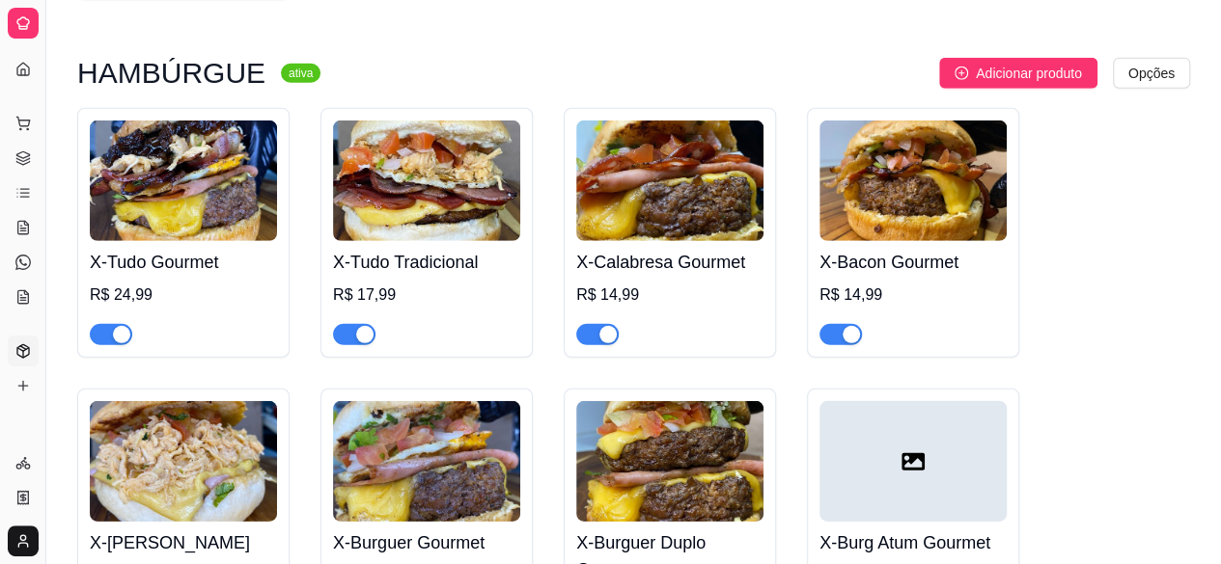
click at [453, 416] on img at bounding box center [426, 461] width 187 height 121
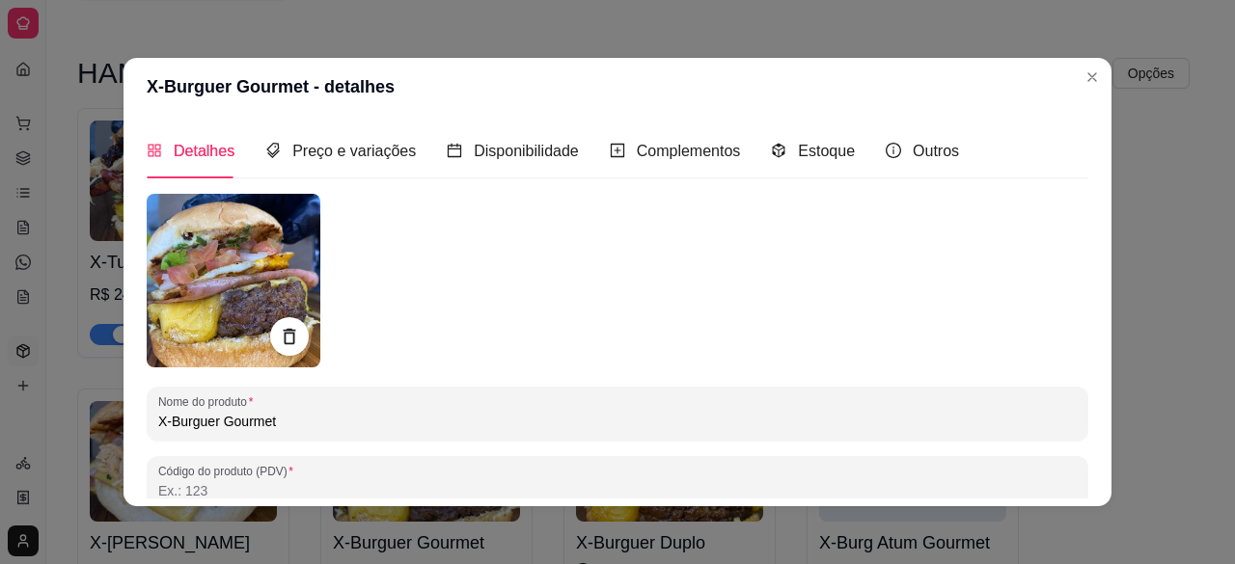
click at [394, 418] on input "X-Burguer Gourmet" at bounding box center [617, 421] width 919 height 19
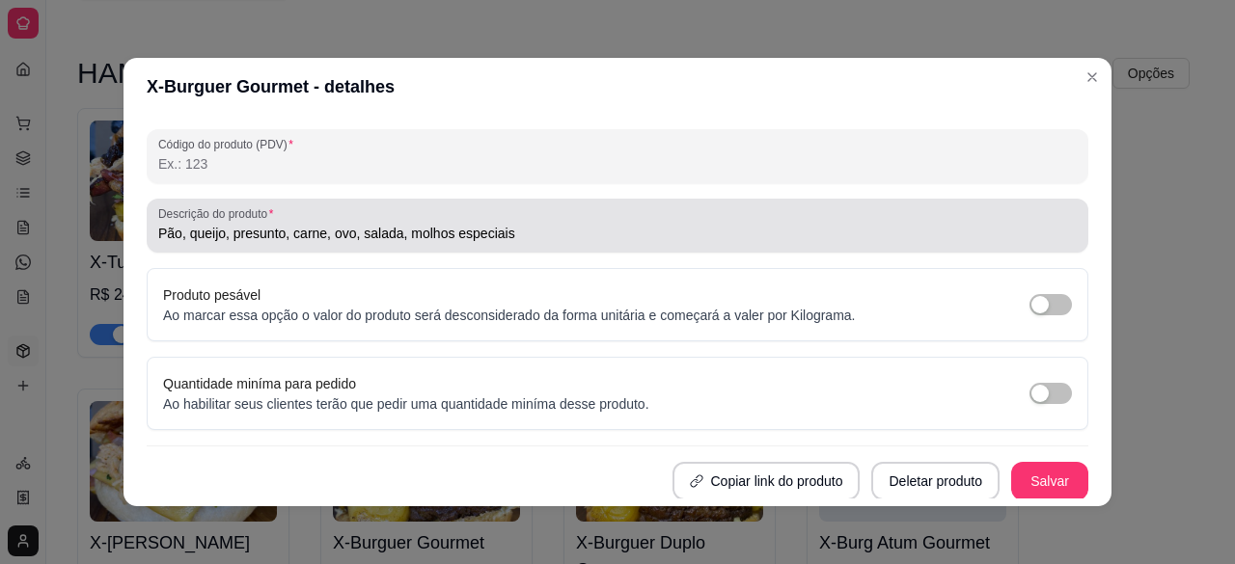
click at [581, 213] on div "Pão, queijo, presunto, carne, ovo, salada, molhos especiais" at bounding box center [617, 225] width 919 height 39
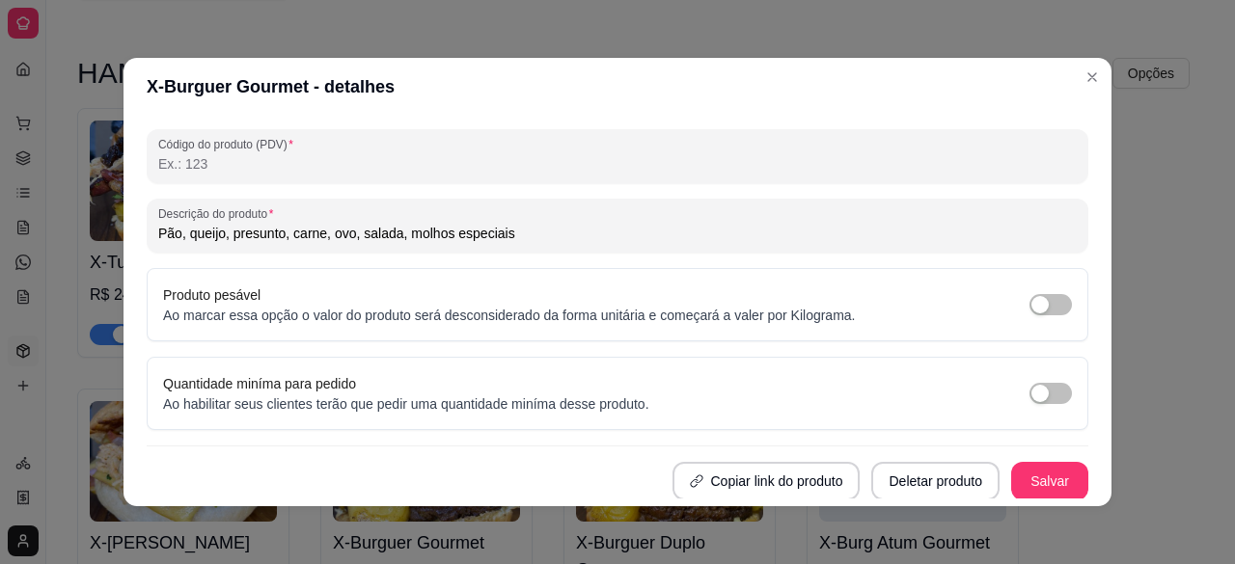
click at [571, 232] on input "Pão, queijo, presunto, carne, ovo, salada, molhos especiais" at bounding box center [617, 233] width 919 height 19
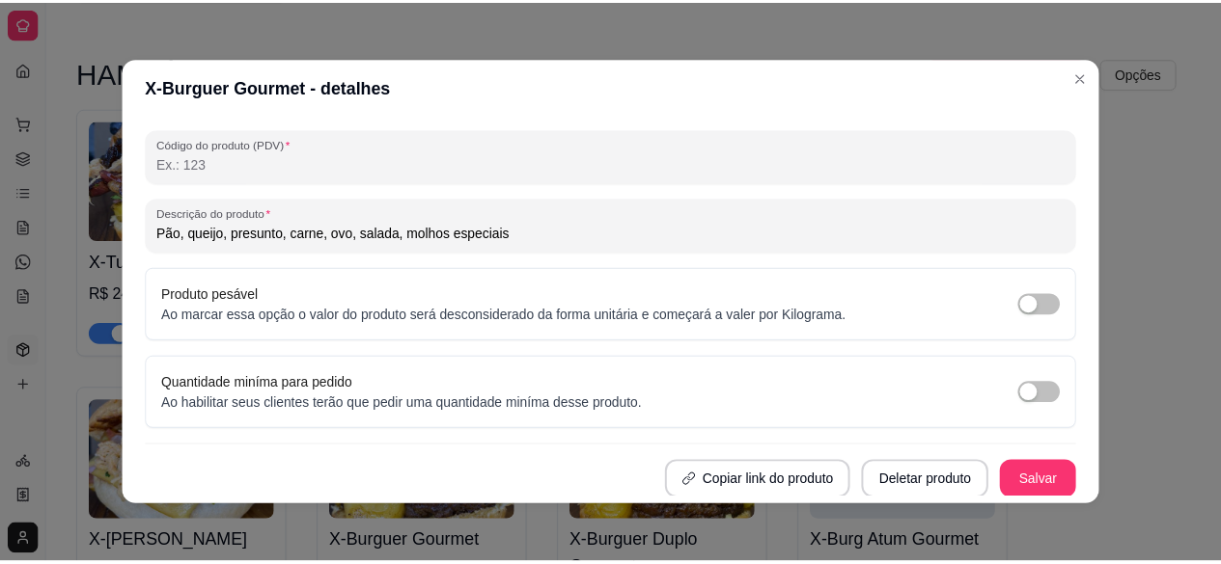
scroll to position [0, 0]
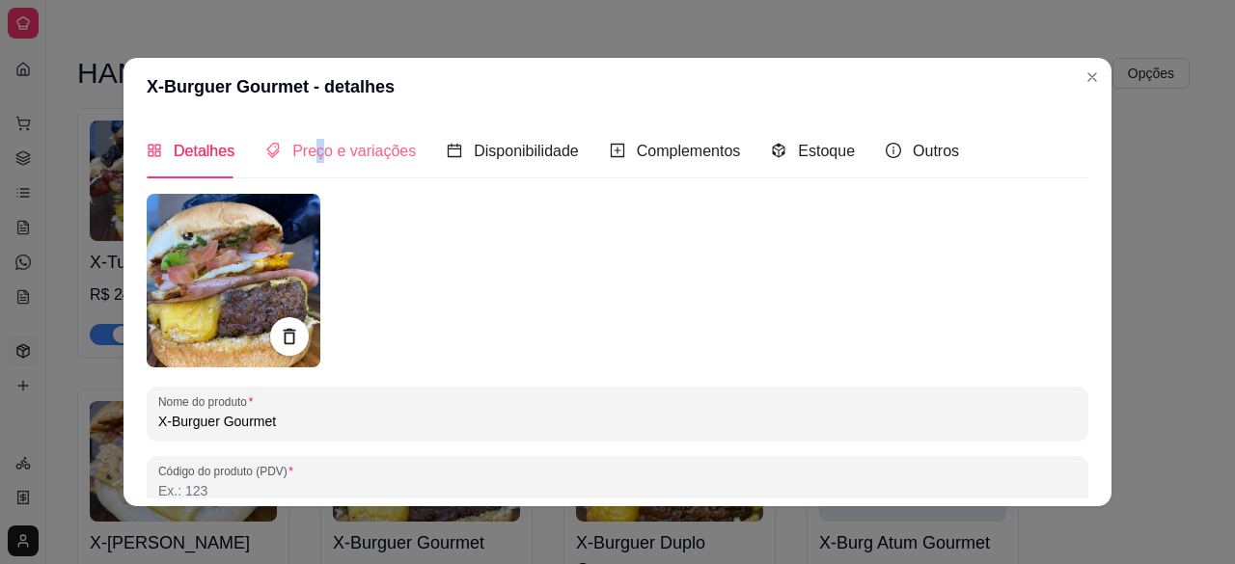
drag, startPoint x: 306, startPoint y: 125, endPoint x: 315, endPoint y: 145, distance: 21.2
click at [315, 145] on div "Preço e variações" at bounding box center [340, 151] width 151 height 55
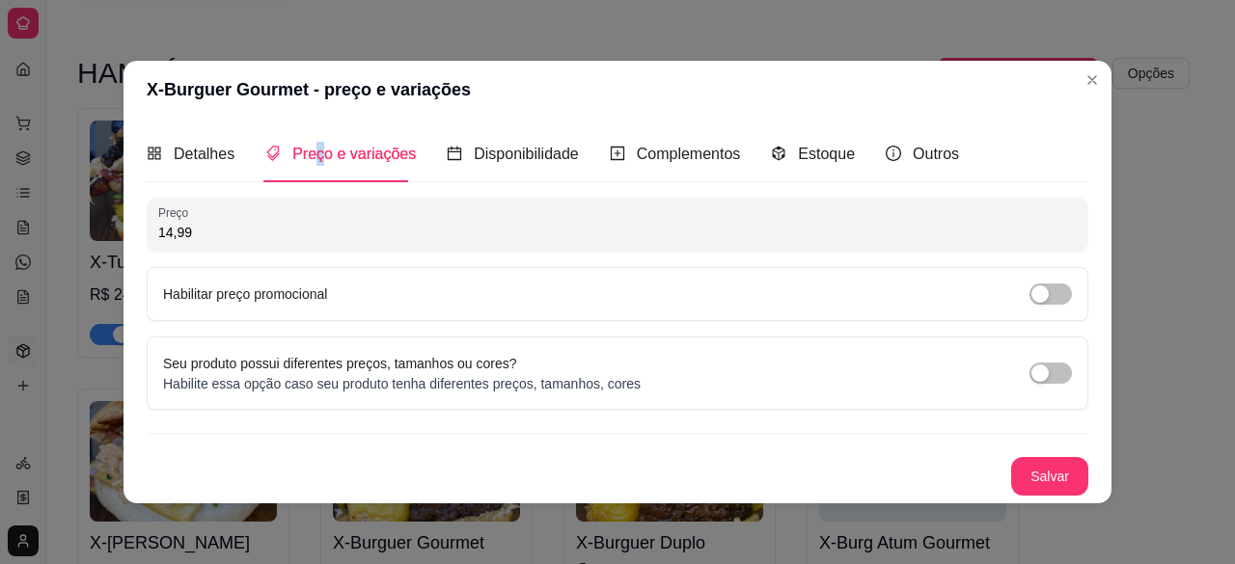
click at [315, 146] on span "Preço e variações" at bounding box center [354, 154] width 124 height 16
click at [206, 138] on div "Detalhes" at bounding box center [191, 153] width 88 height 55
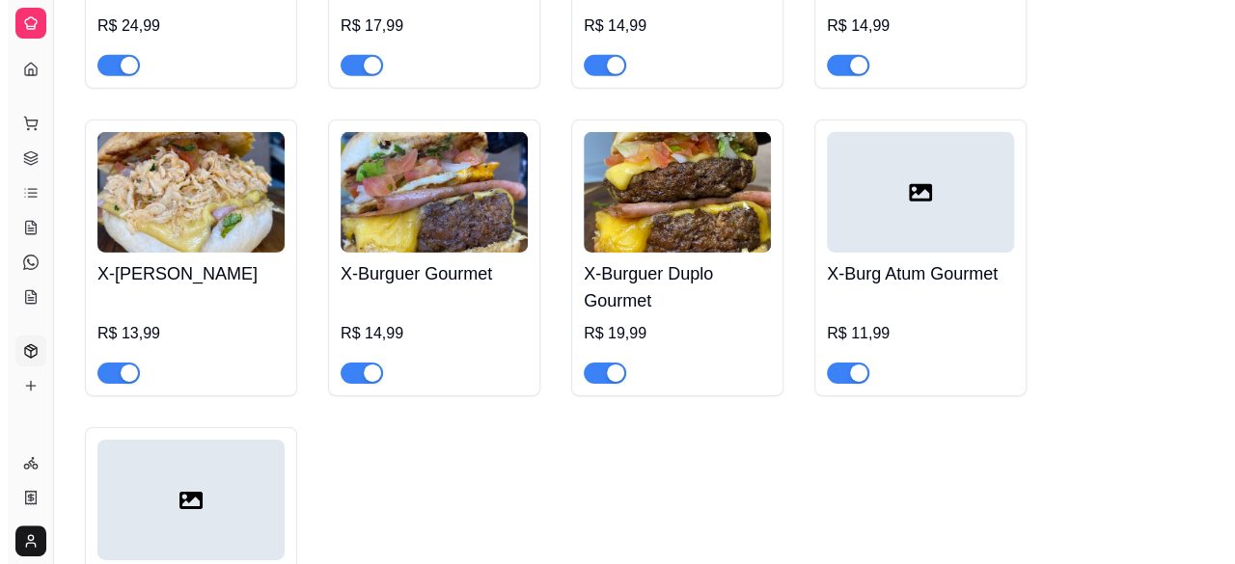
scroll to position [2964, 0]
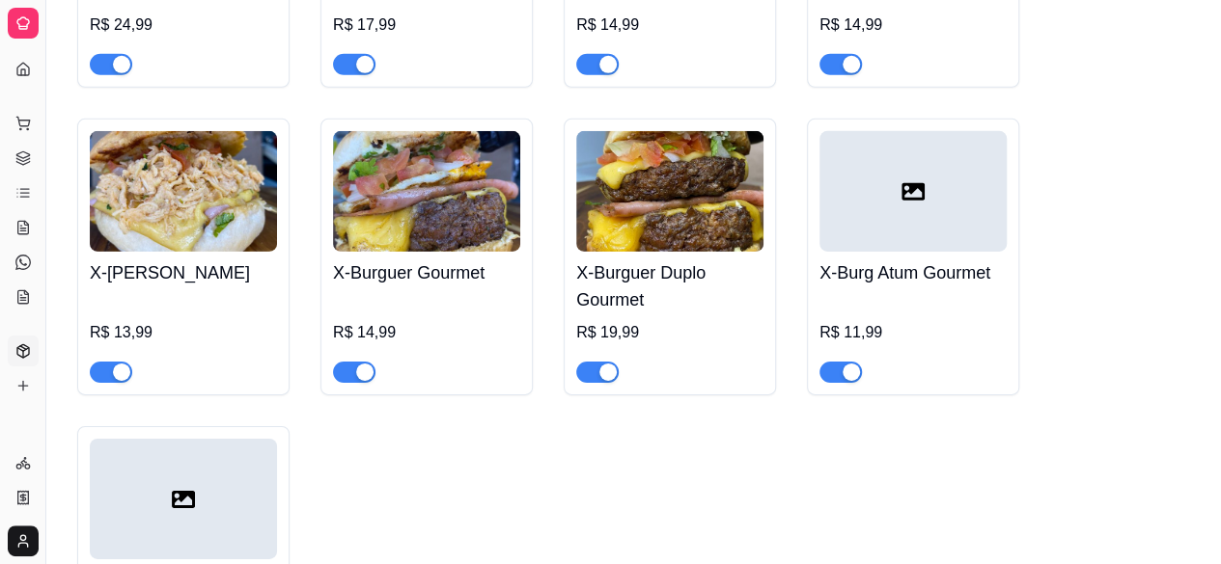
click at [856, 294] on div "R$ 11,99" at bounding box center [912, 338] width 187 height 89
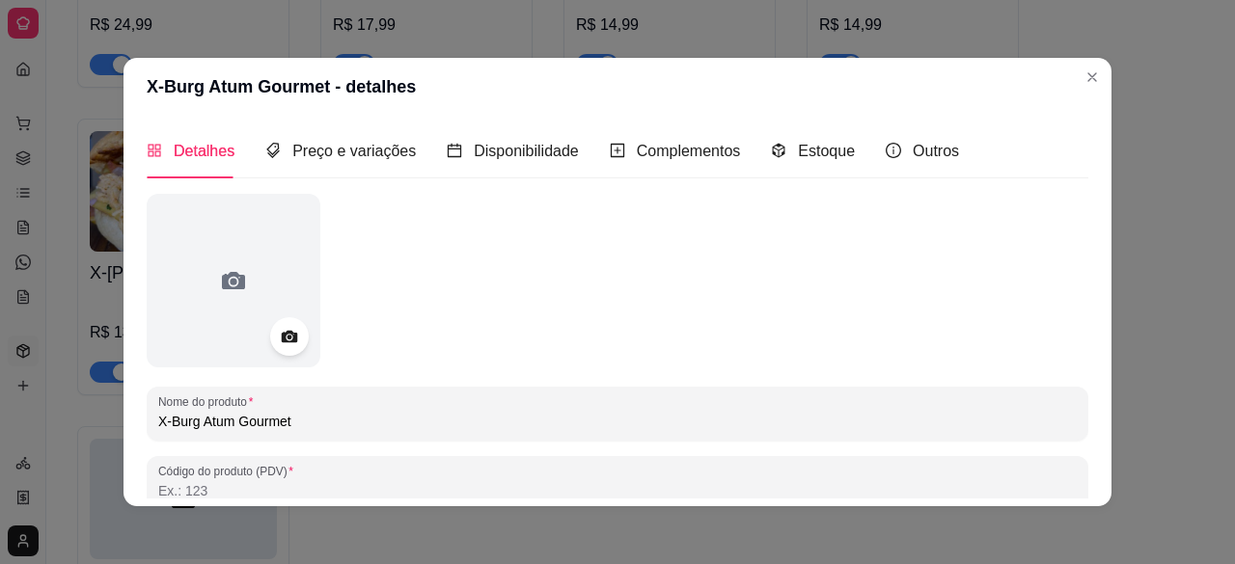
click at [381, 428] on input "X-Burg Atum Gourmet" at bounding box center [617, 421] width 919 height 19
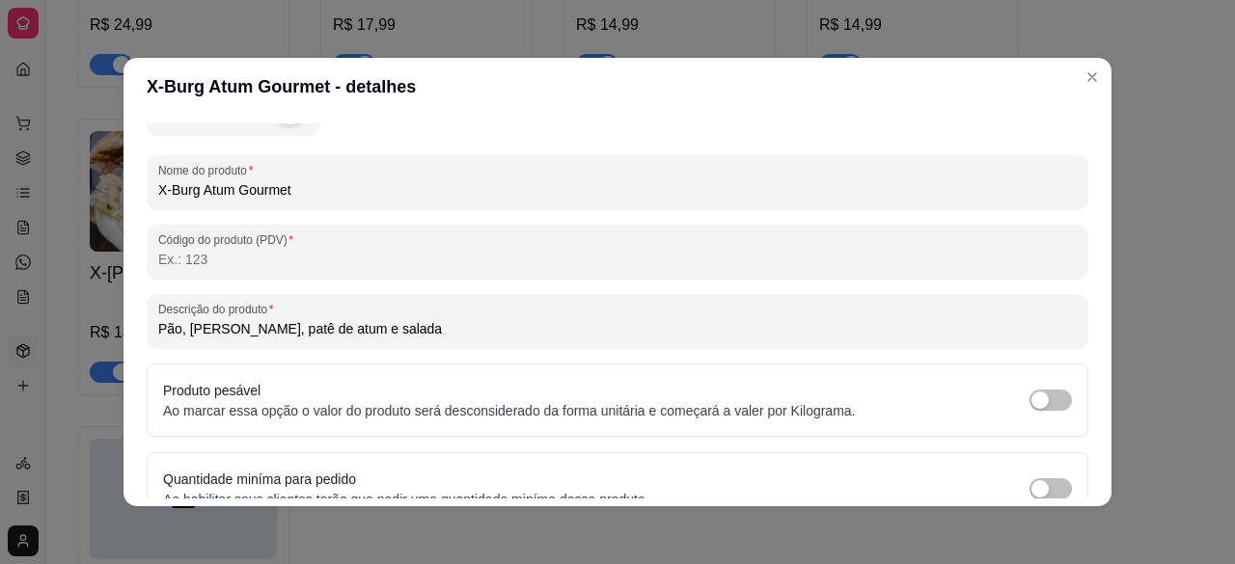
scroll to position [270, 0]
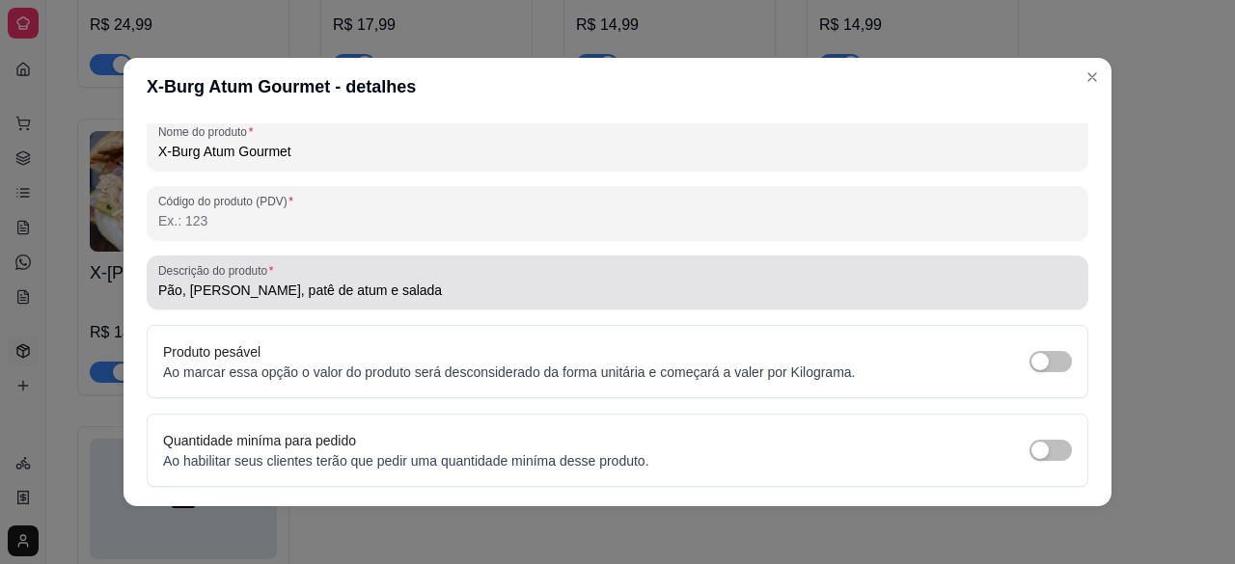
click at [271, 292] on input "Pão, [PERSON_NAME], patê de atum e salada" at bounding box center [617, 290] width 919 height 19
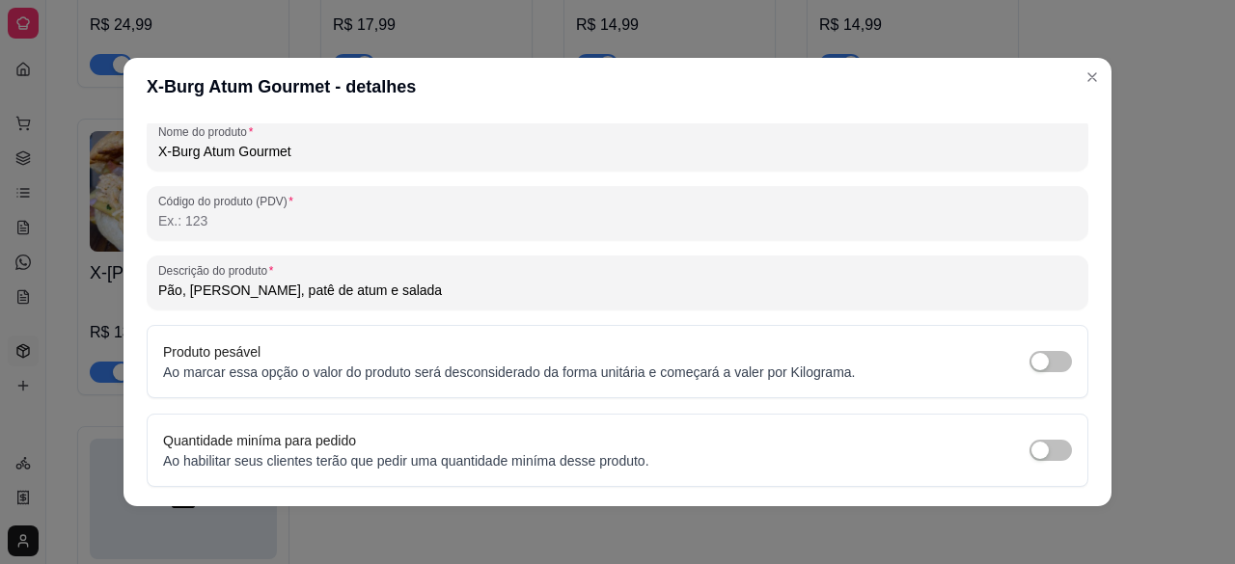
click at [271, 292] on input "Pão, [PERSON_NAME], patê de atum e salada" at bounding box center [617, 290] width 919 height 19
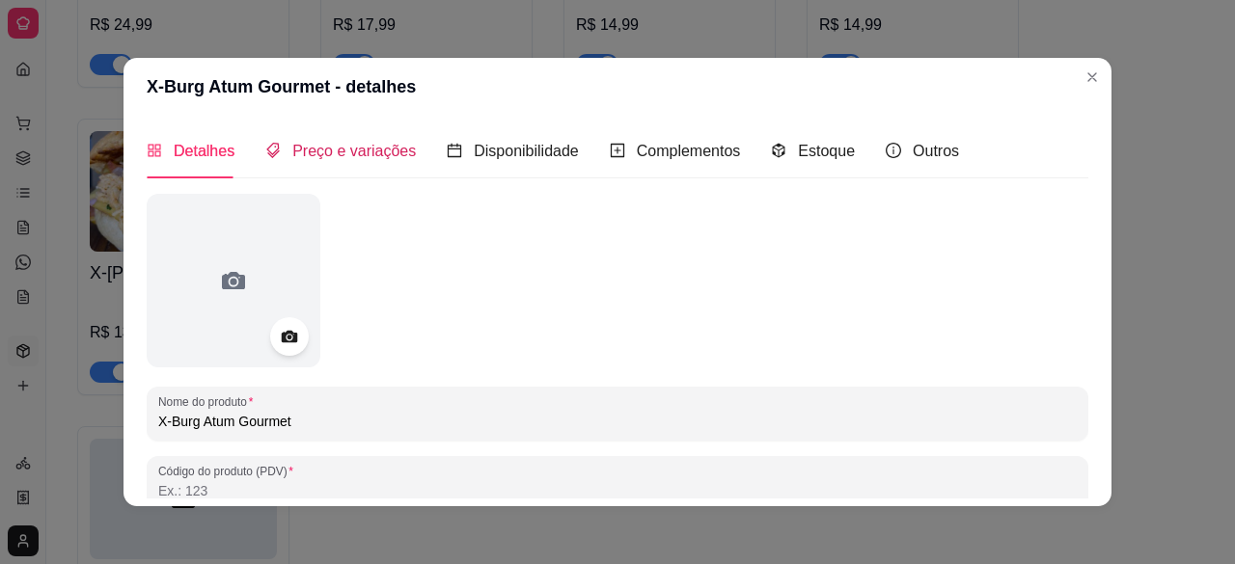
click at [317, 163] on div "Preço e variações" at bounding box center [340, 151] width 151 height 24
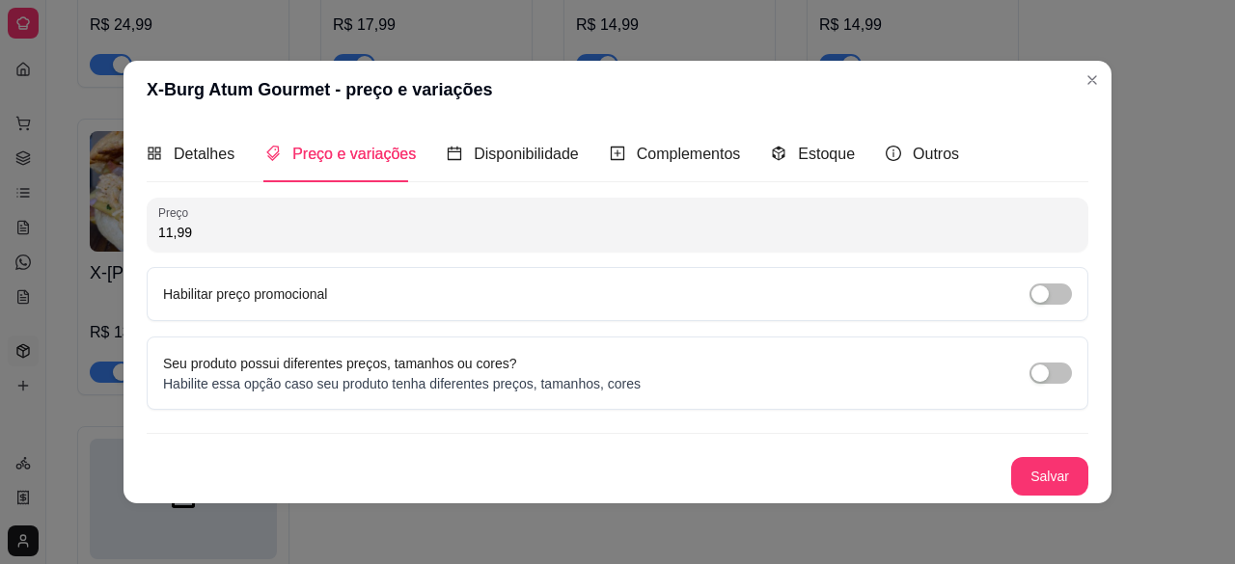
click at [1088, 78] on div "X-Tudo Gourmet R$ 24,99 X-Tudo Tradicional R$ 17,99 X-Calabresa Gourmet R$ 14,9…" at bounding box center [633, 257] width 1113 height 838
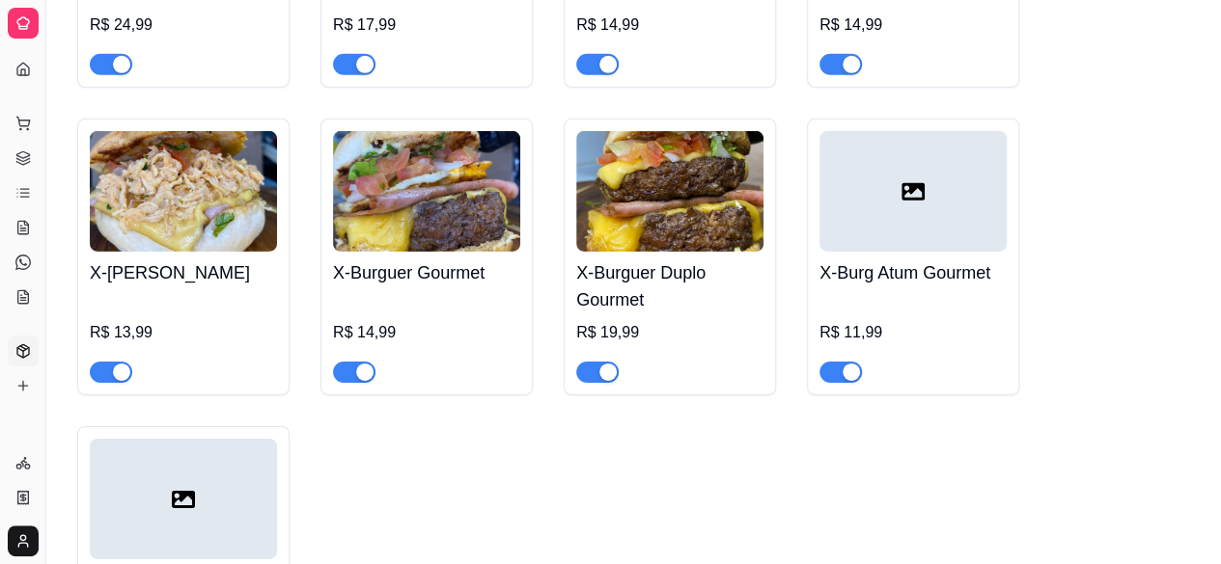
click at [186, 488] on icon at bounding box center [183, 499] width 23 height 23
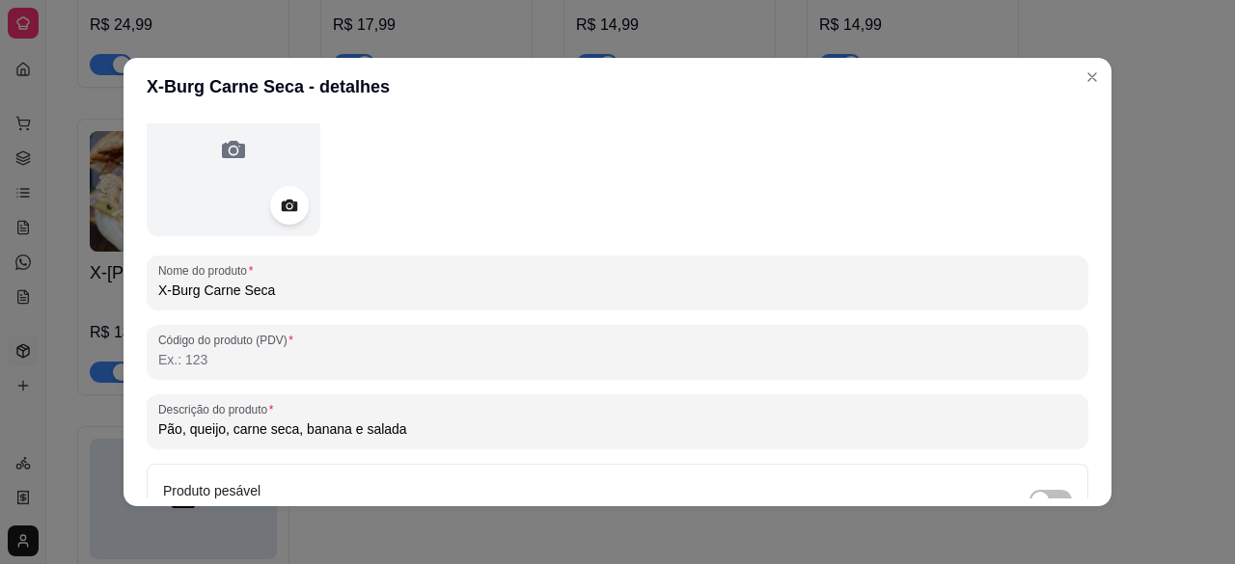
scroll to position [127, 0]
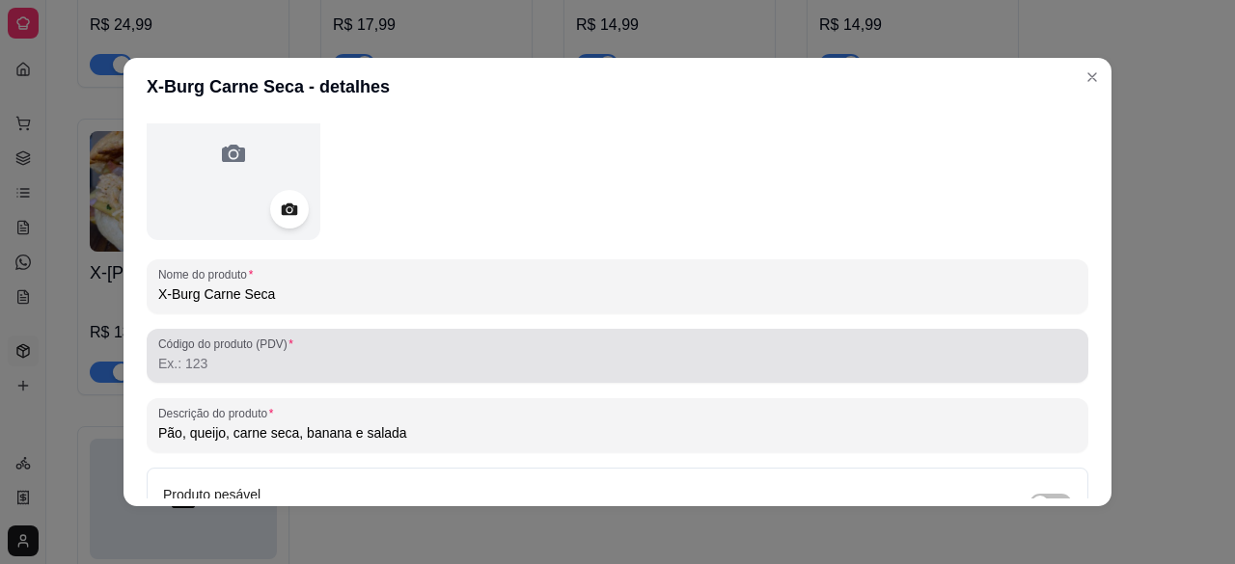
drag, startPoint x: 1059, startPoint y: 316, endPoint x: 1058, endPoint y: 335, distance: 19.4
click at [1058, 335] on div "Nome do produto X-Burg Carne Seca Código do produto (PDV) Descrição do produto …" at bounding box center [618, 384] width 942 height 634
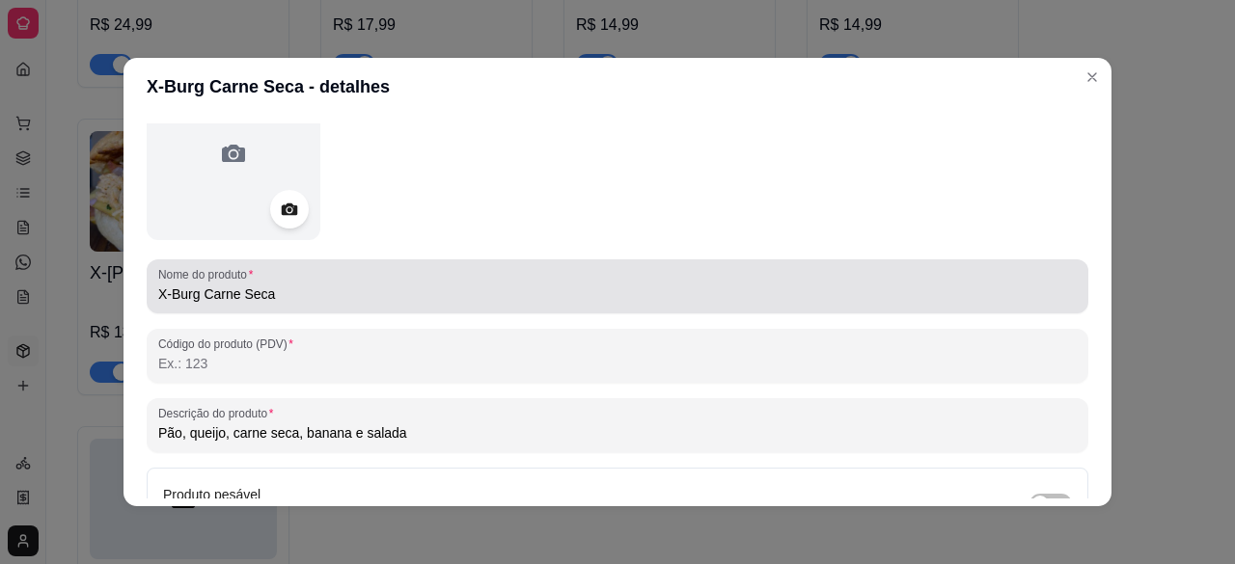
click at [274, 282] on div "X-Burg Carne Seca" at bounding box center [617, 286] width 919 height 39
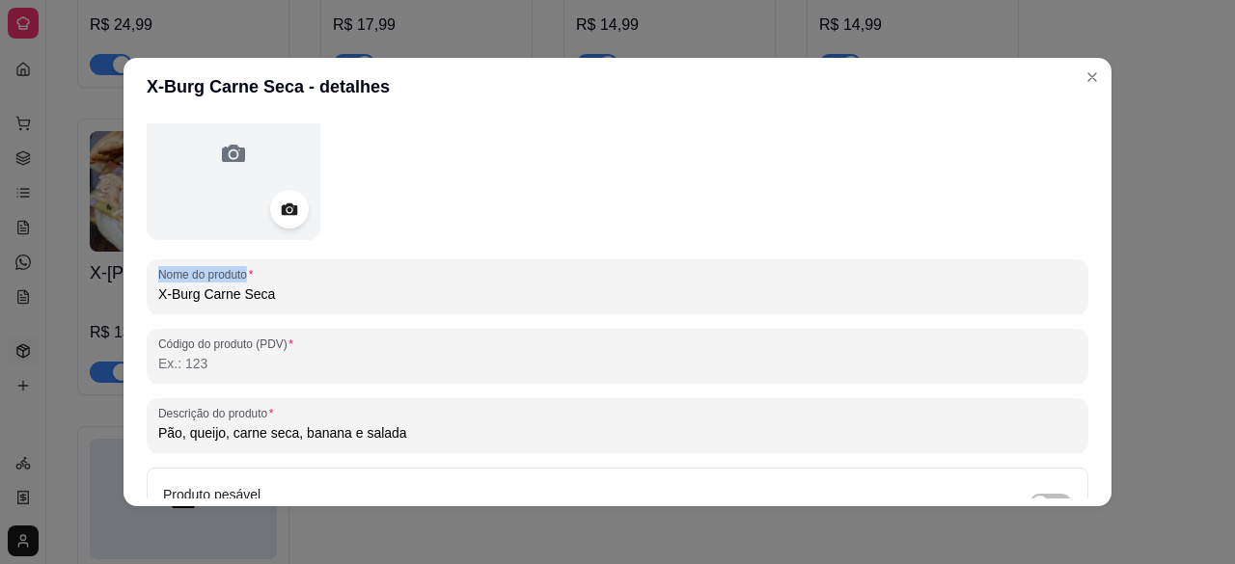
click at [274, 282] on div "X-Burg Carne Seca" at bounding box center [617, 286] width 919 height 39
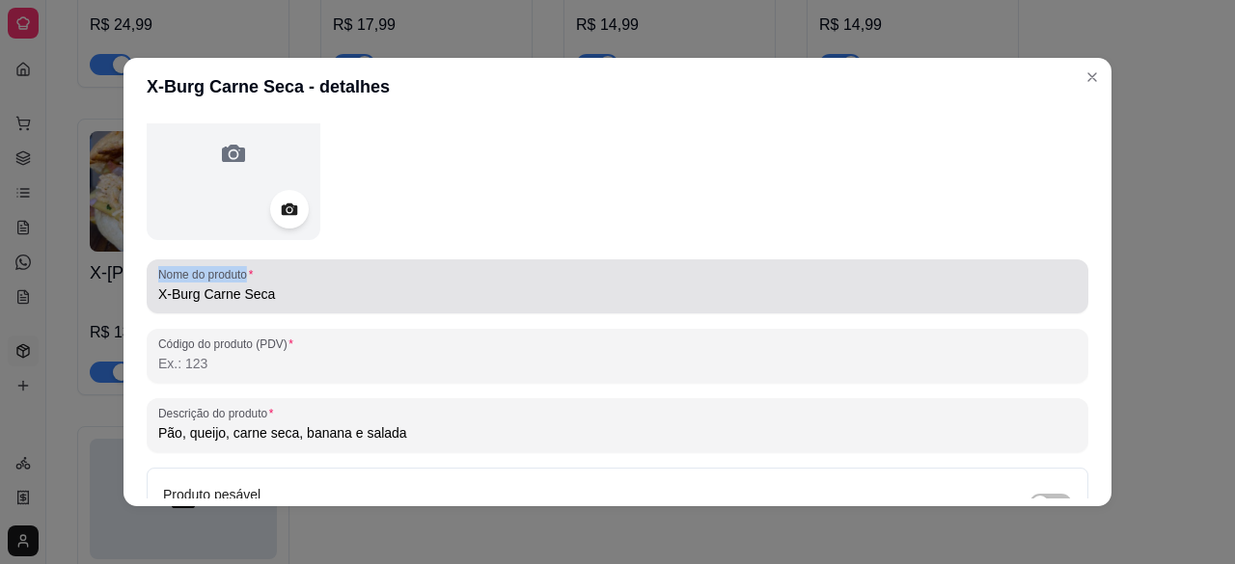
click at [274, 282] on div "X-Burg Carne Seca" at bounding box center [617, 286] width 919 height 39
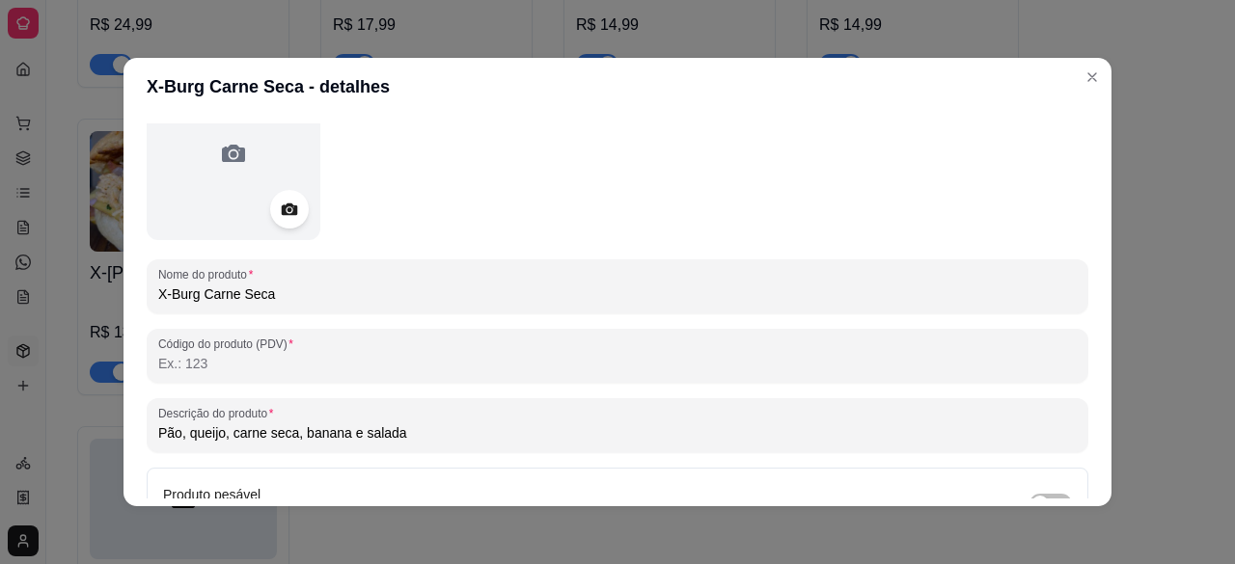
click at [246, 292] on input "X-Burg Carne Seca" at bounding box center [617, 294] width 919 height 19
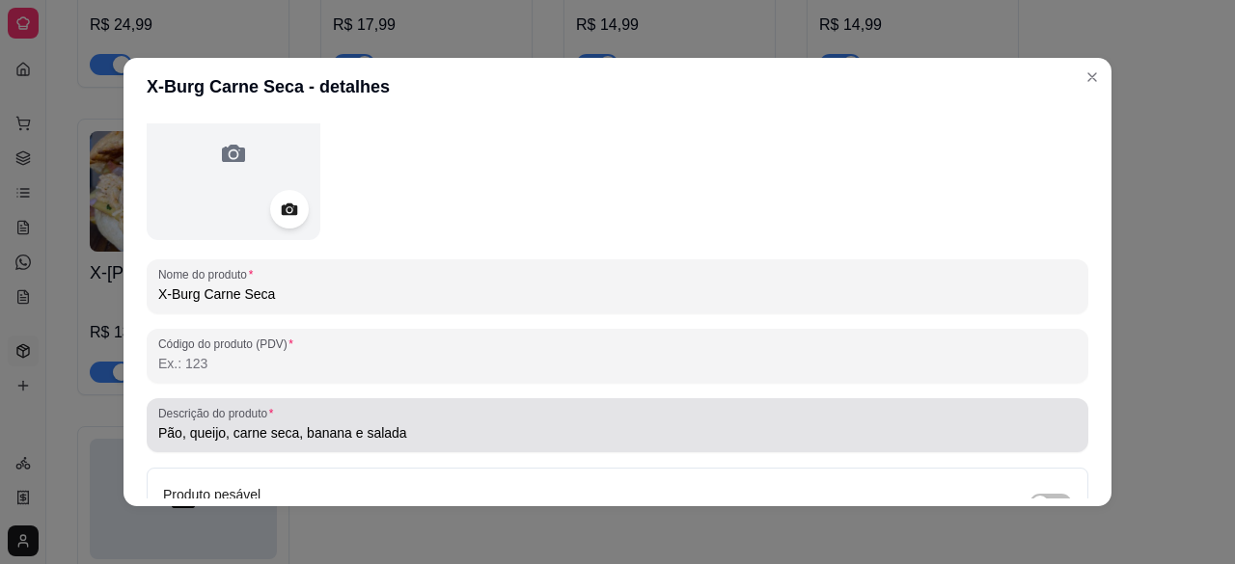
click at [887, 415] on div "Pão, queijo, carne seca, banana e salada" at bounding box center [617, 425] width 919 height 39
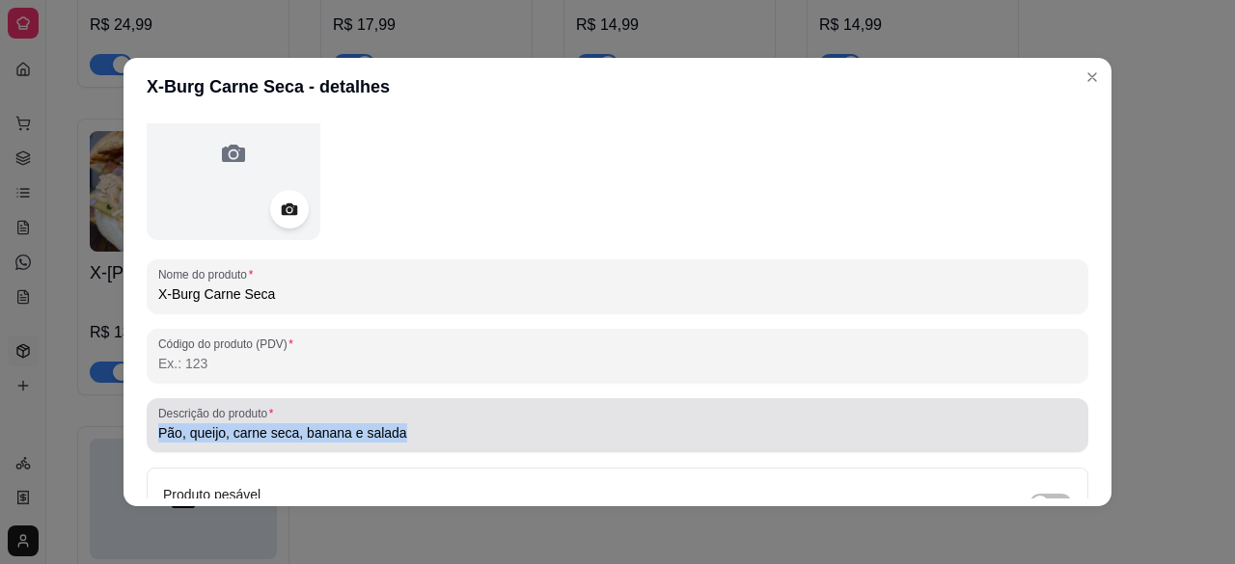
click at [887, 415] on div "Pão, queijo, carne seca, banana e salada" at bounding box center [617, 425] width 919 height 39
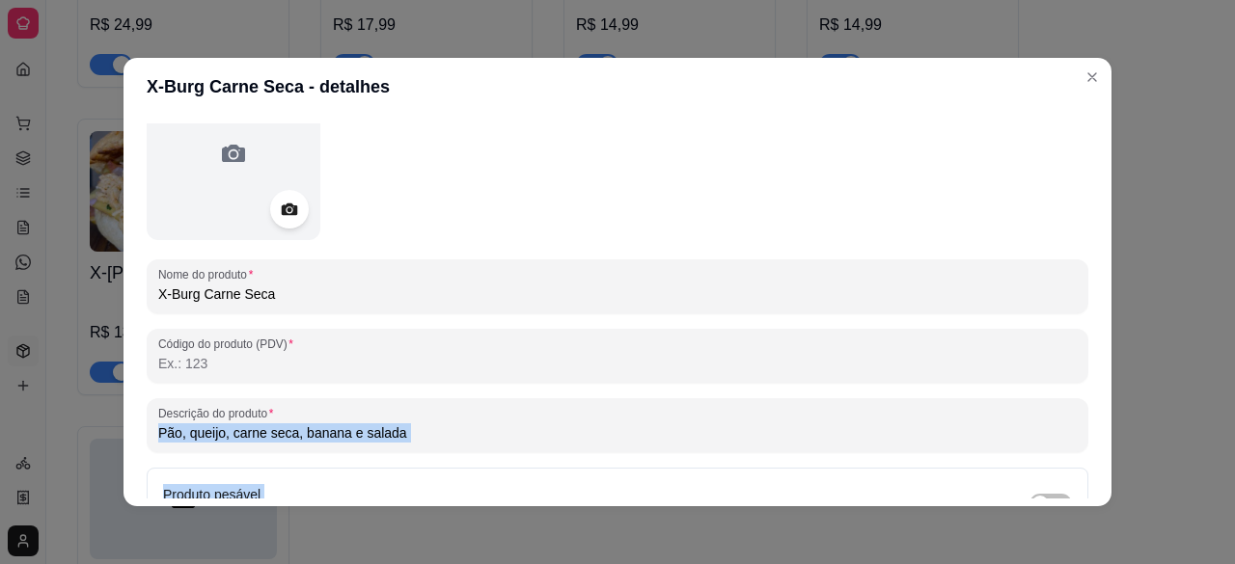
drag, startPoint x: 887, startPoint y: 415, endPoint x: 464, endPoint y: 460, distance: 425.0
click at [464, 460] on div "Nome do produto X-Burg Carne Seca Código do produto (PDV) Descrição do produto …" at bounding box center [618, 384] width 942 height 634
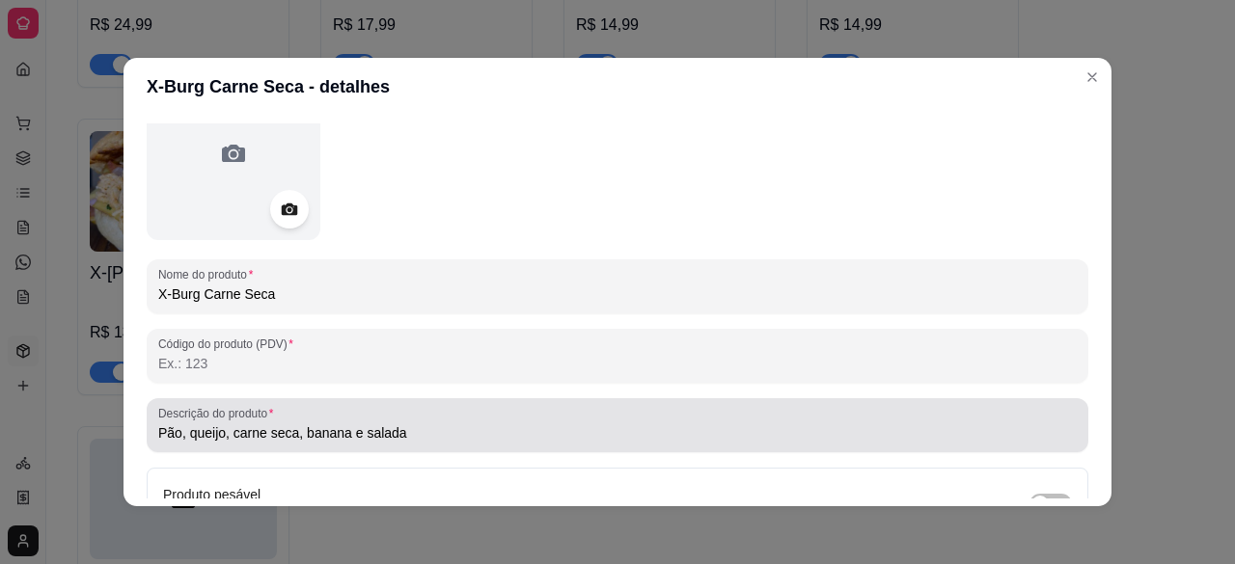
click at [341, 443] on div "Pão, queijo, carne seca, banana e salada" at bounding box center [617, 425] width 919 height 39
drag, startPoint x: 341, startPoint y: 443, endPoint x: 316, endPoint y: 421, distance: 32.8
click at [316, 421] on div "Pão, queijo, carne seca, banana e salada" at bounding box center [617, 425] width 919 height 39
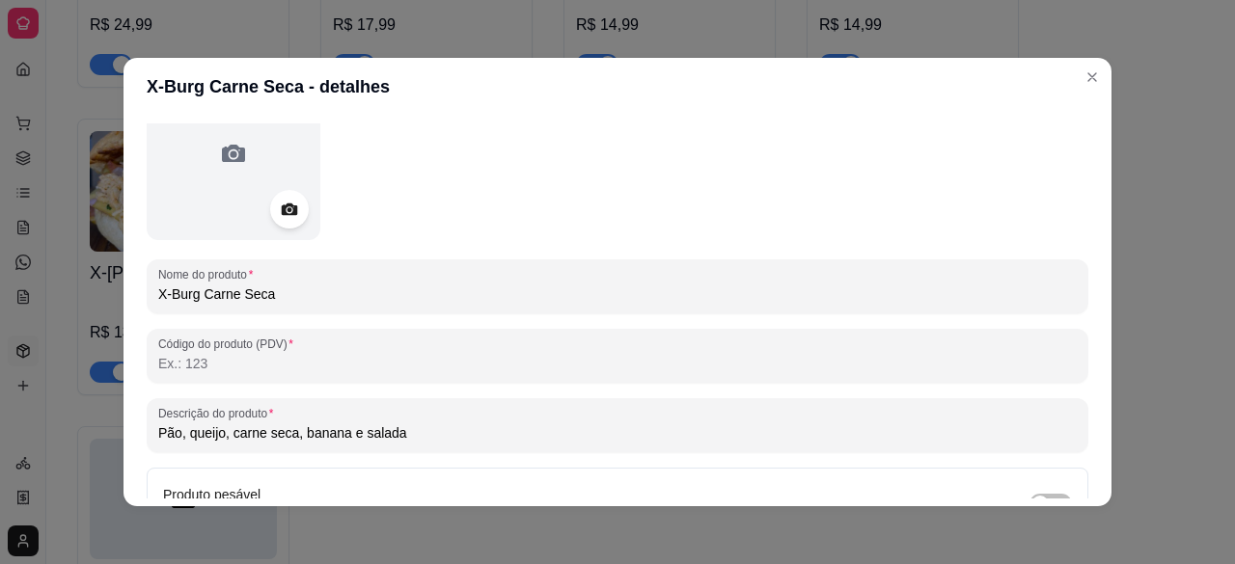
click at [316, 421] on div "Pão, queijo, carne seca, banana e salada" at bounding box center [617, 425] width 919 height 39
click at [290, 436] on input "Pão, queijo, carne seca, banana e salada" at bounding box center [617, 433] width 919 height 19
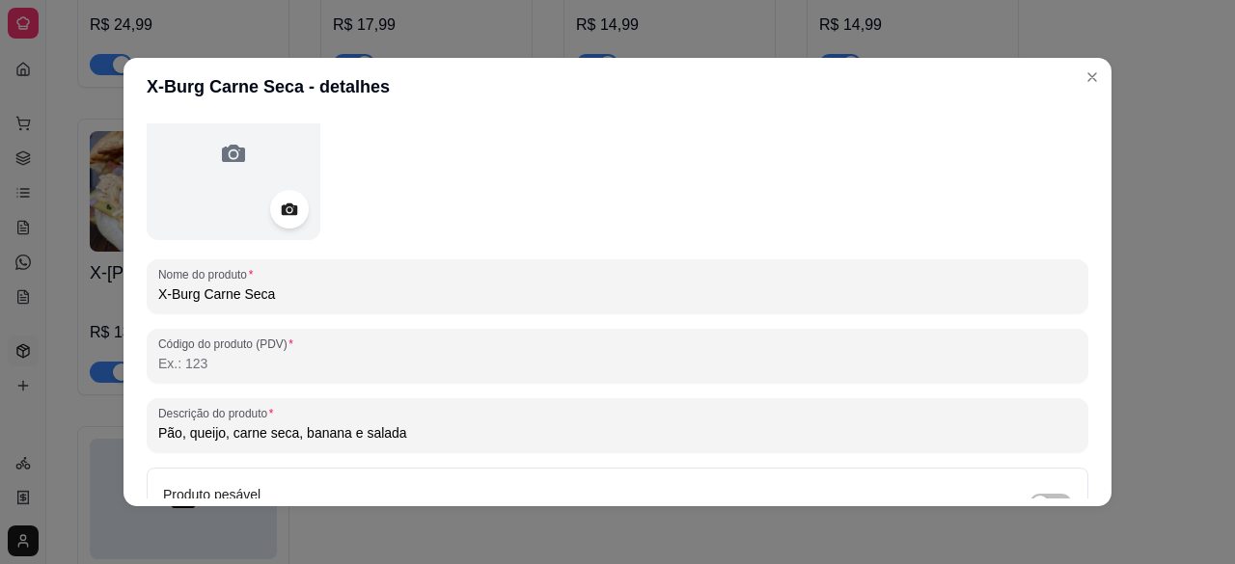
click at [290, 436] on input "Pão, queijo, carne seca, banana e salada" at bounding box center [617, 433] width 919 height 19
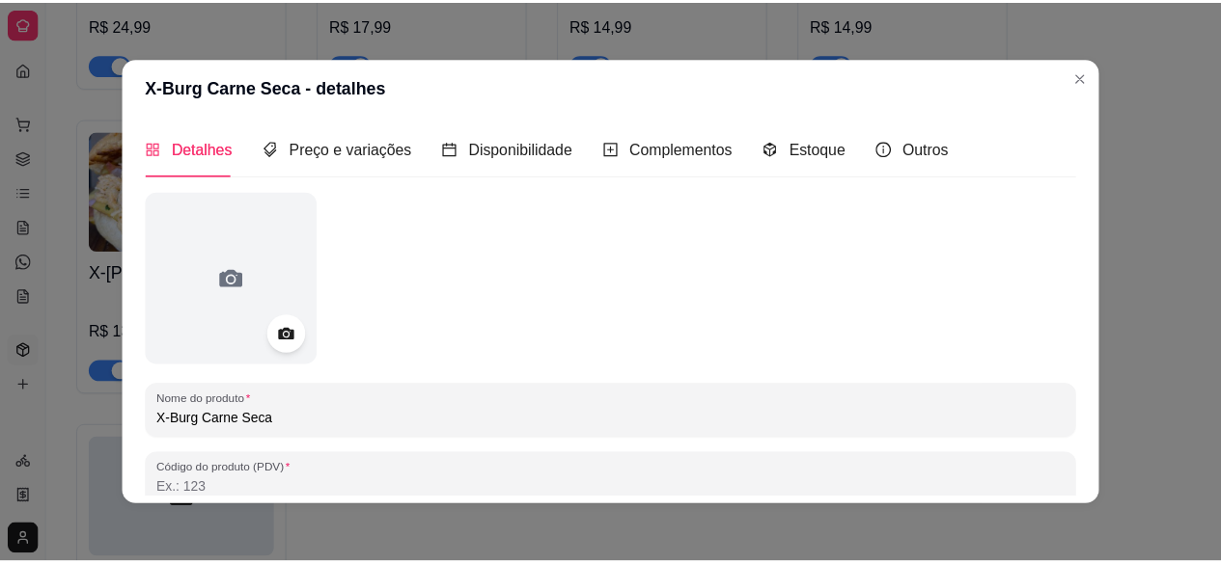
scroll to position [0, 0]
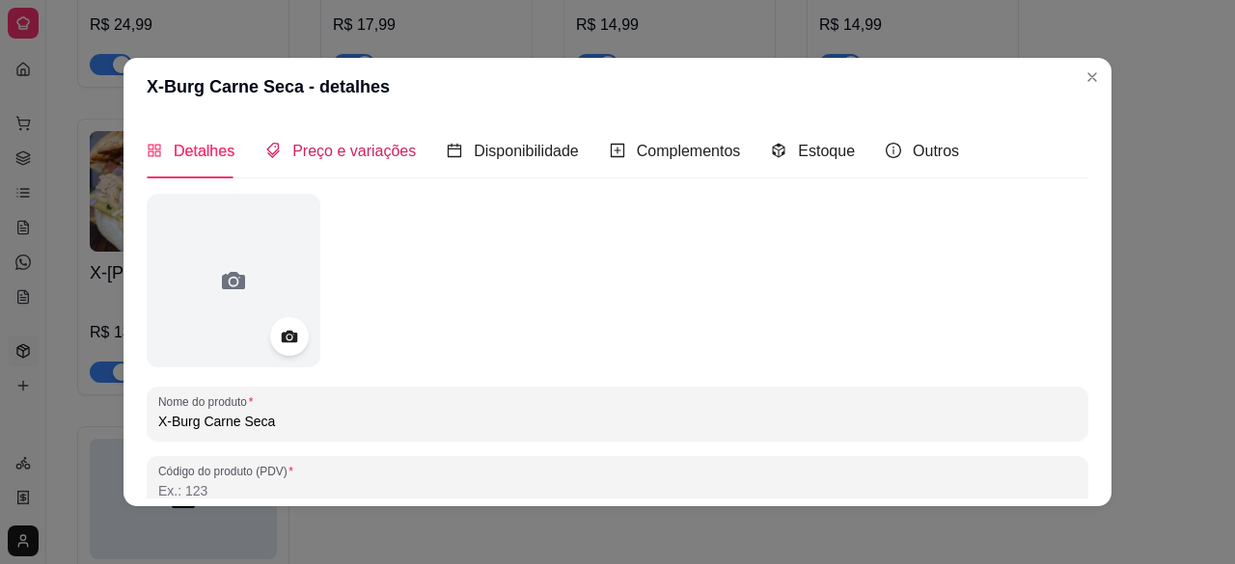
click at [351, 146] on span "Preço e variações" at bounding box center [354, 151] width 124 height 16
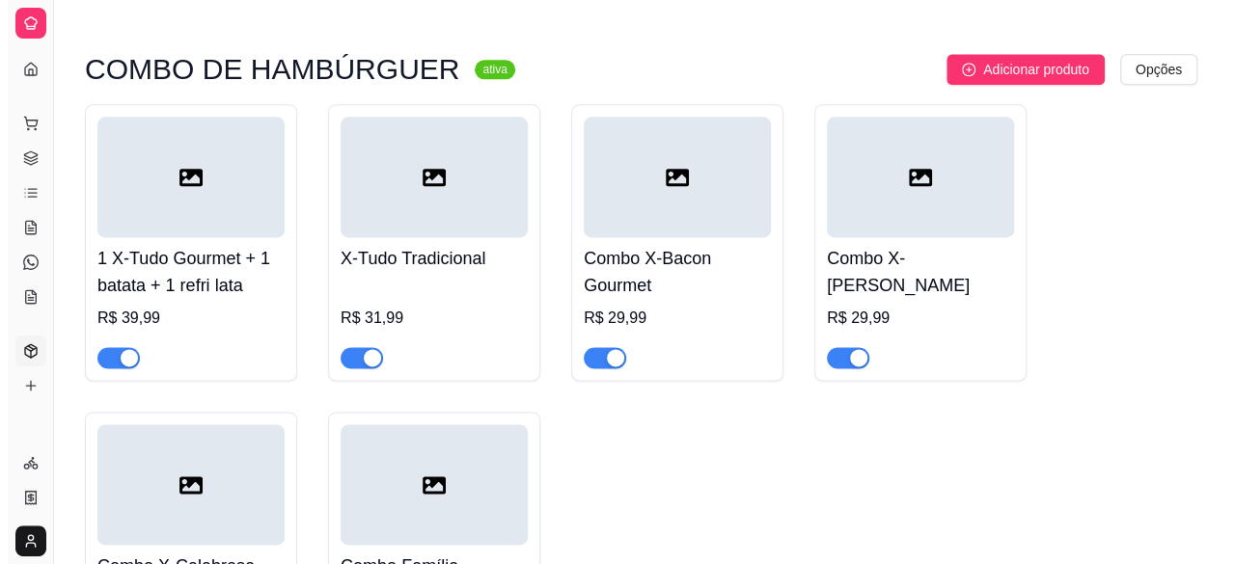
scroll to position [4845, 0]
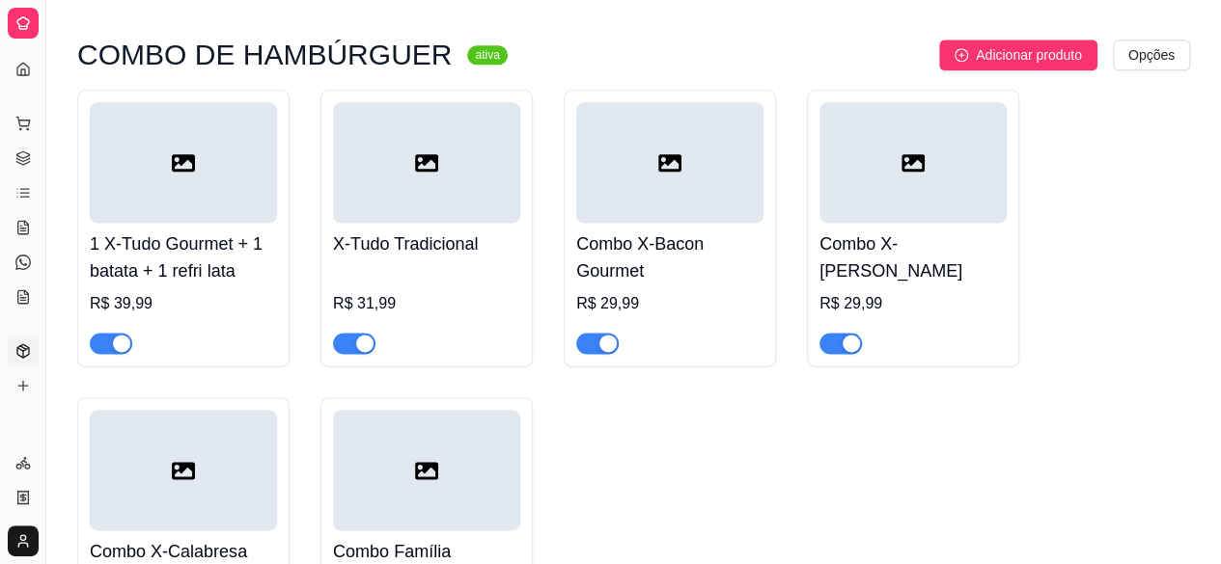
click at [208, 231] on h4 "1 X-Tudo Gourmet + 1 batata + 1 refri lata" at bounding box center [183, 258] width 187 height 54
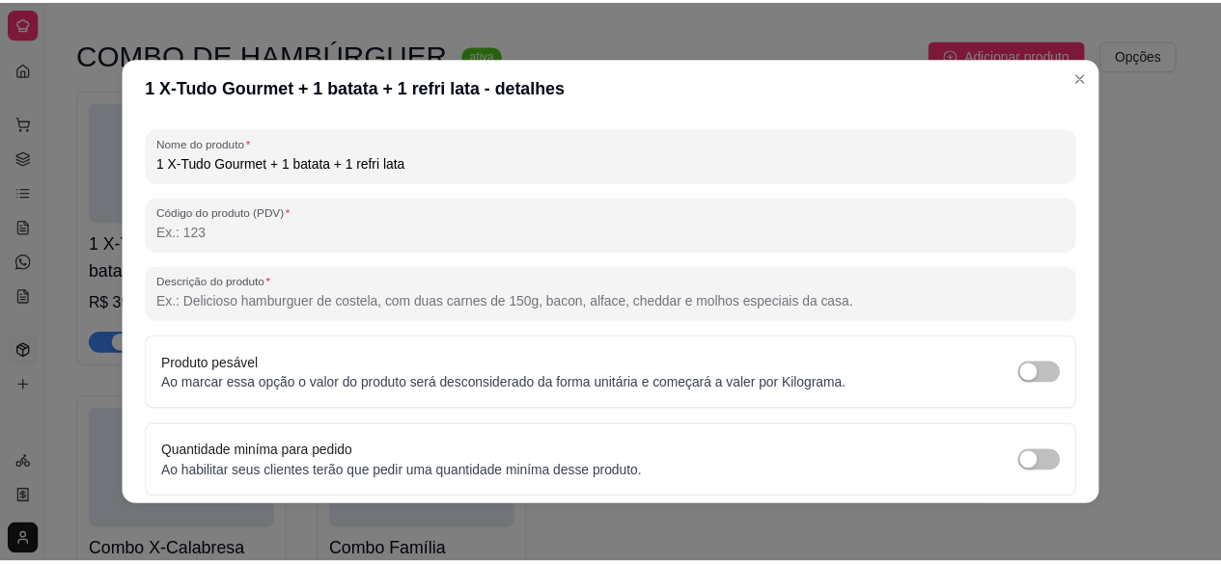
scroll to position [270, 0]
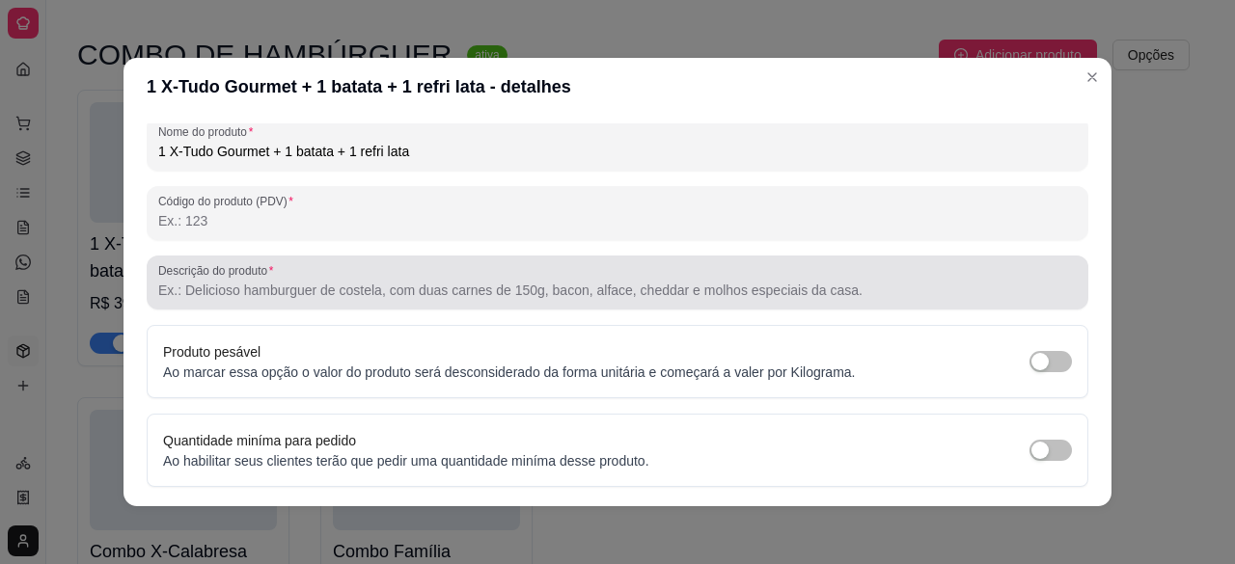
click at [471, 281] on input "Descrição do produto" at bounding box center [617, 290] width 919 height 19
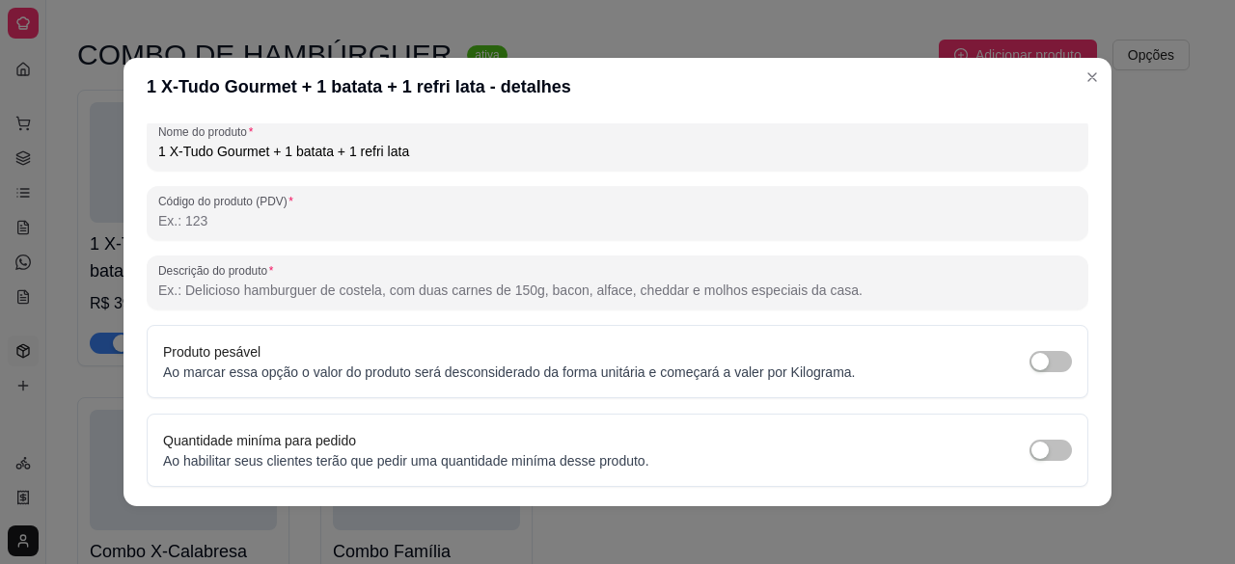
click at [471, 281] on input "Descrição do produto" at bounding box center [617, 290] width 919 height 19
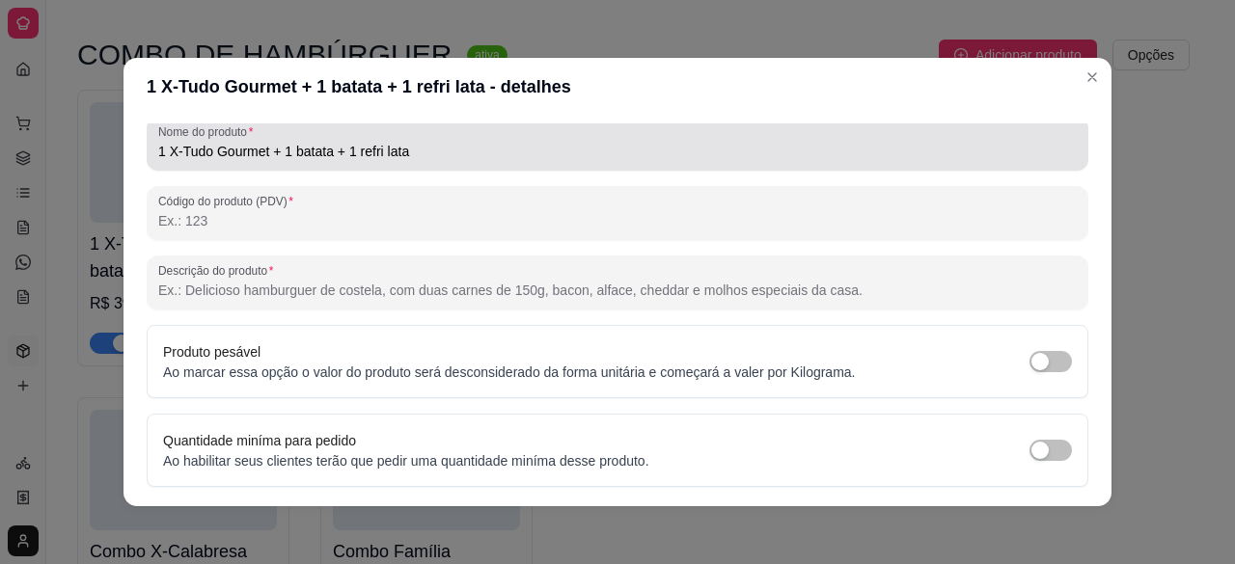
click at [371, 146] on input "1 X-Tudo Gourmet + 1 batata + 1 refri lata" at bounding box center [617, 151] width 919 height 19
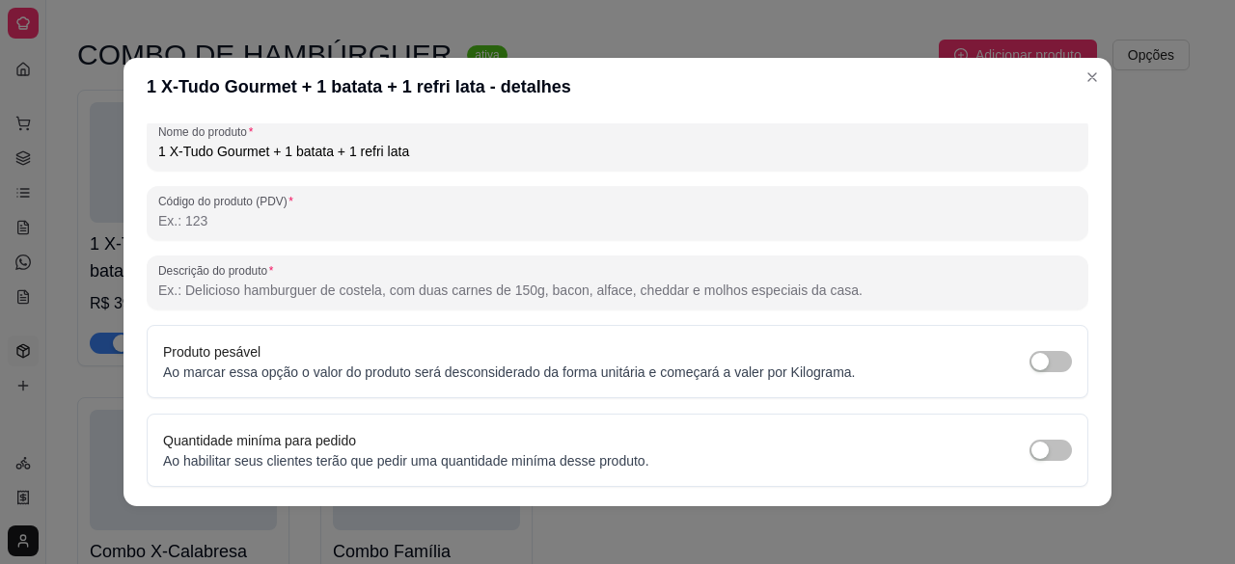
click at [371, 146] on input "1 X-Tudo Gourmet + 1 batata + 1 refri lata" at bounding box center [617, 151] width 919 height 19
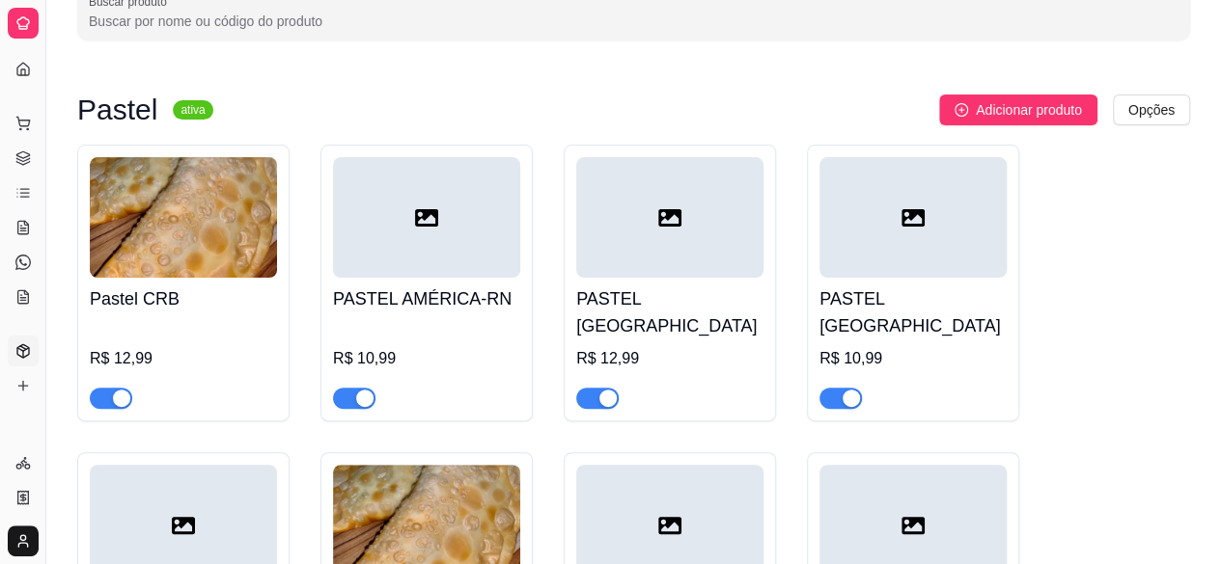
scroll to position [0, 0]
